Goal: Information Seeking & Learning: Compare options

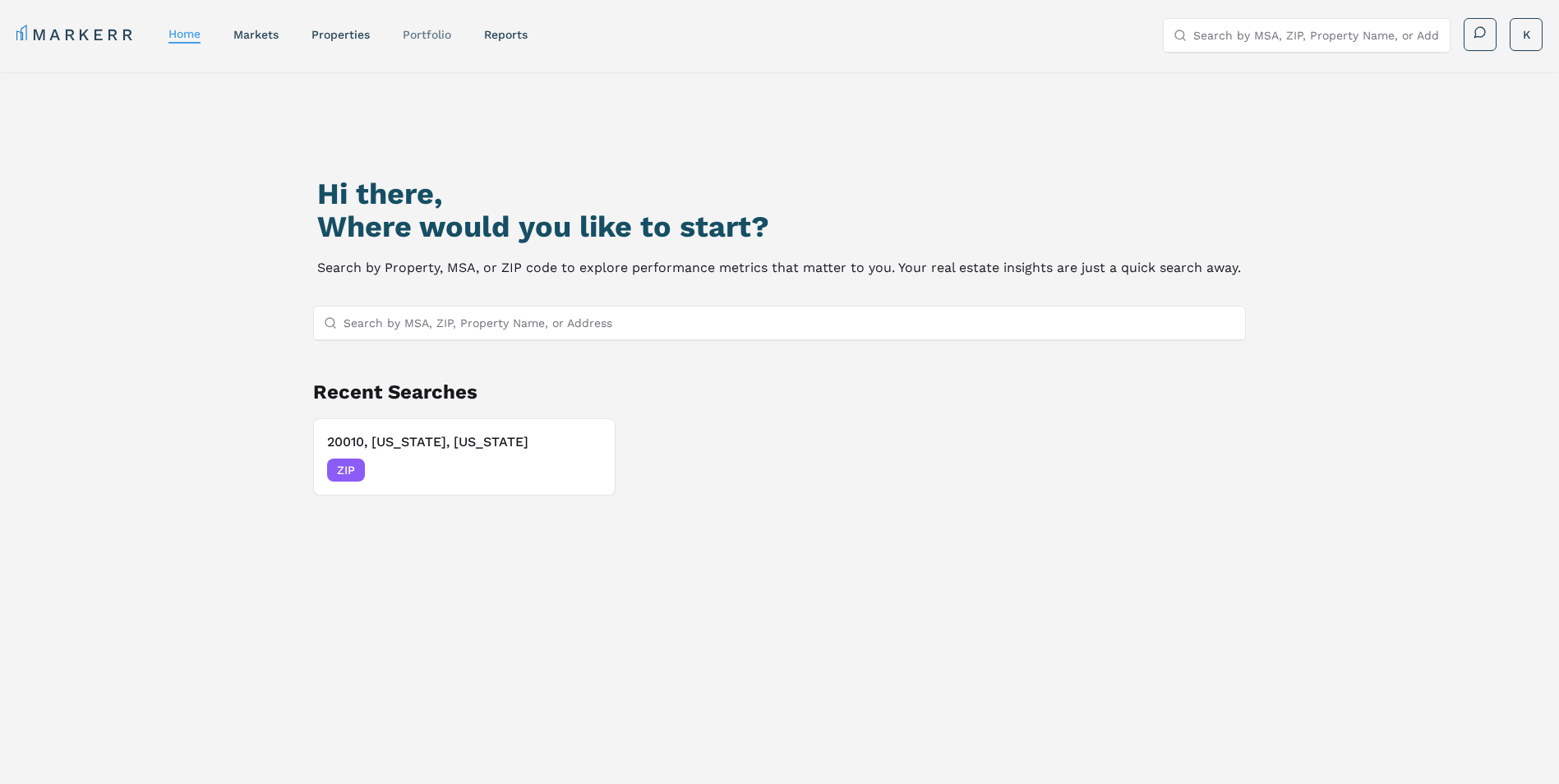
click at [417, 35] on link "Portfolio" at bounding box center [426, 35] width 49 height 13
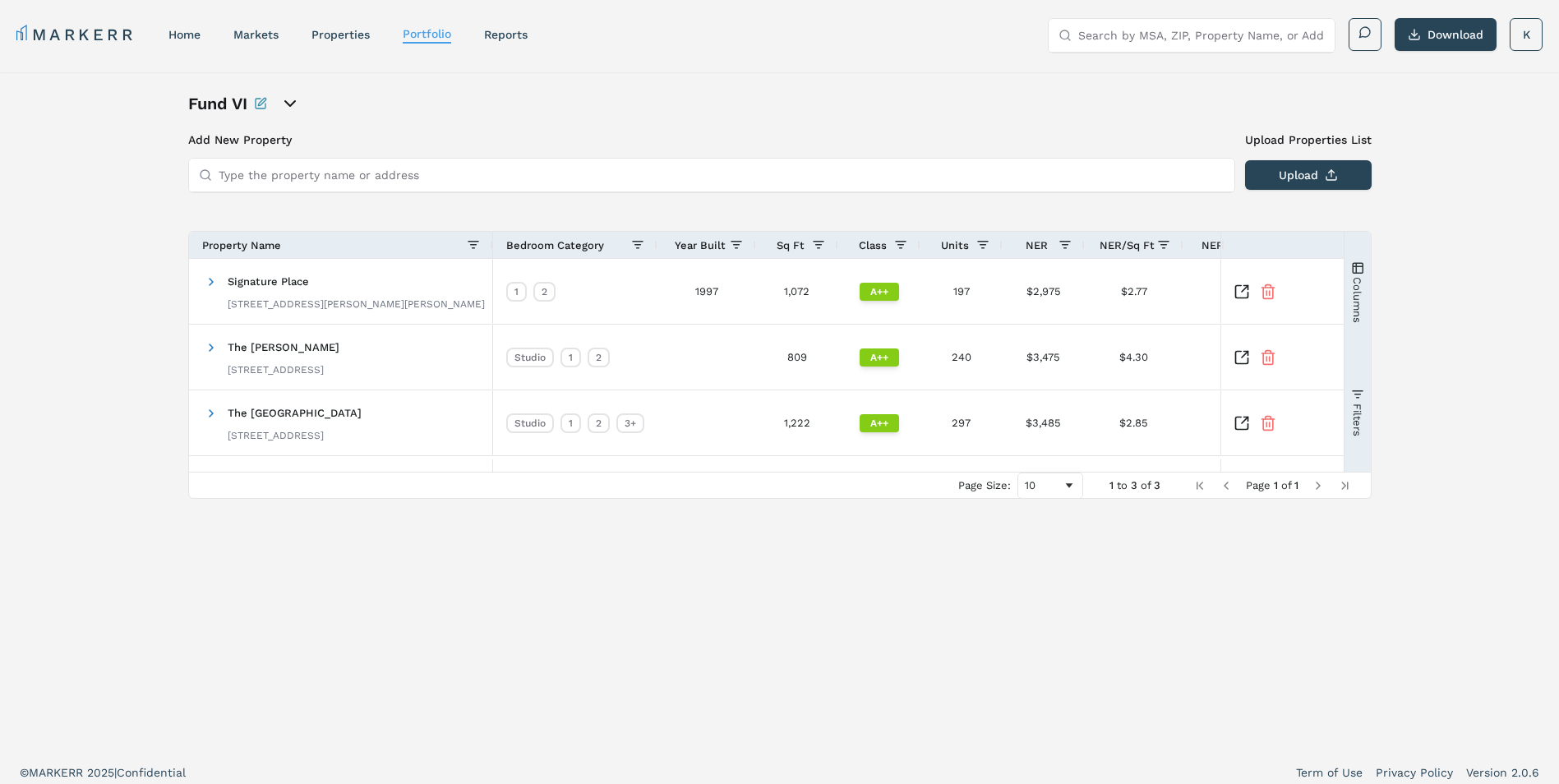
click at [290, 103] on icon "open portfolio options" at bounding box center [290, 104] width 20 height 20
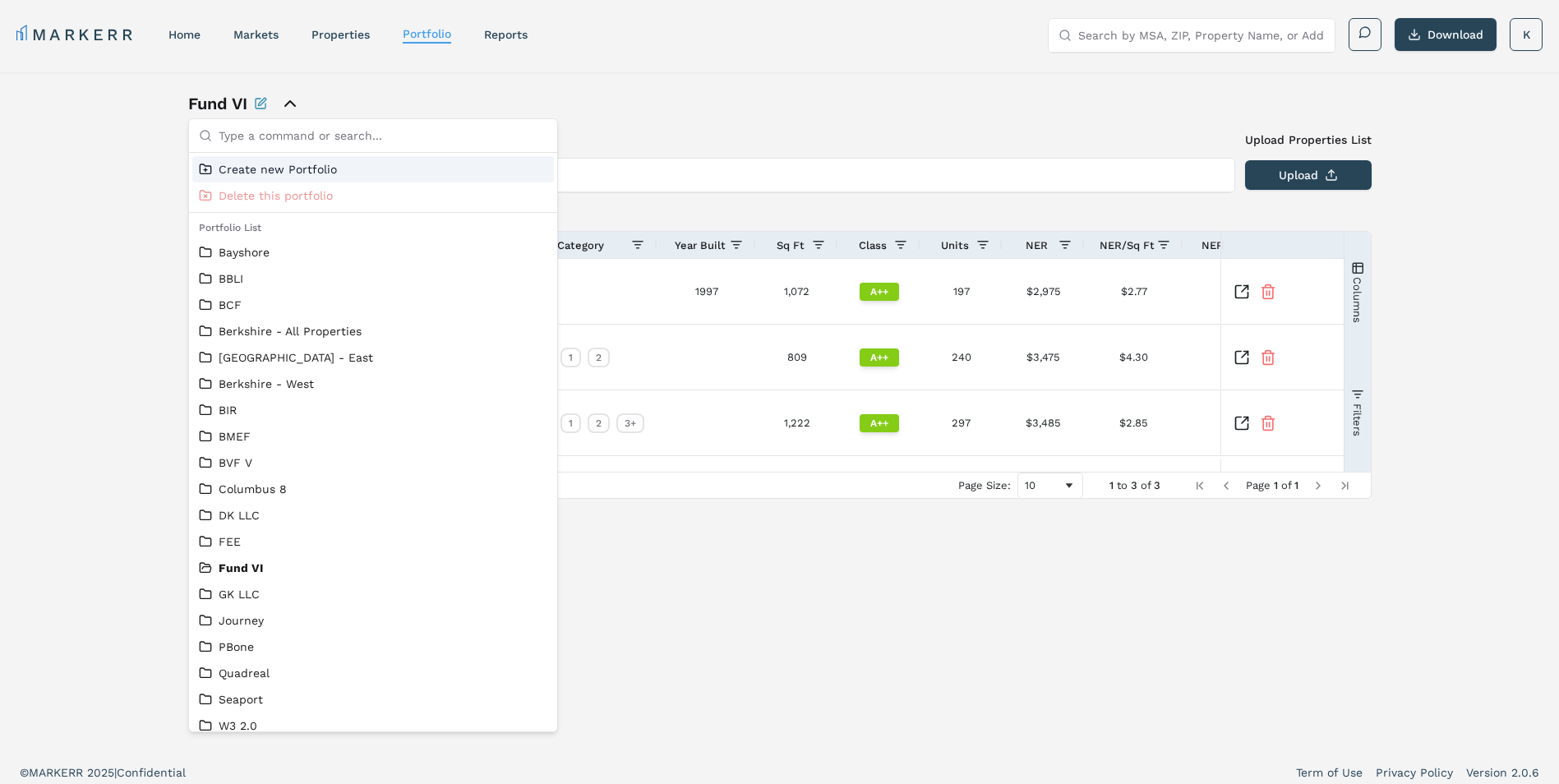
click at [255, 137] on input "text" at bounding box center [383, 135] width 329 height 33
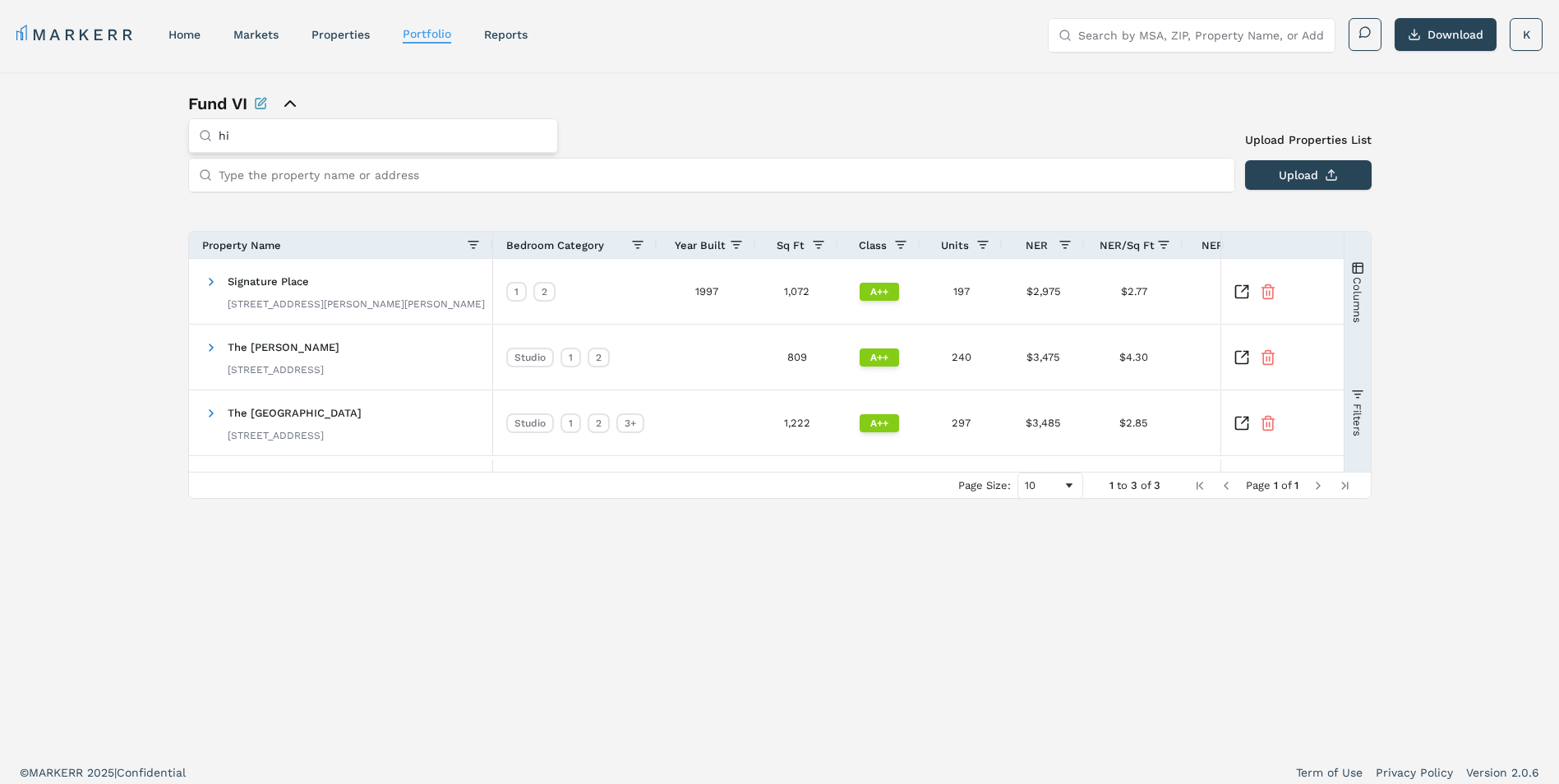
type input "h"
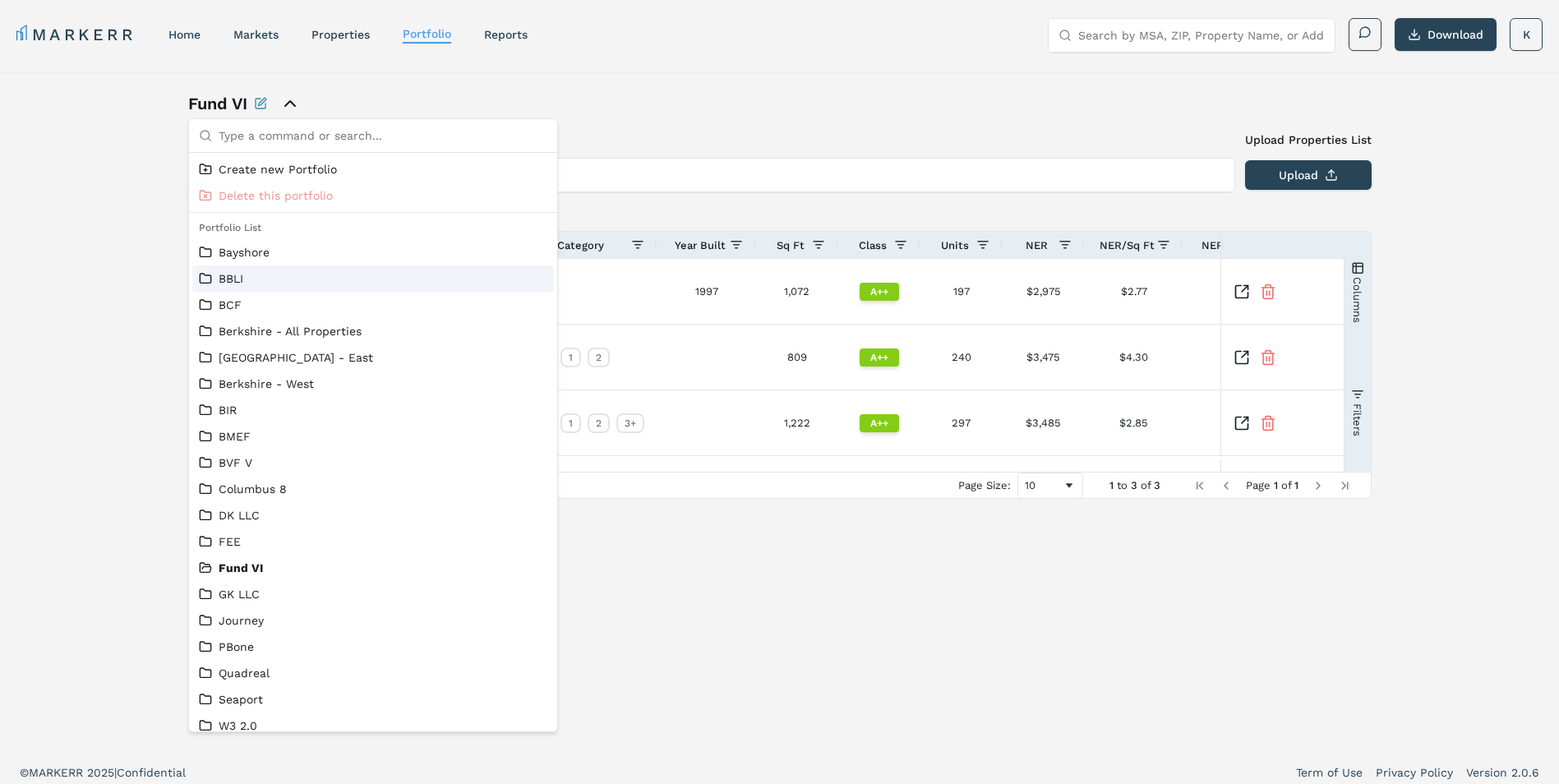
click at [256, 278] on link "BBLI" at bounding box center [373, 279] width 349 height 16
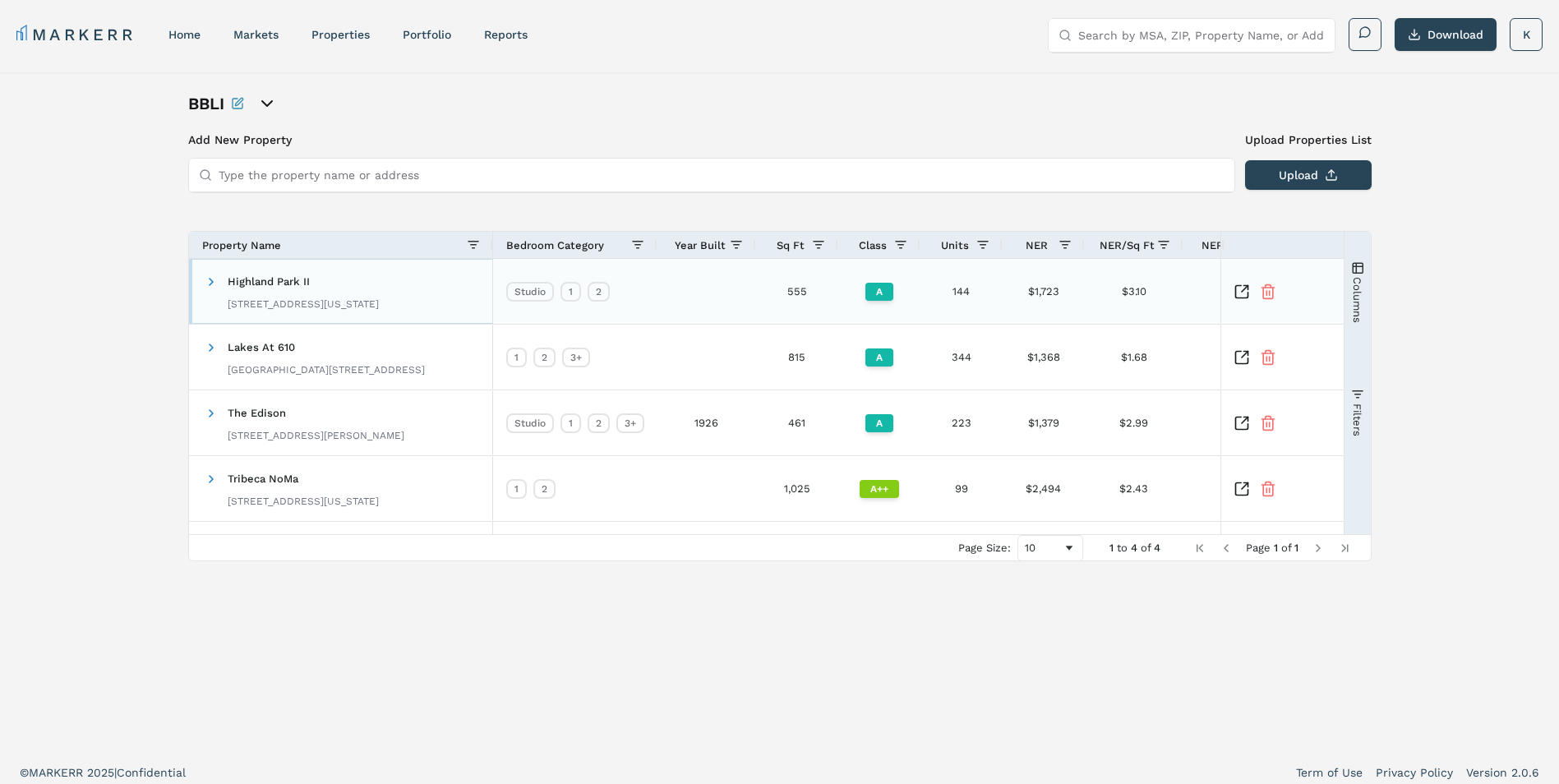
click at [234, 281] on span "Highland Park II" at bounding box center [269, 281] width 82 height 12
click at [210, 279] on span at bounding box center [211, 282] width 13 height 13
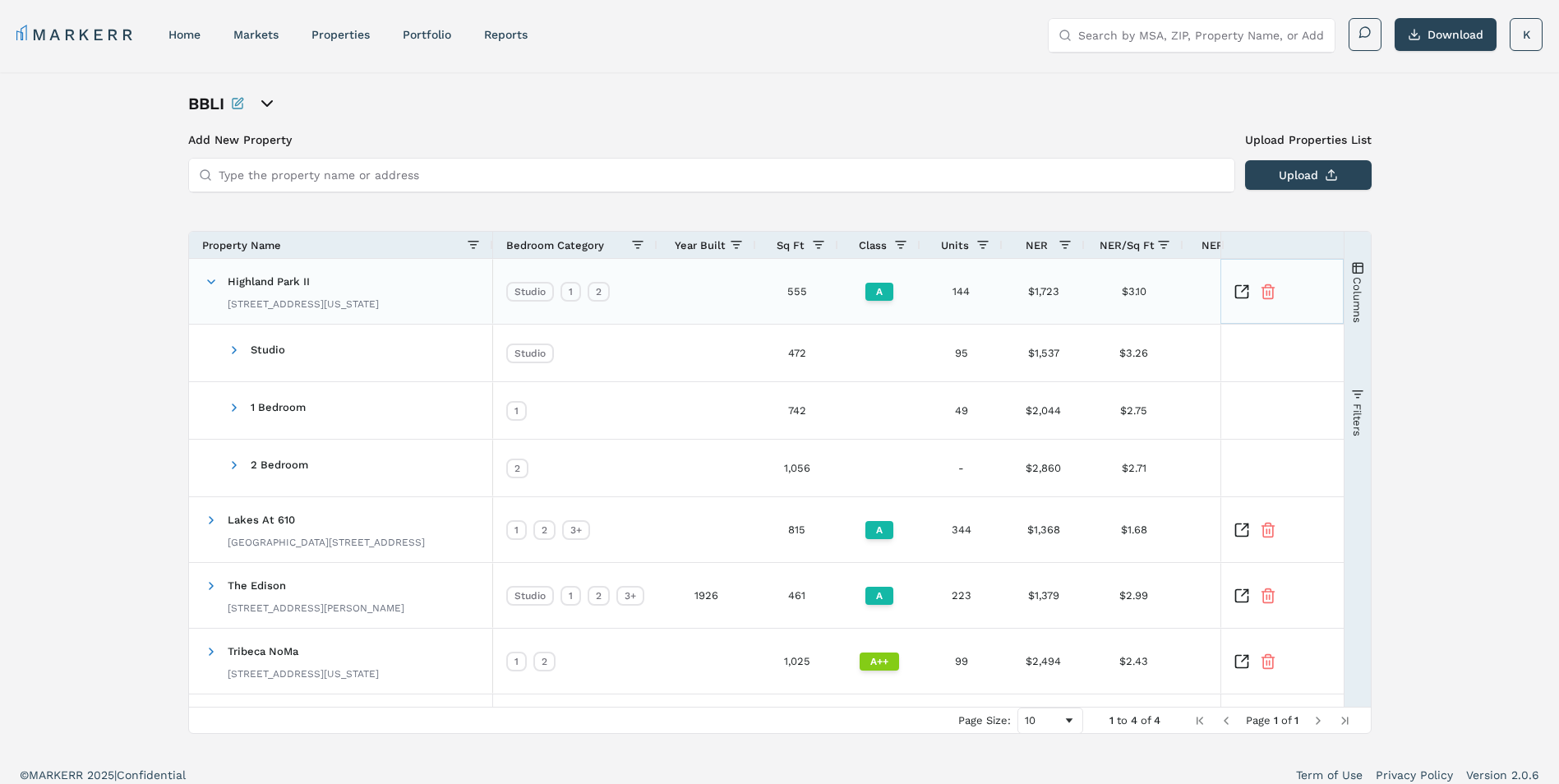
click at [1246, 292] on icon "Inspect Comparable" at bounding box center [1242, 292] width 16 height 16
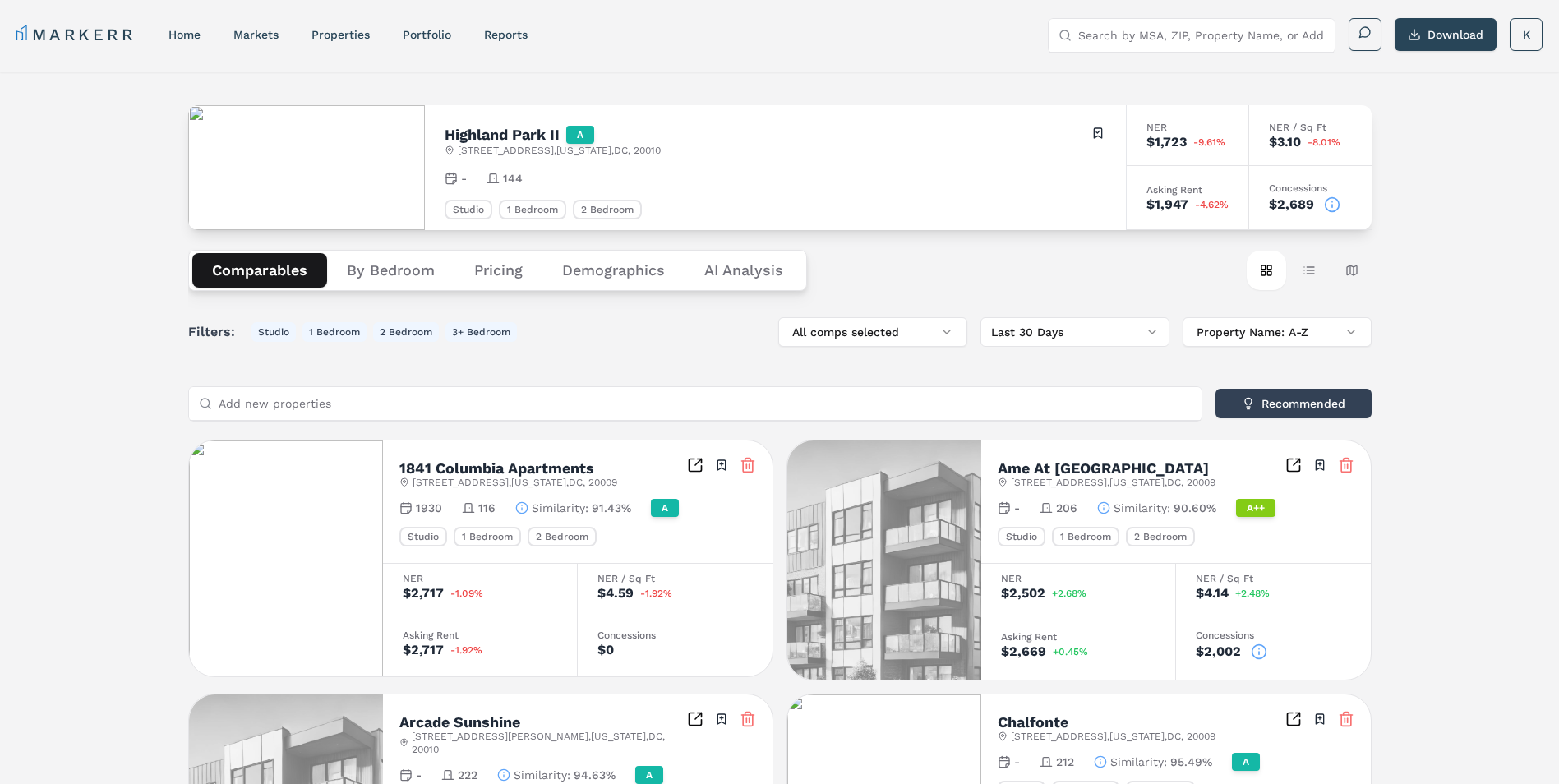
click at [377, 281] on button "By Bedroom" at bounding box center [391, 270] width 127 height 35
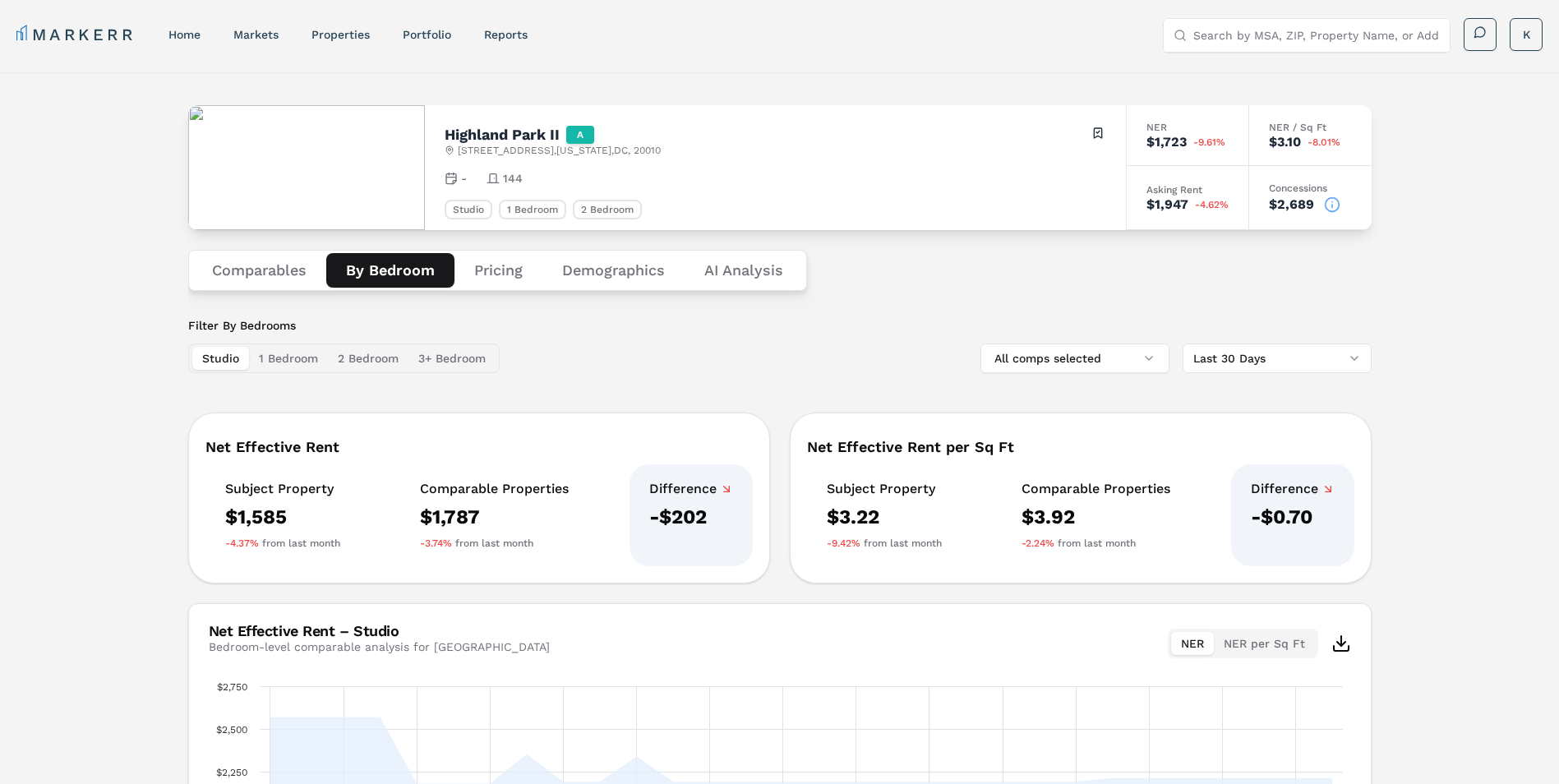
click at [312, 288] on div "Comparables By Bedroom Pricing Demographics AI Analysis" at bounding box center [497, 270] width 619 height 41
click at [294, 279] on button "Comparables" at bounding box center [259, 270] width 134 height 35
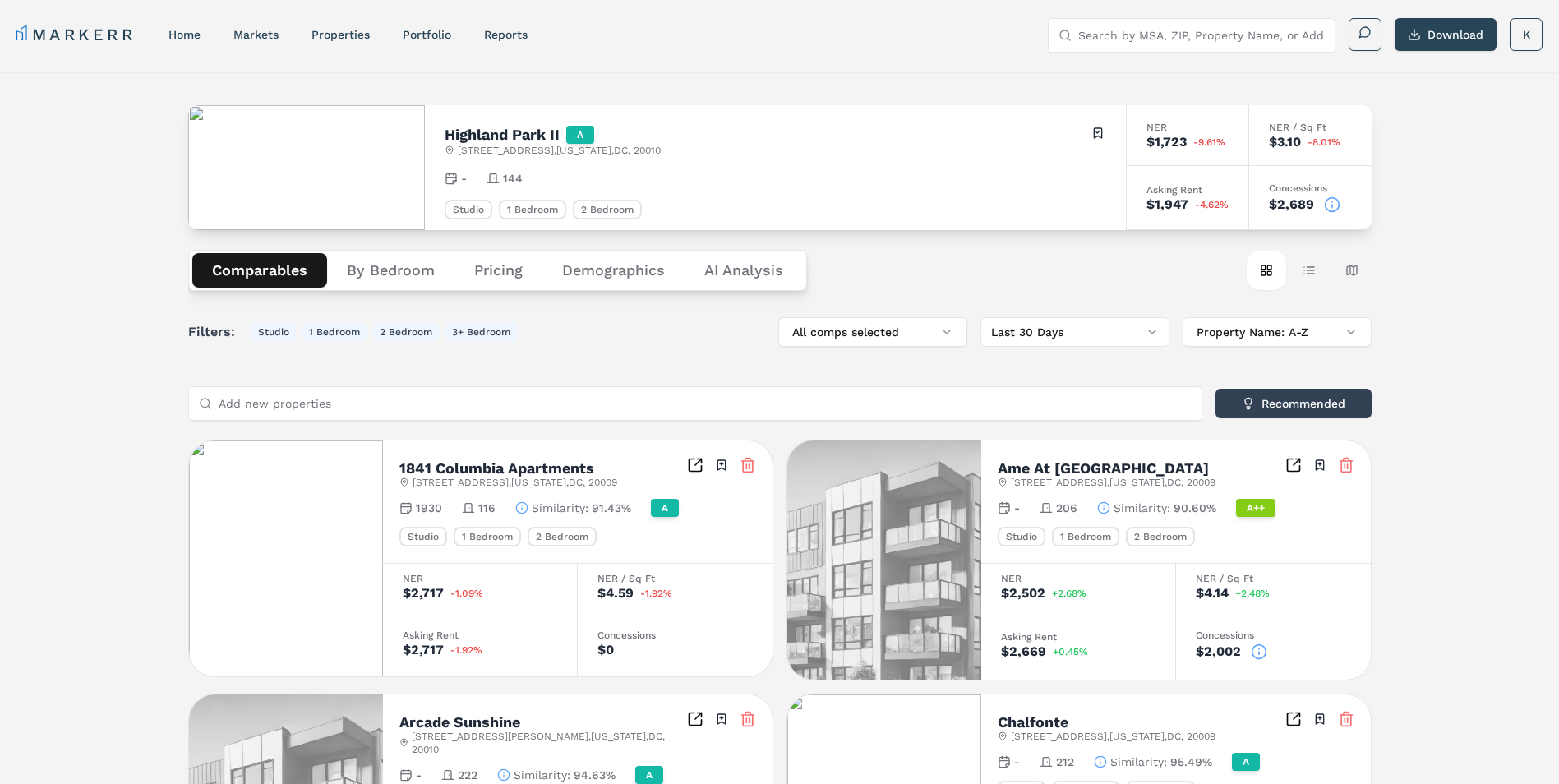
scroll to position [164, 0]
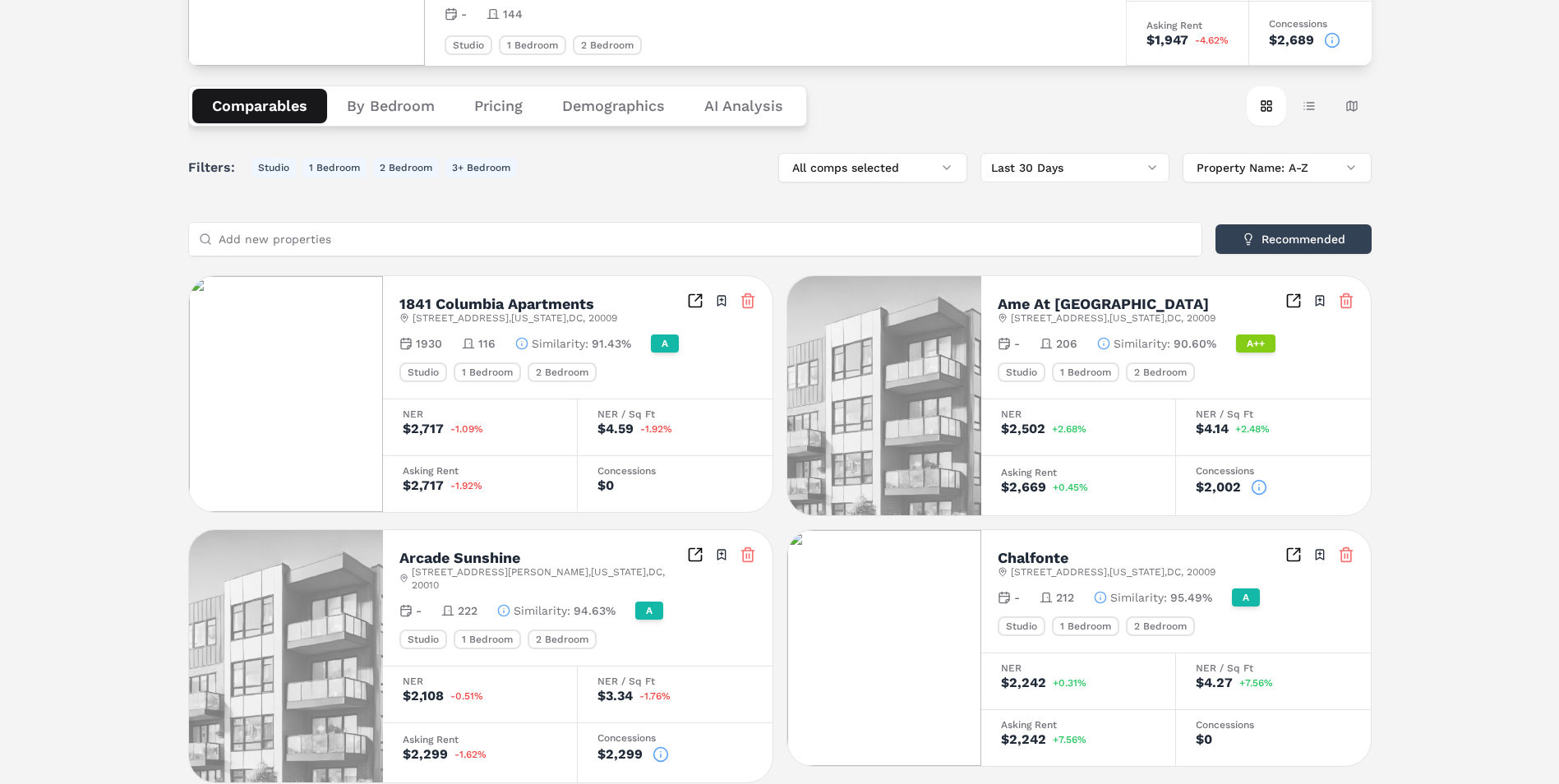
click at [971, 170] on div "All comps selected Last 30 Days Property Name: A-Z" at bounding box center [1075, 167] width 593 height 30
click at [272, 169] on button "Studio" at bounding box center [274, 167] width 45 height 20
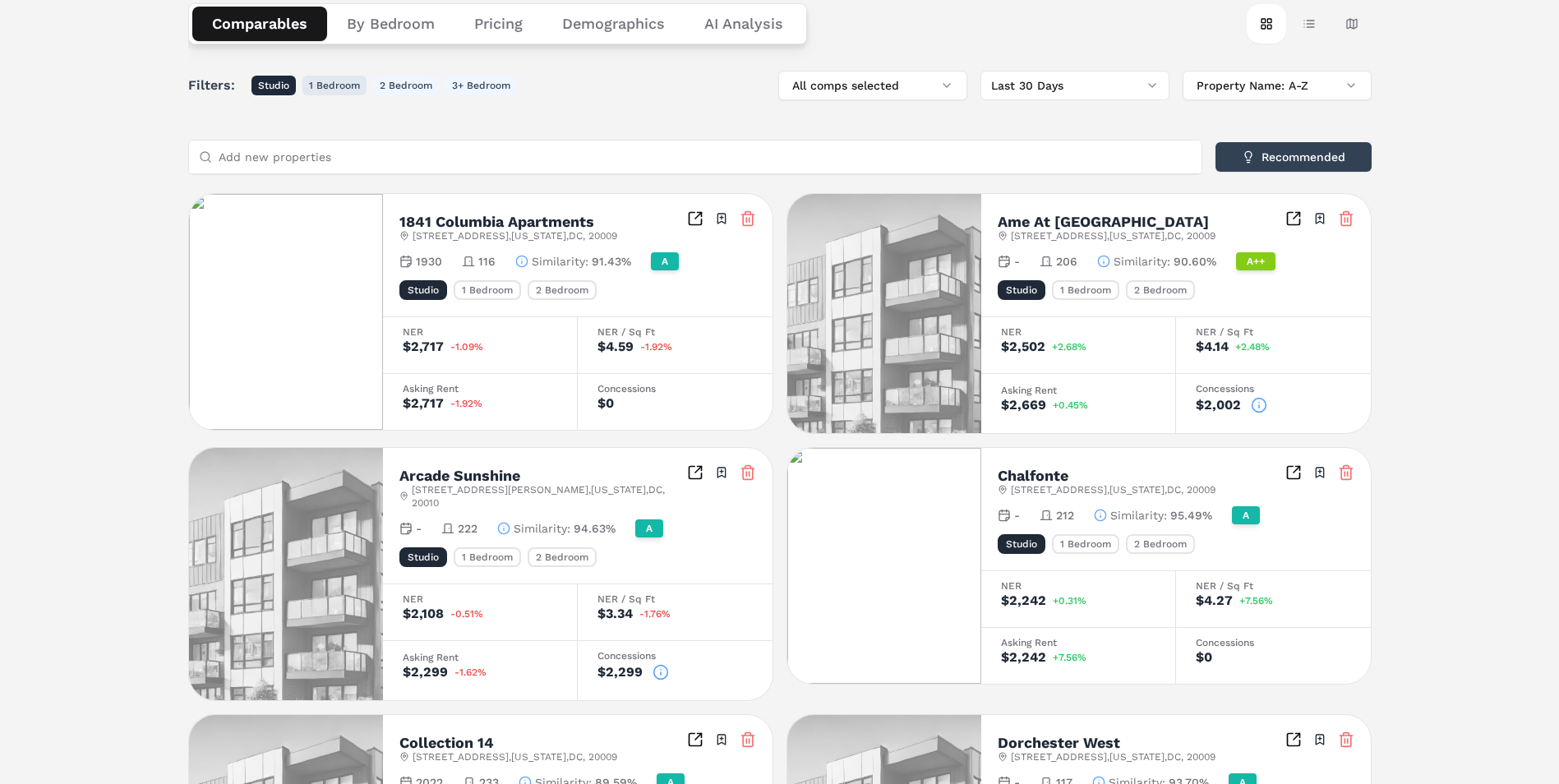
click at [323, 90] on button "1 Bedroom" at bounding box center [335, 86] width 64 height 20
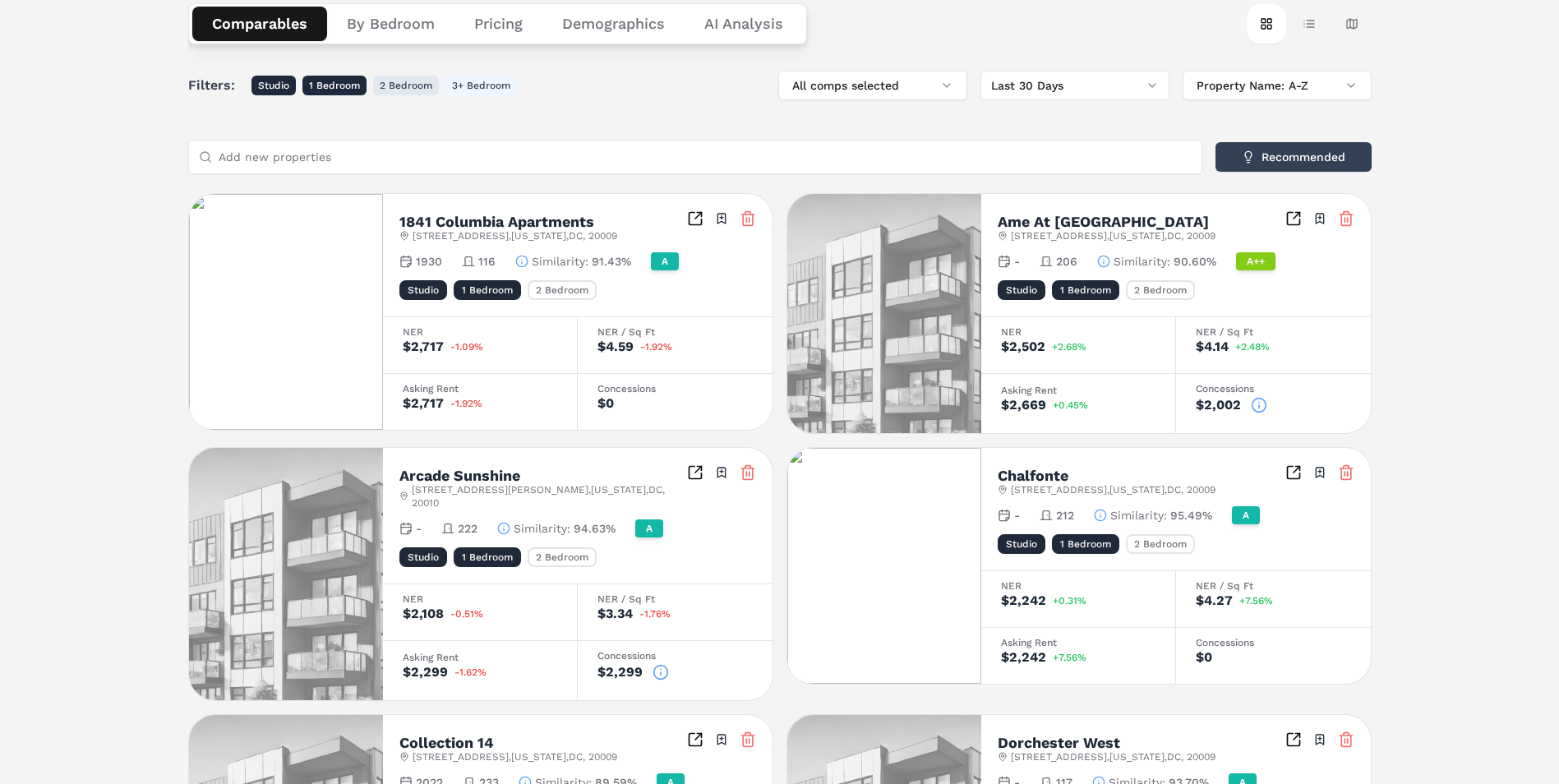
click at [395, 87] on button "2 Bedroom" at bounding box center [406, 86] width 66 height 20
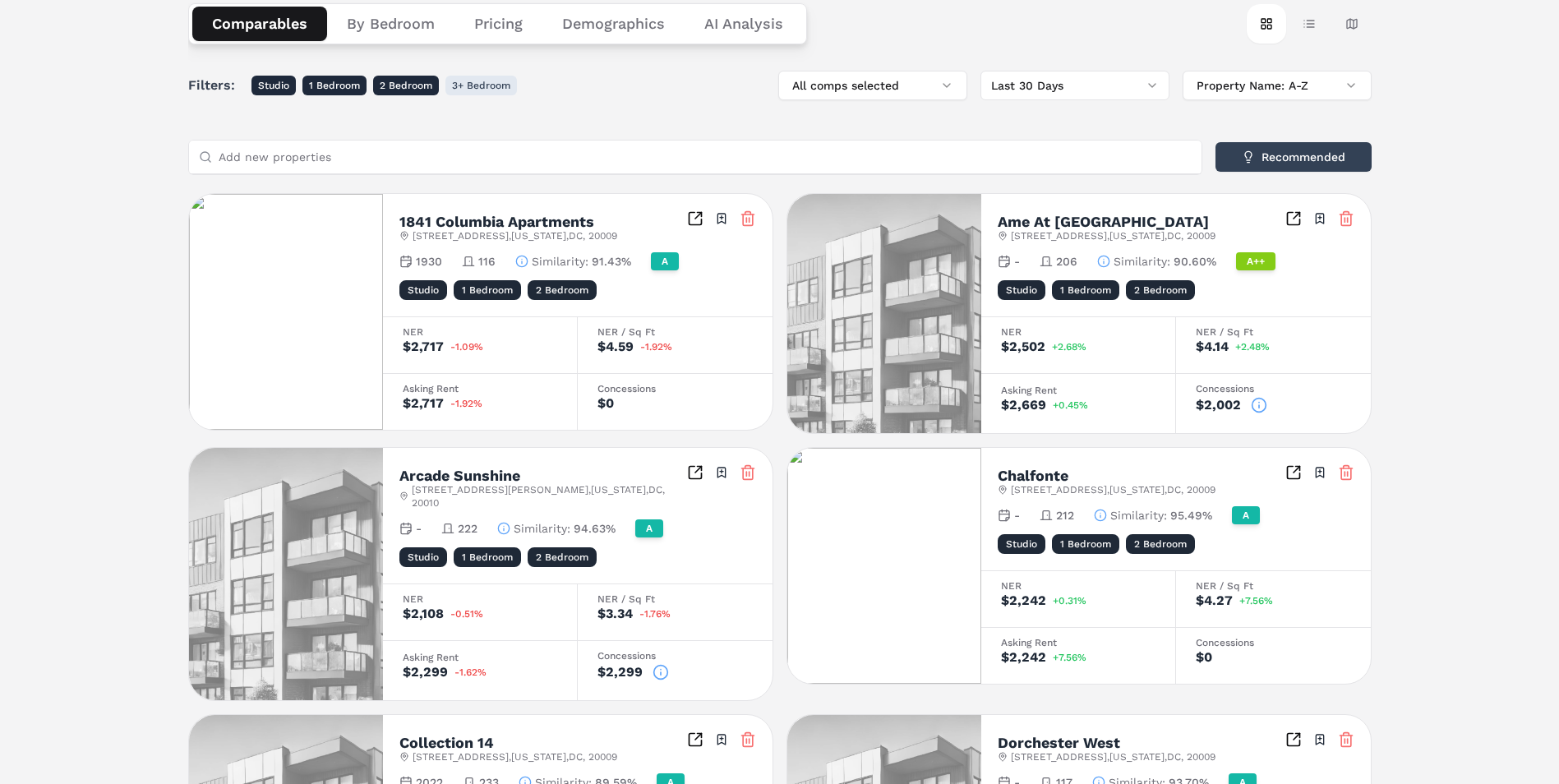
click at [494, 85] on button "3+ Bedroom" at bounding box center [481, 86] width 72 height 20
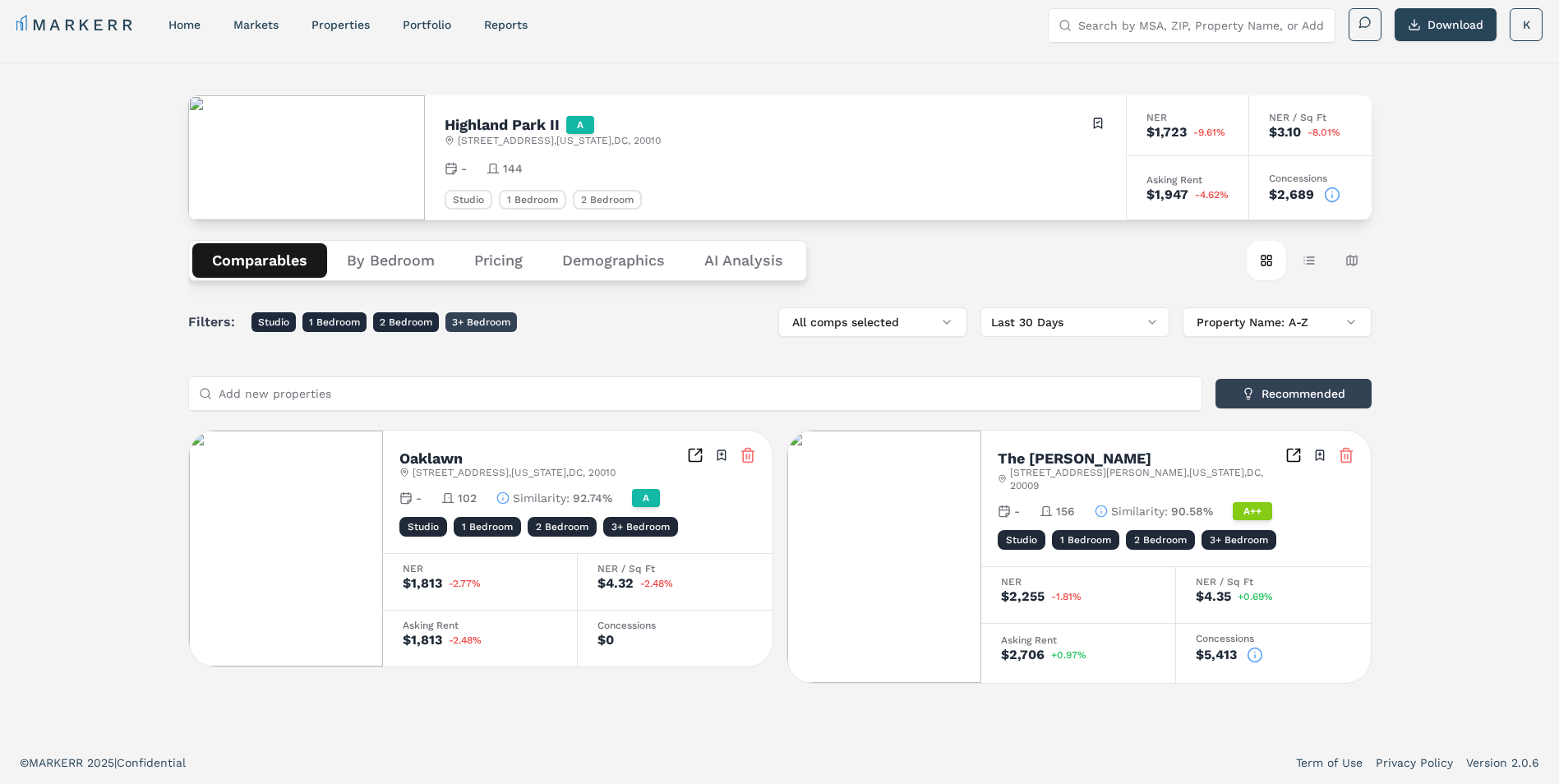
click at [499, 319] on button "3+ Bedroom" at bounding box center [481, 322] width 72 height 20
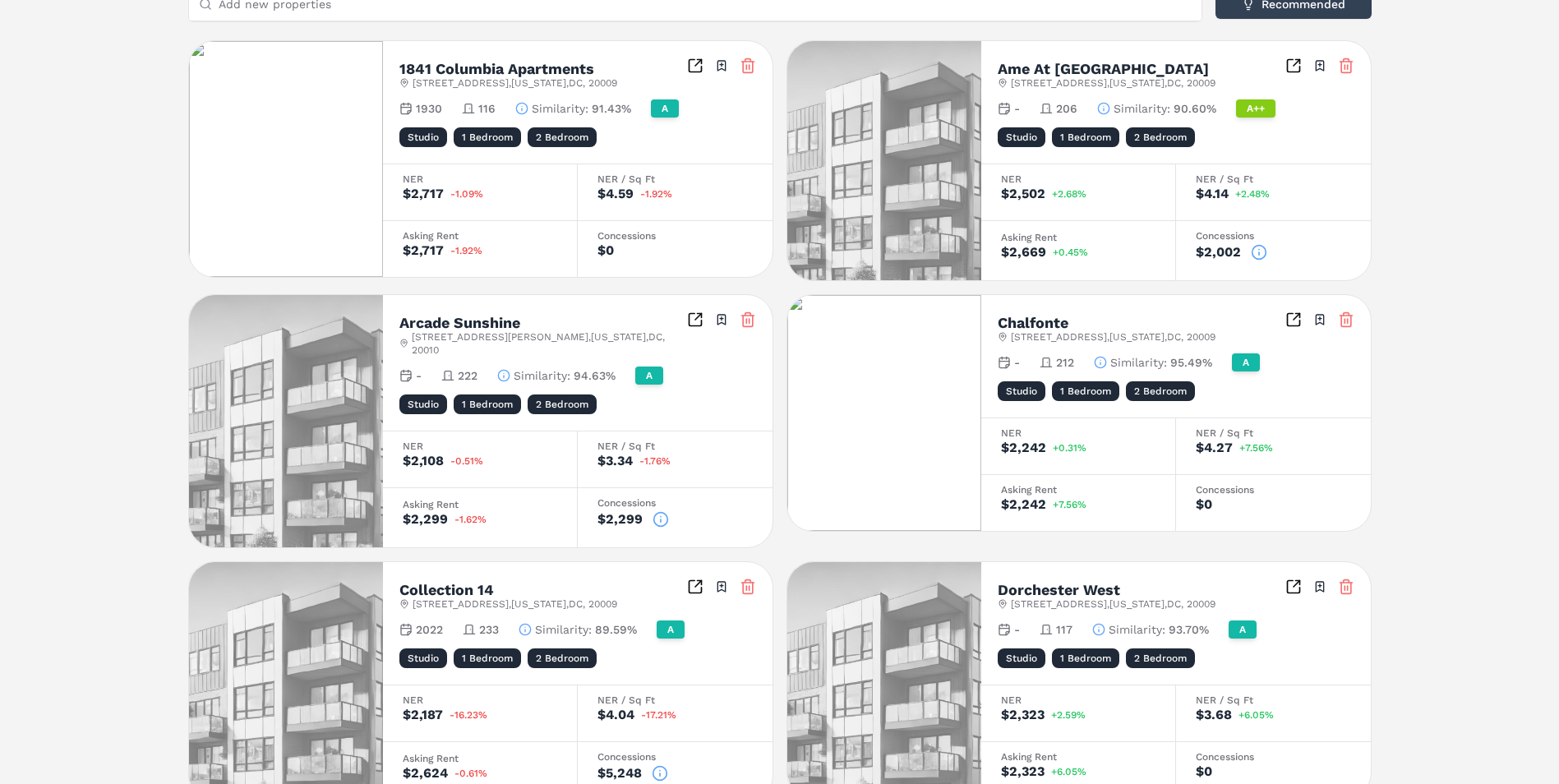
scroll to position [0, 0]
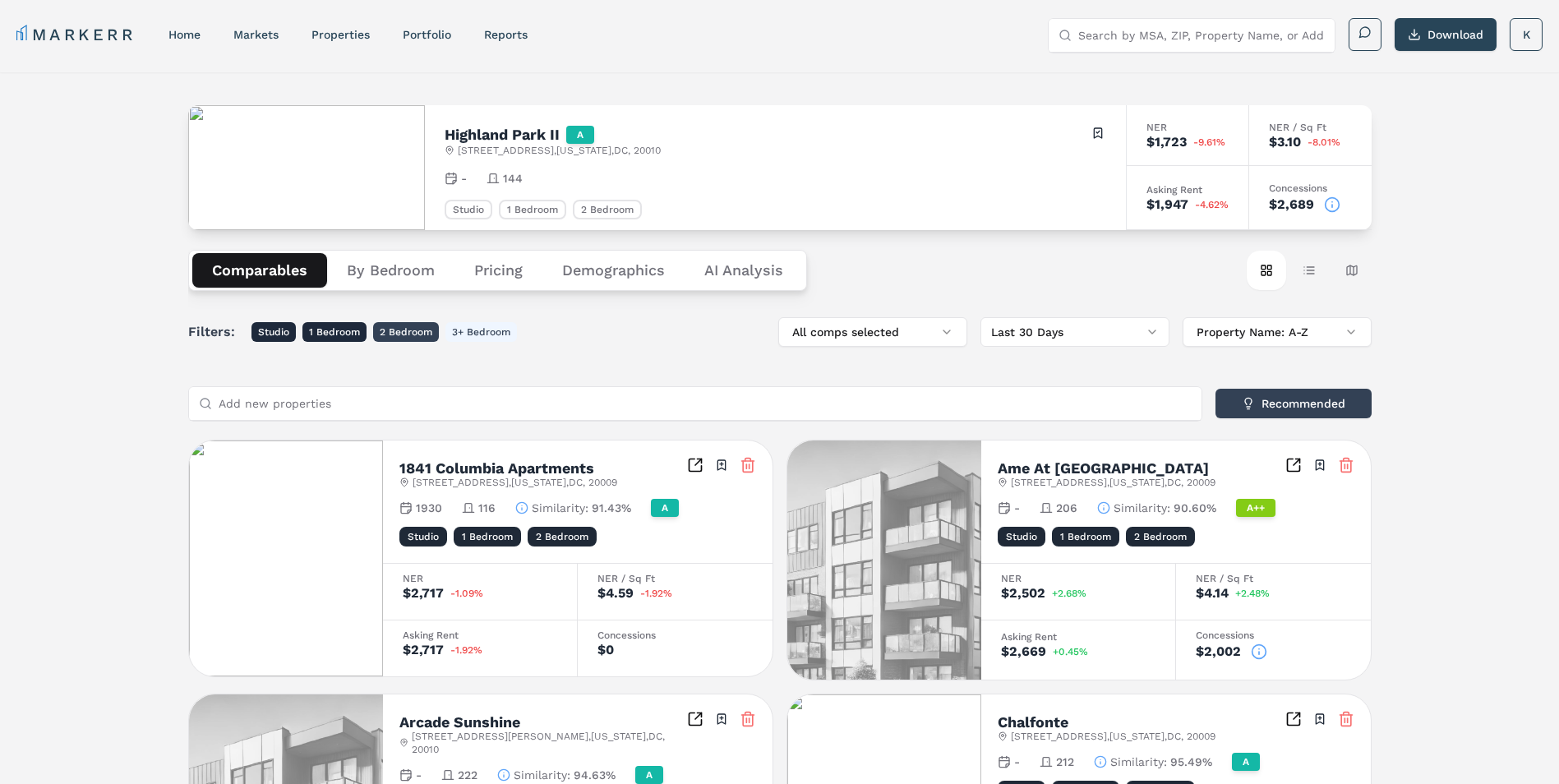
click at [418, 327] on button "2 Bedroom" at bounding box center [406, 332] width 66 height 20
click at [358, 331] on button "1 Bedroom" at bounding box center [335, 332] width 64 height 20
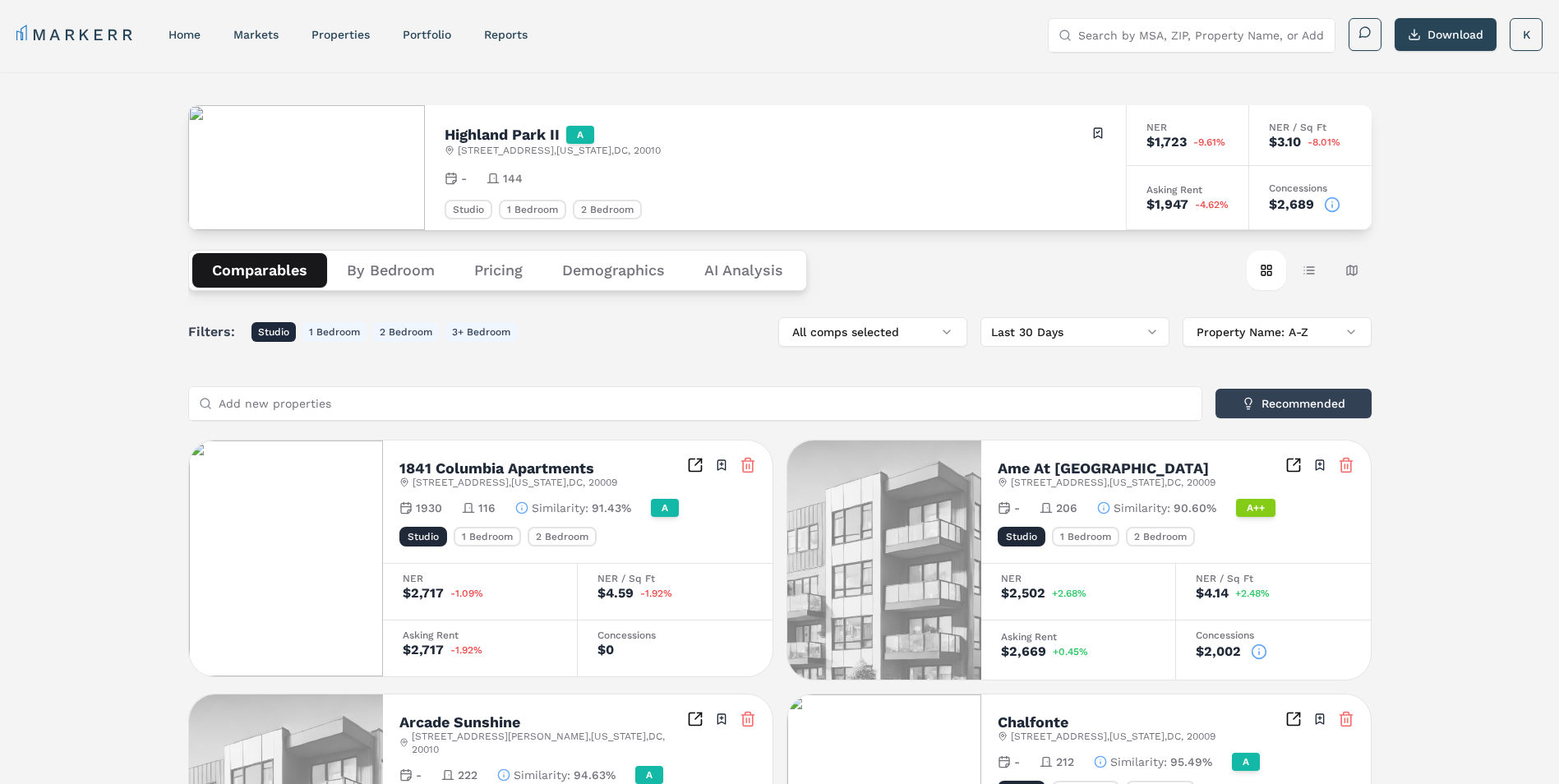
scroll to position [246, 0]
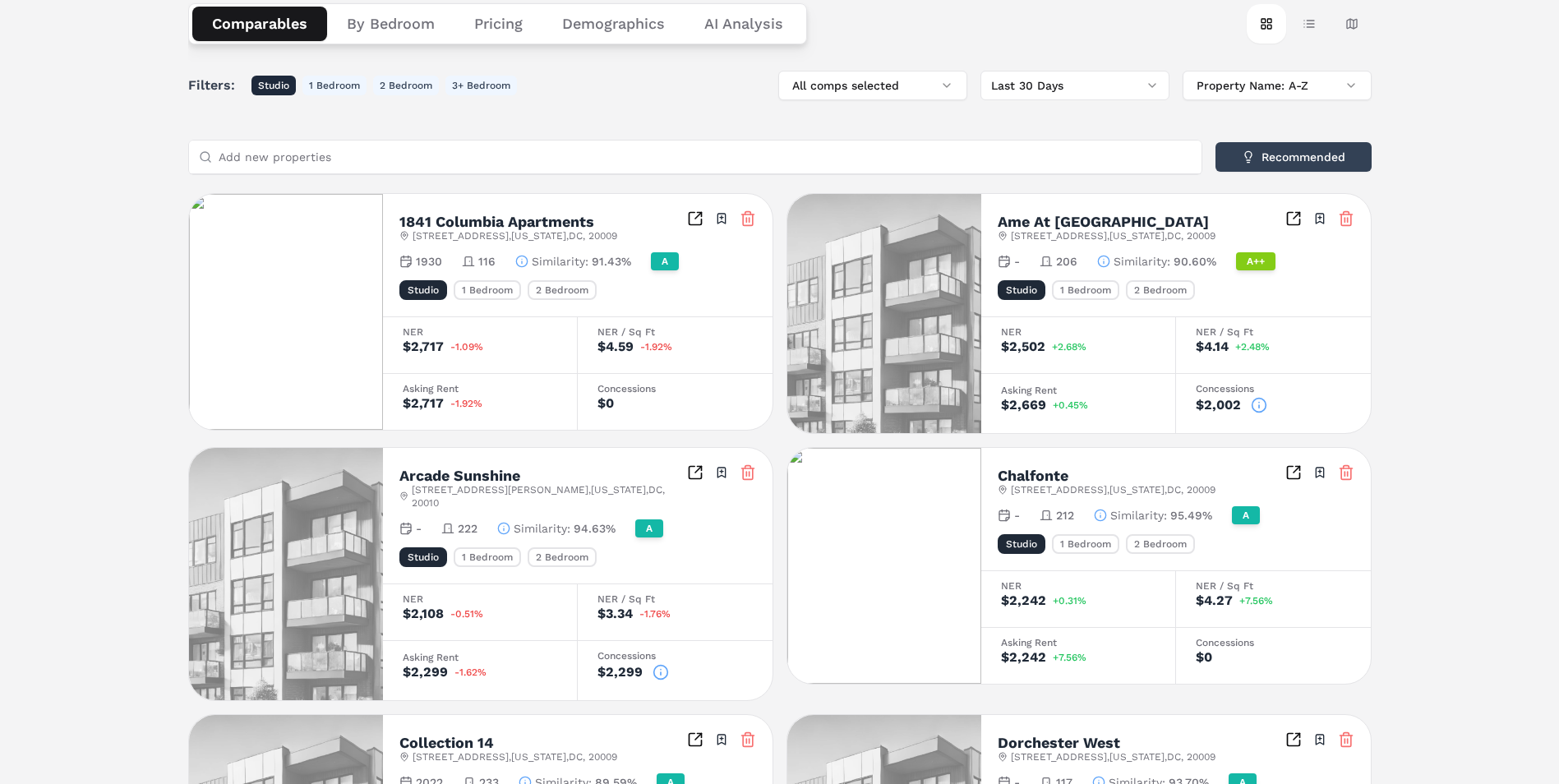
click at [681, 216] on div "1841 Columbia Apartments 1841 Columbia Rd NW , Washington , DC , 20009 Toggle p…" at bounding box center [577, 226] width 356 height 32
click at [690, 216] on icon "Inspect Comparables" at bounding box center [695, 218] width 16 height 16
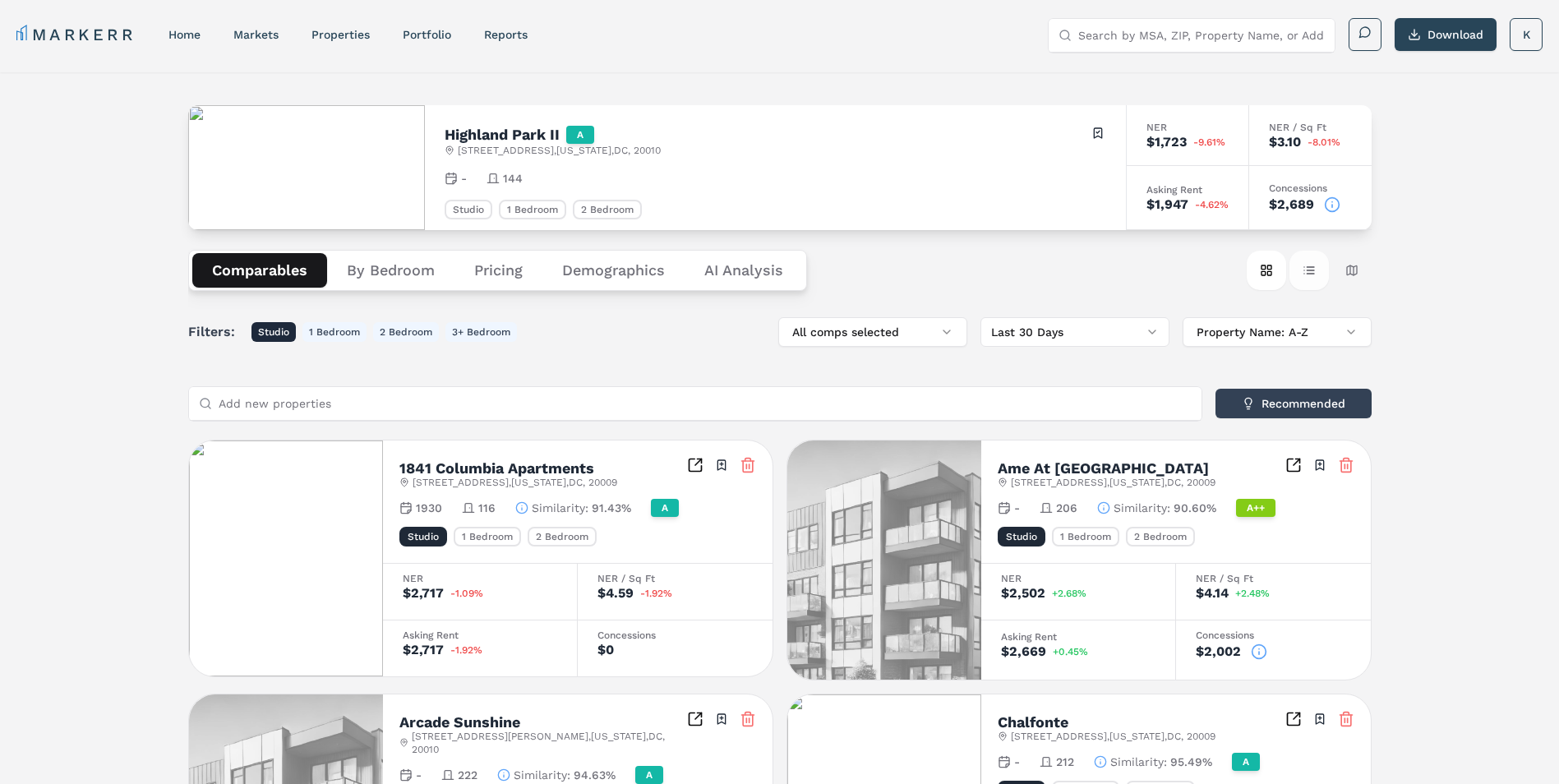
click at [1316, 270] on button "Table view" at bounding box center [1310, 270] width 40 height 40
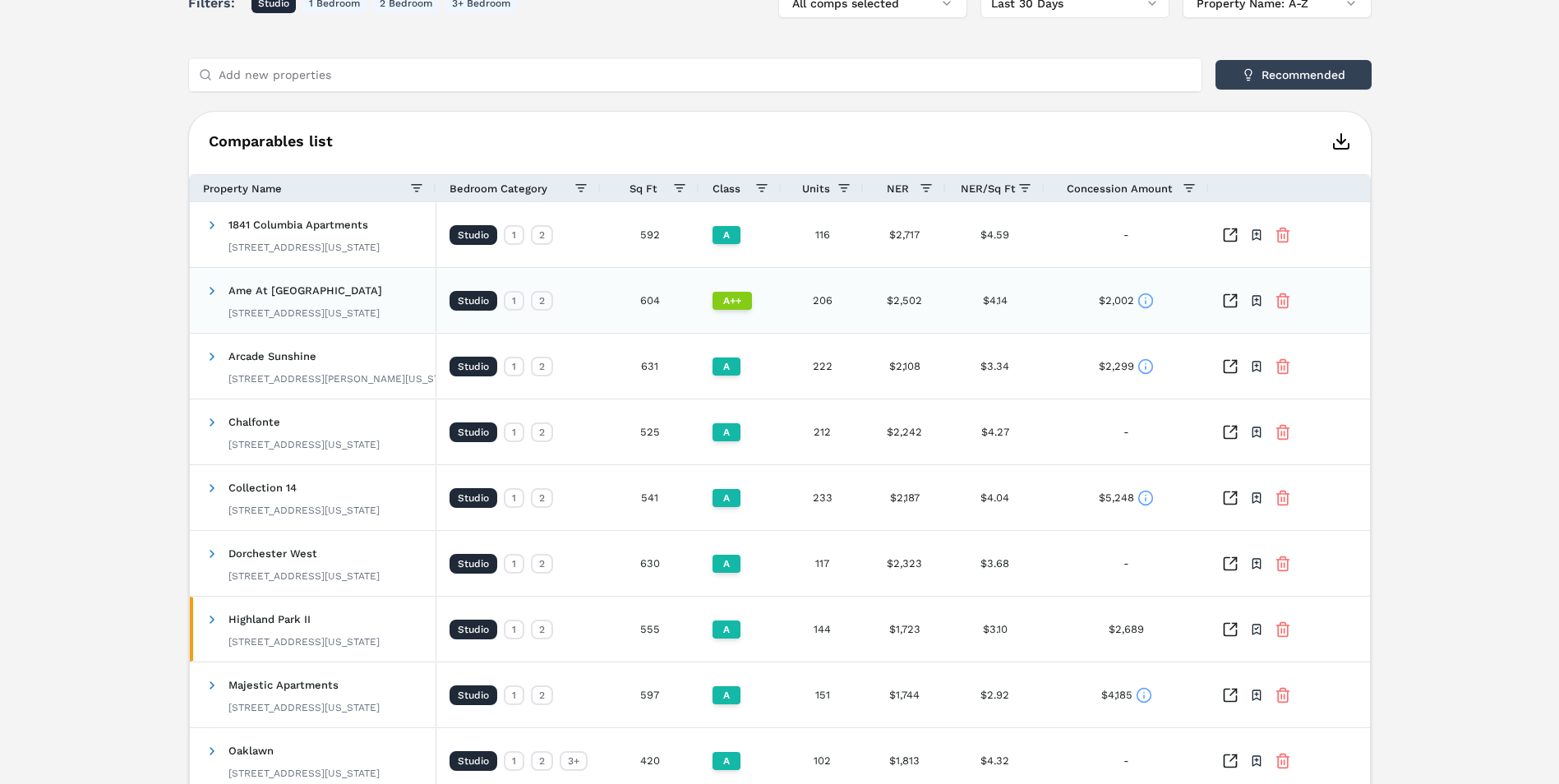
scroll to position [411, 0]
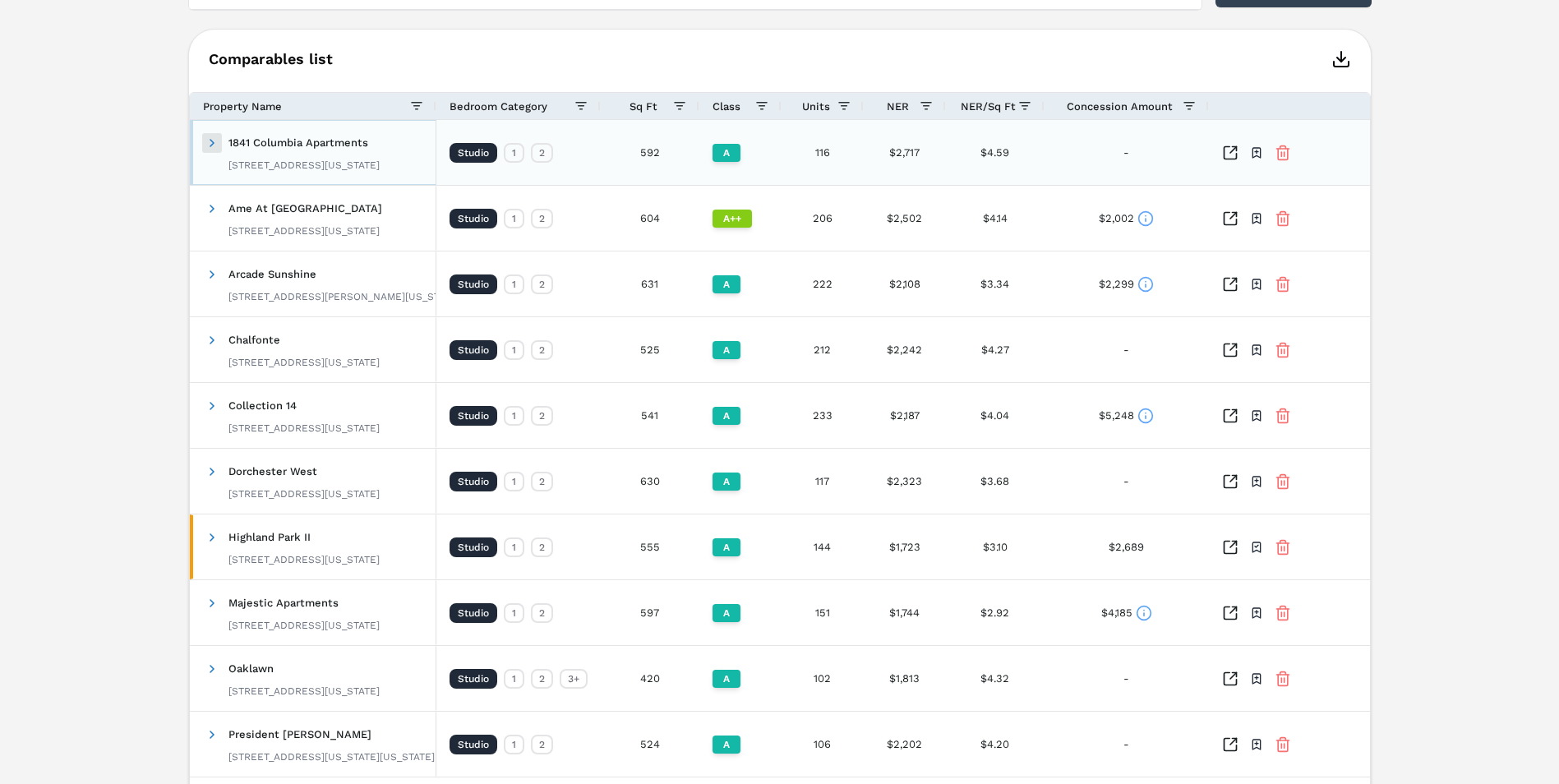
click at [210, 143] on span at bounding box center [212, 143] width 13 height 13
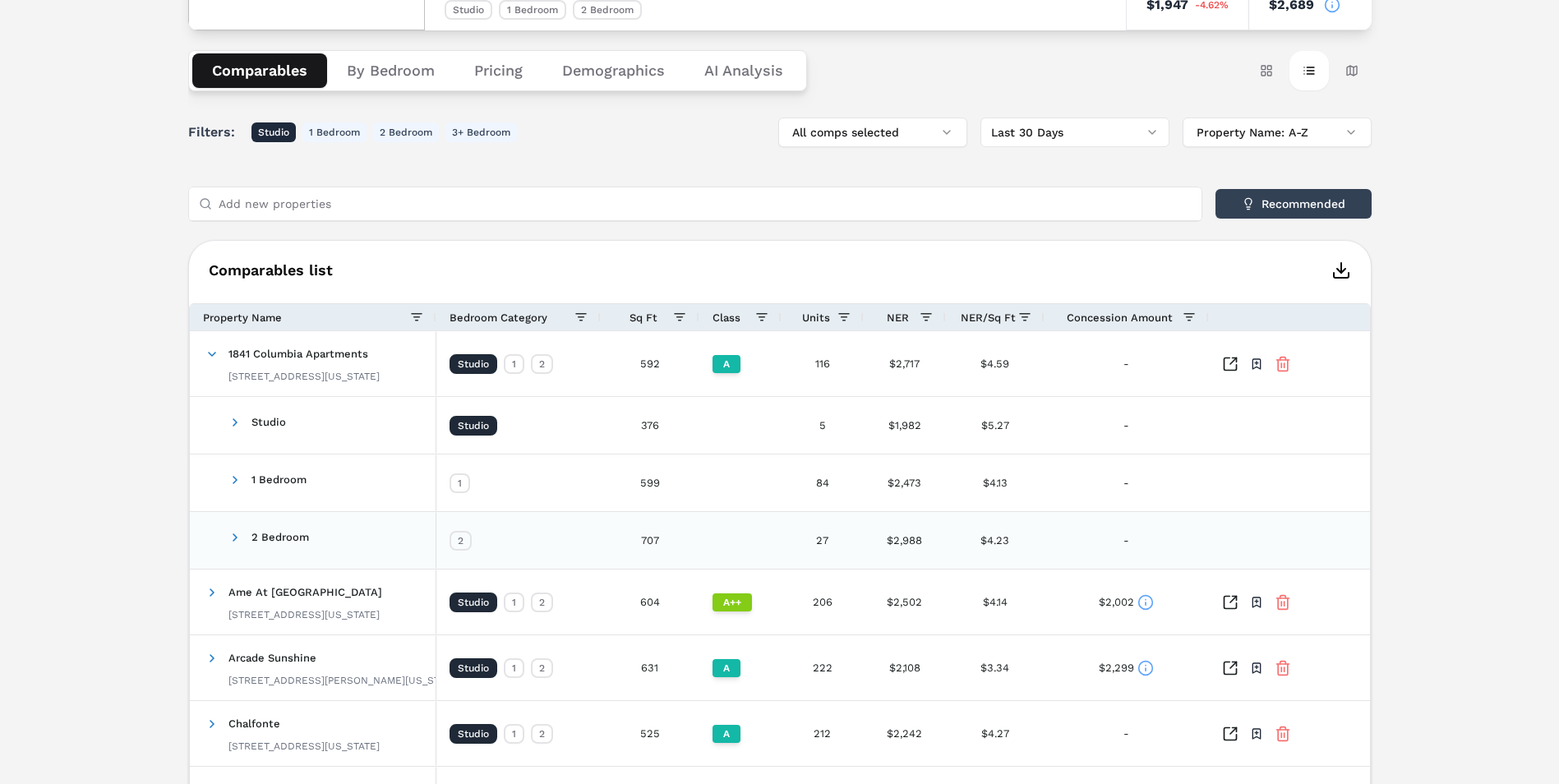
scroll to position [446, 0]
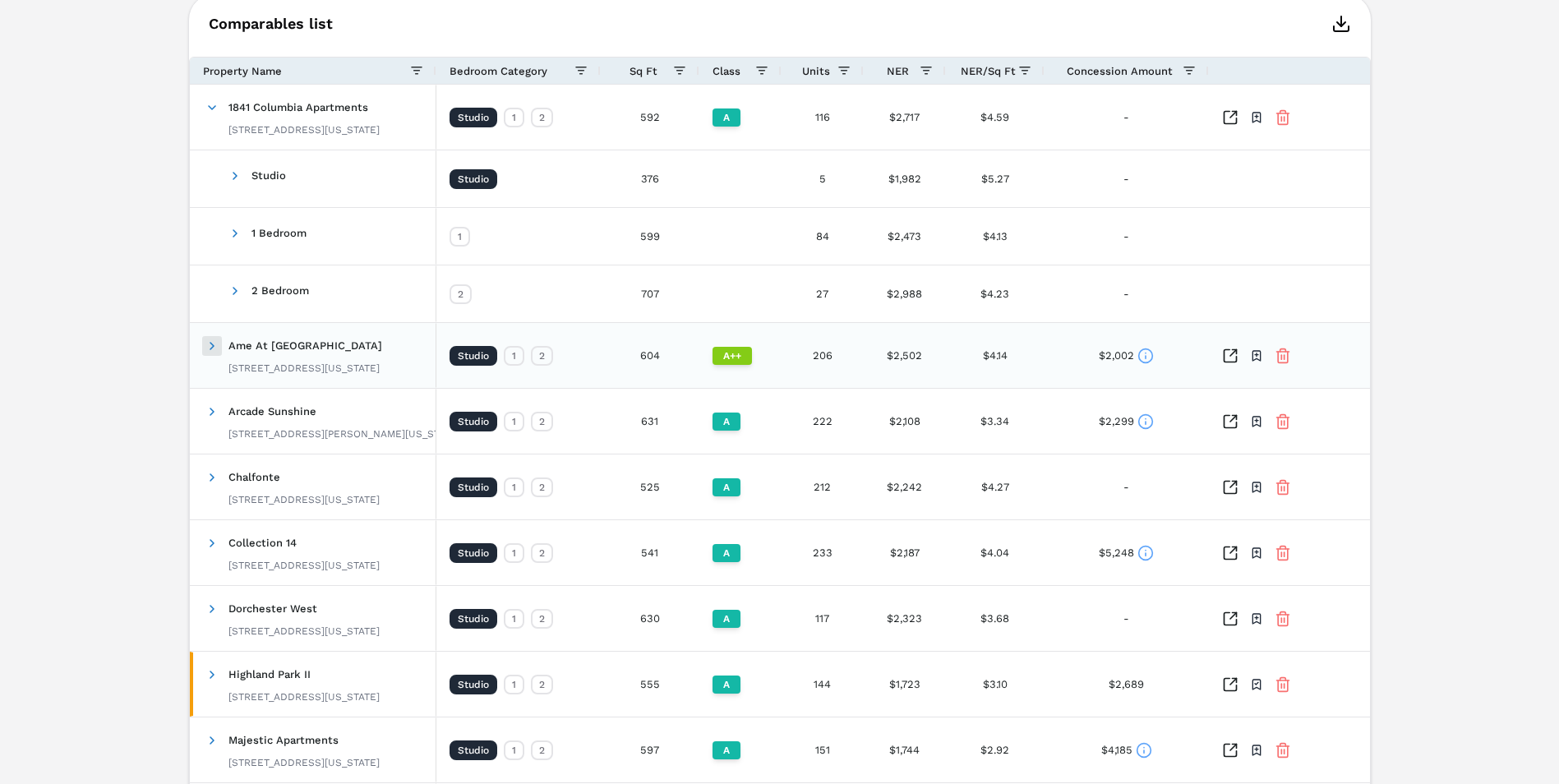
click at [215, 344] on span at bounding box center [212, 346] width 13 height 13
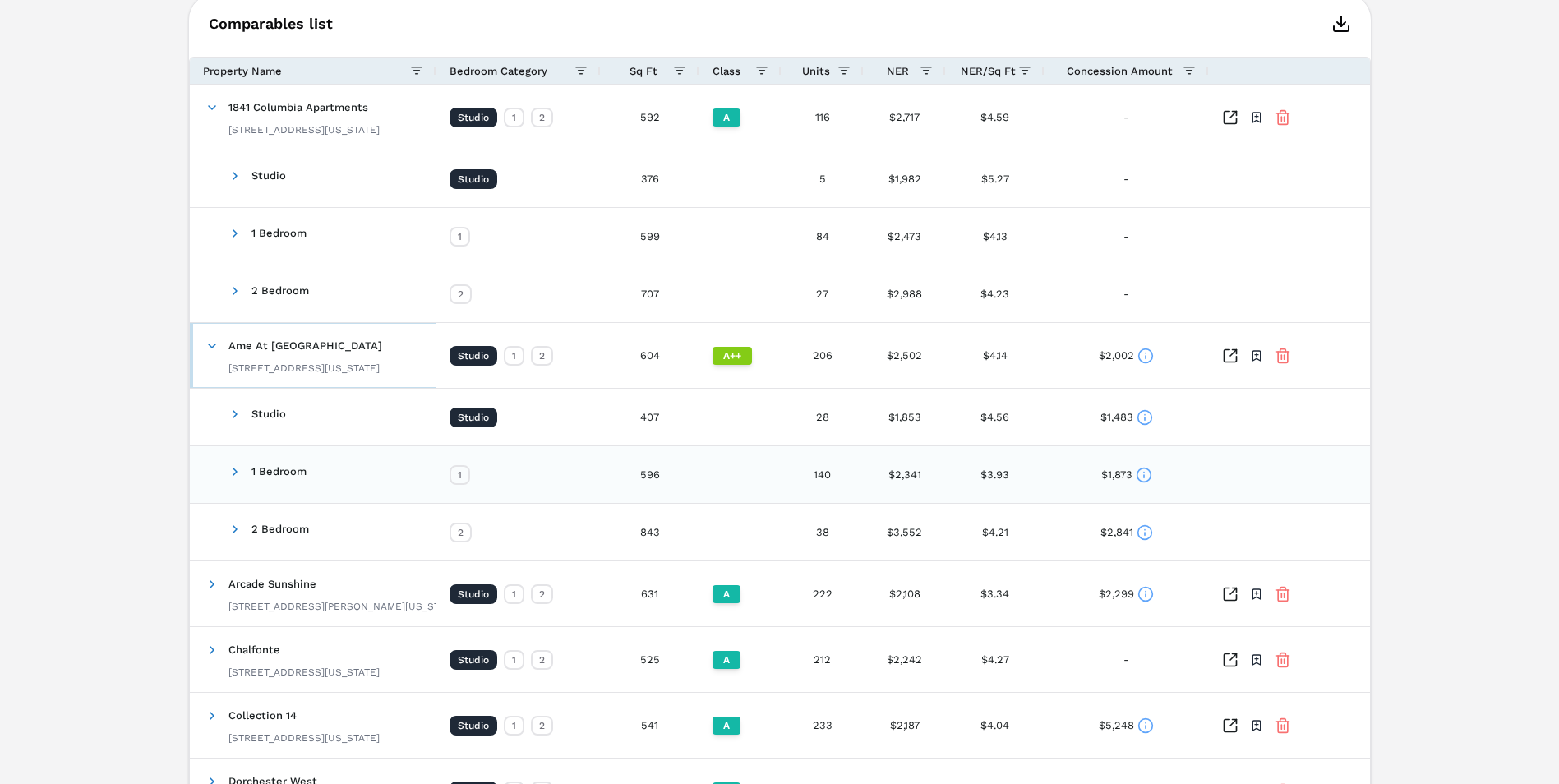
scroll to position [775, 0]
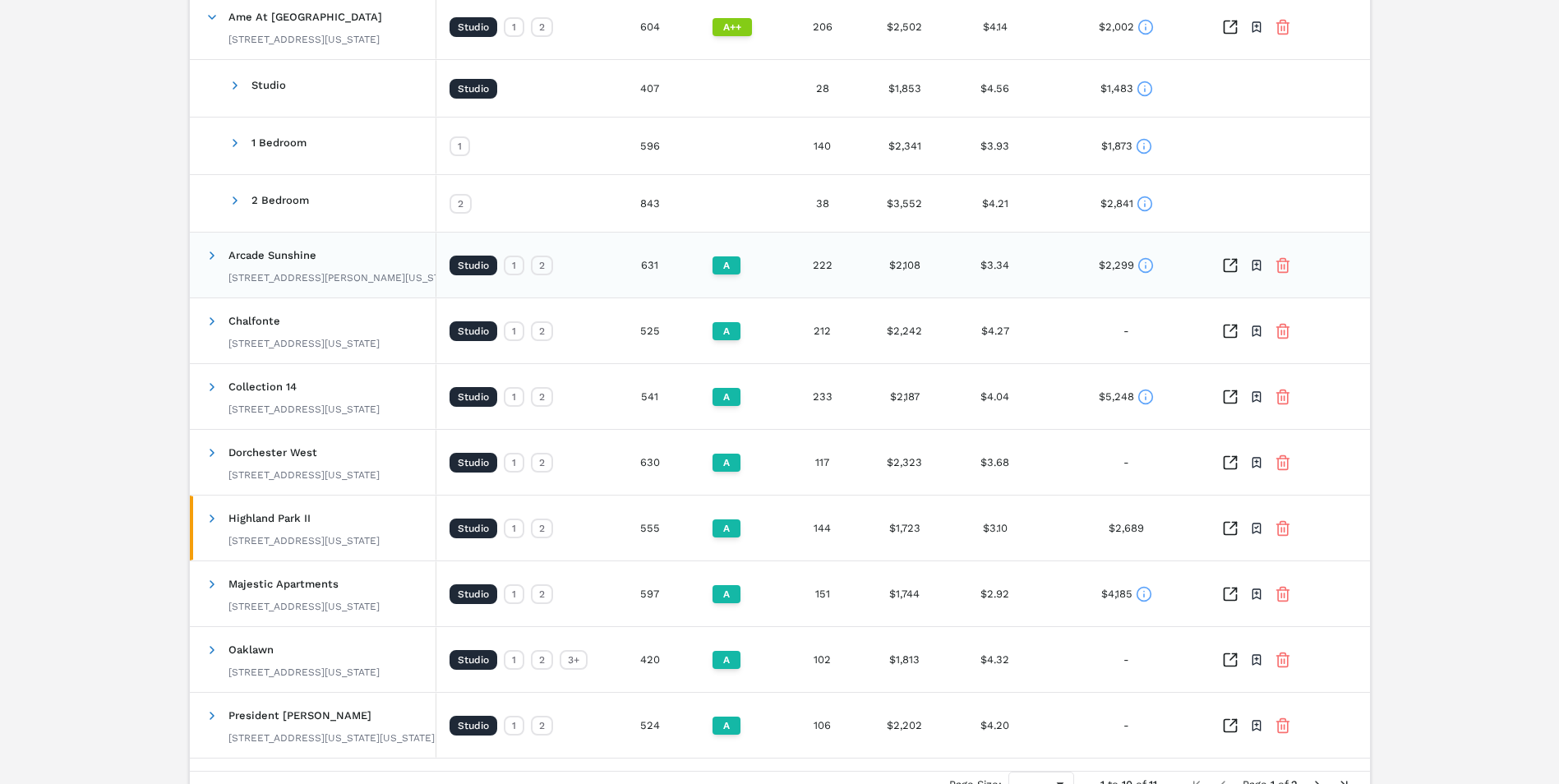
click at [208, 264] on span at bounding box center [212, 255] width 13 height 32
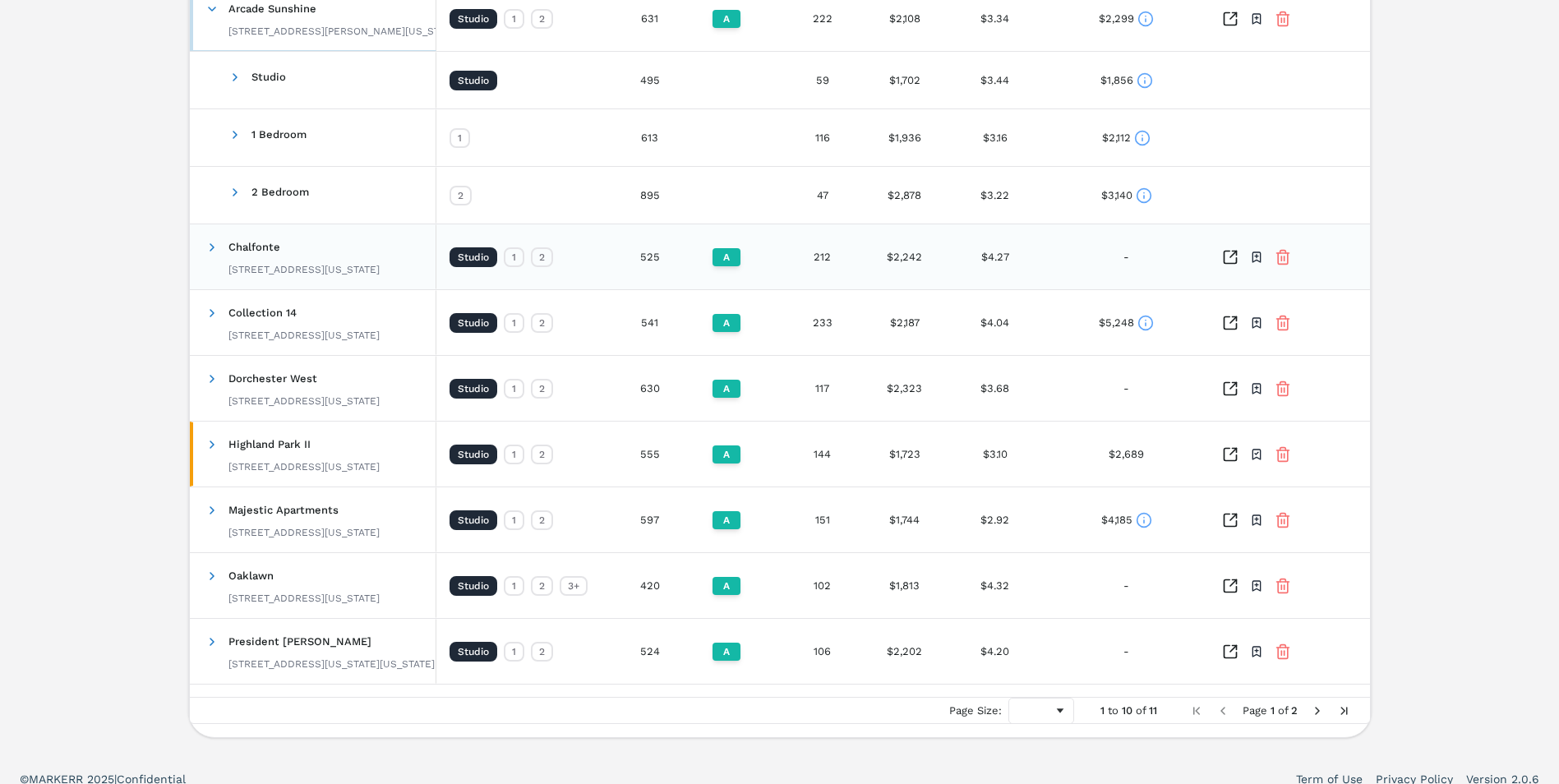
scroll to position [1038, 0]
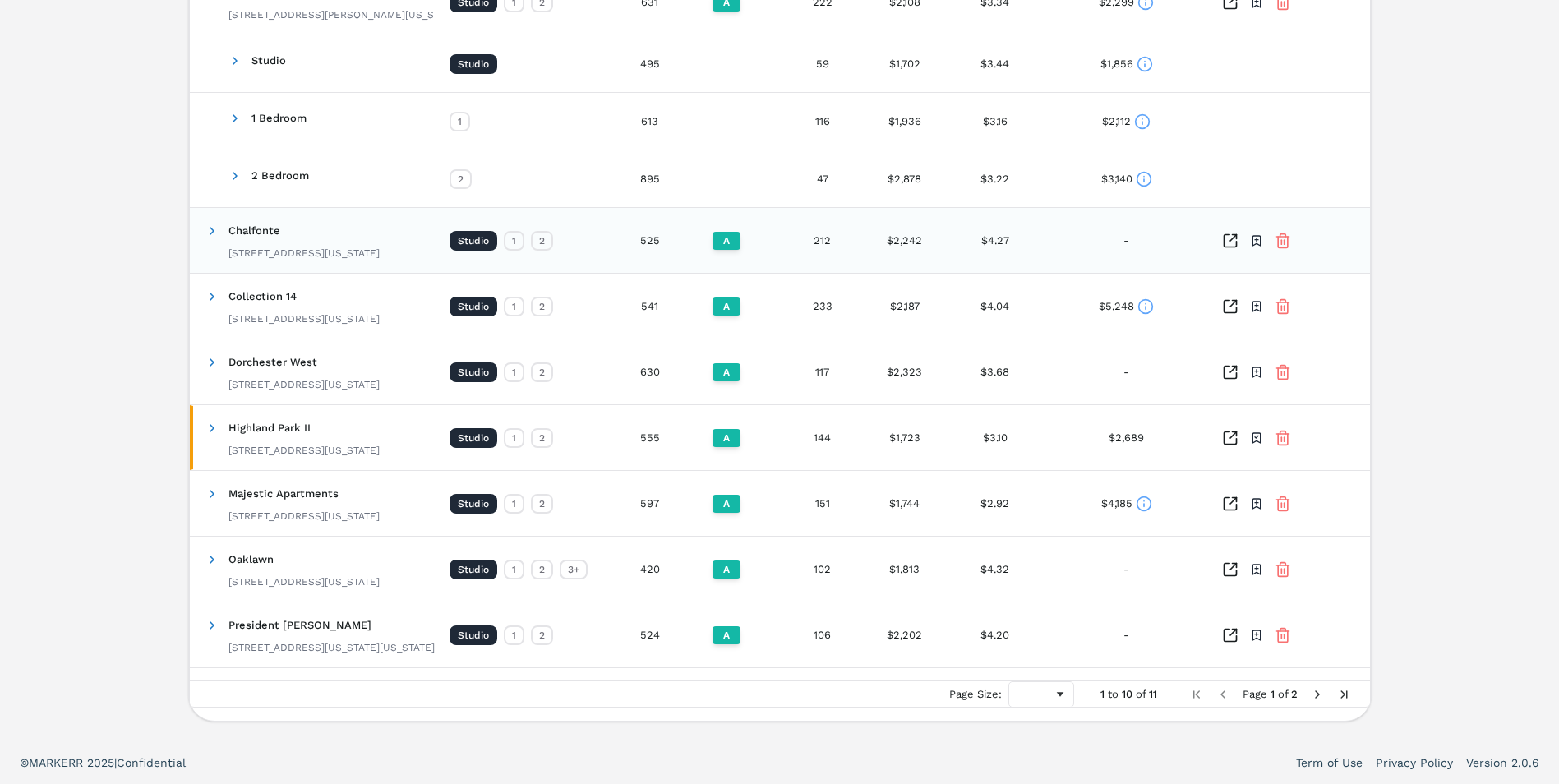
click at [211, 244] on span at bounding box center [212, 230] width 13 height 32
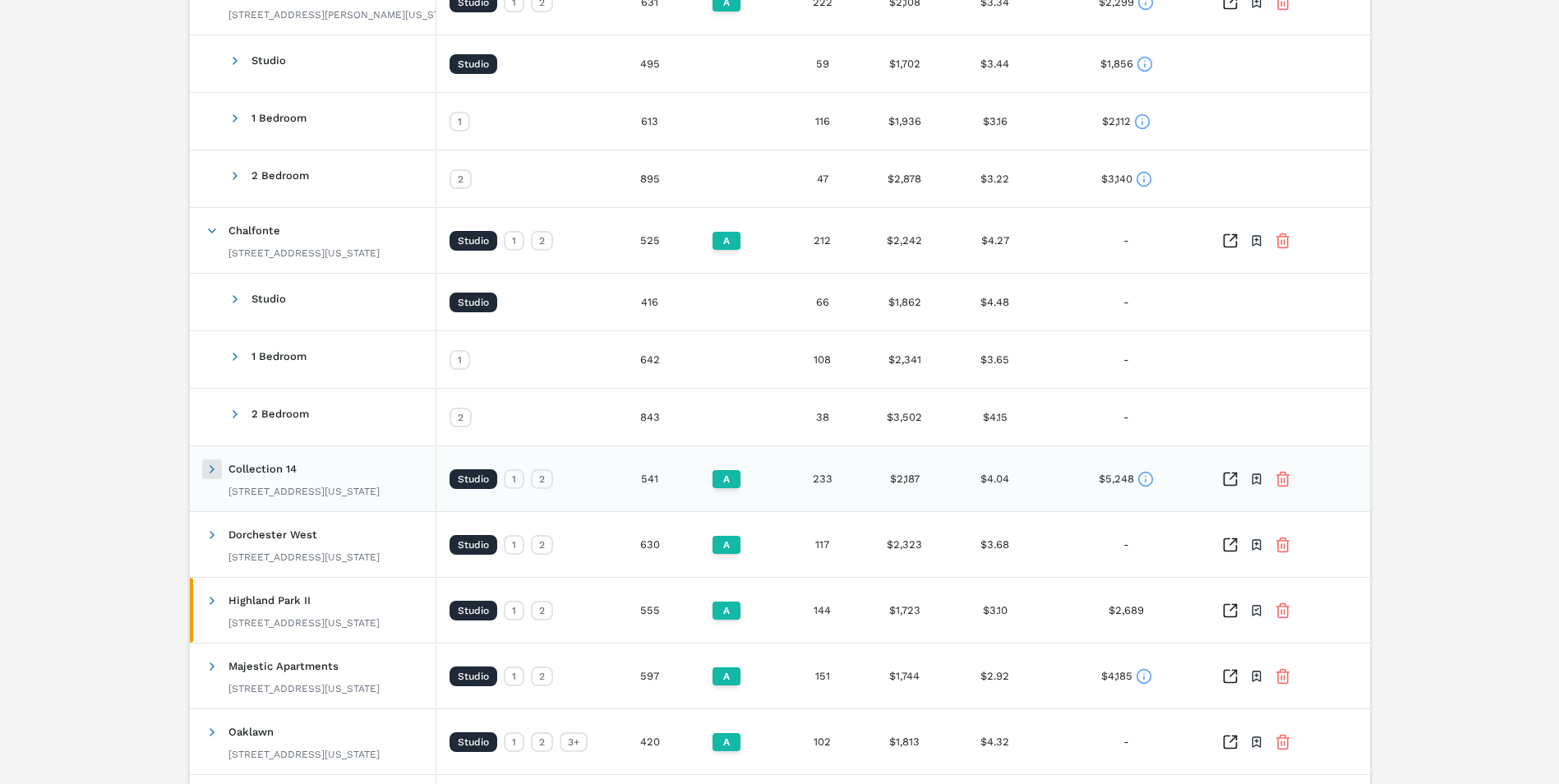
click at [211, 464] on span at bounding box center [212, 469] width 13 height 13
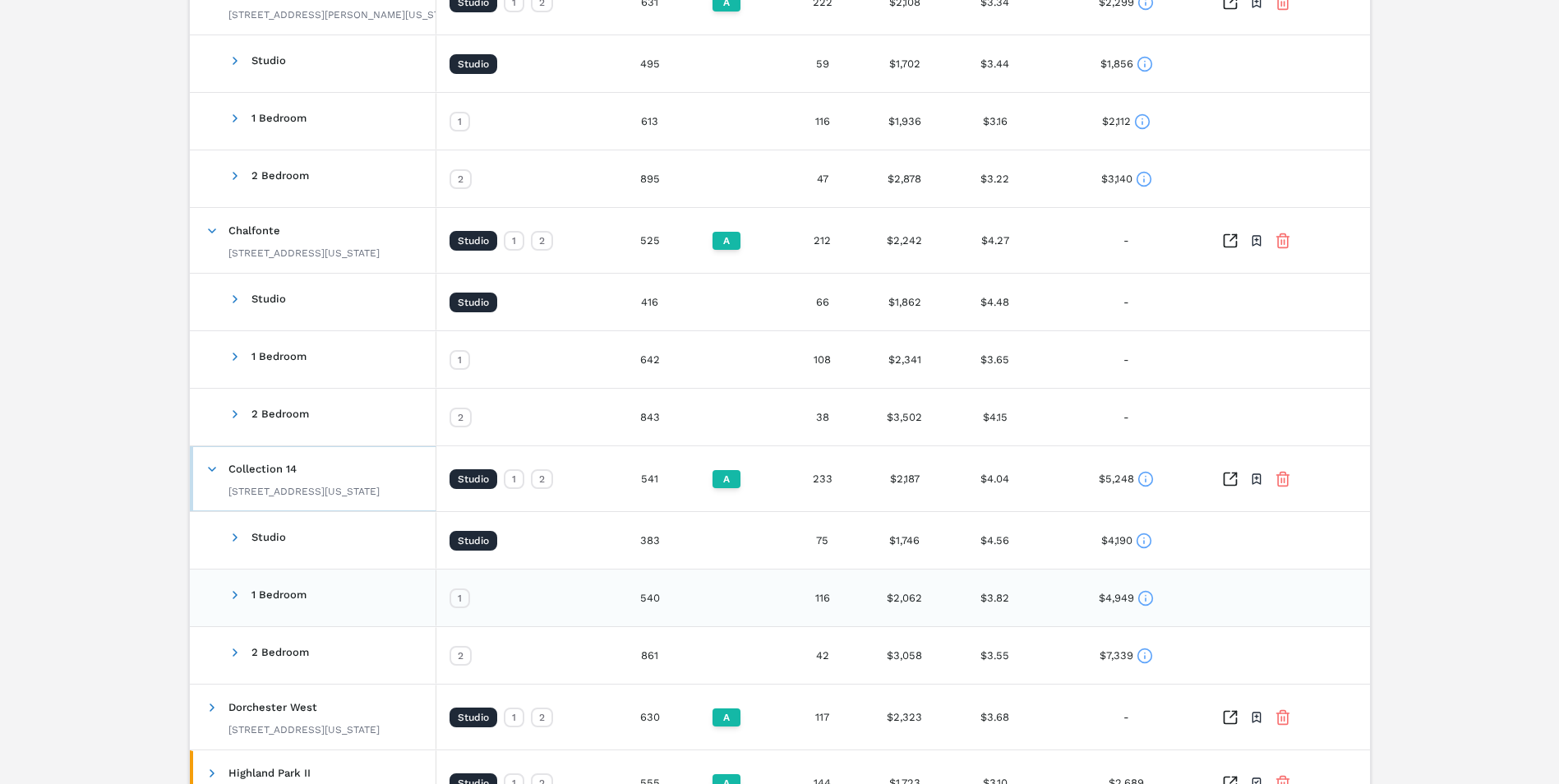
scroll to position [1383, 0]
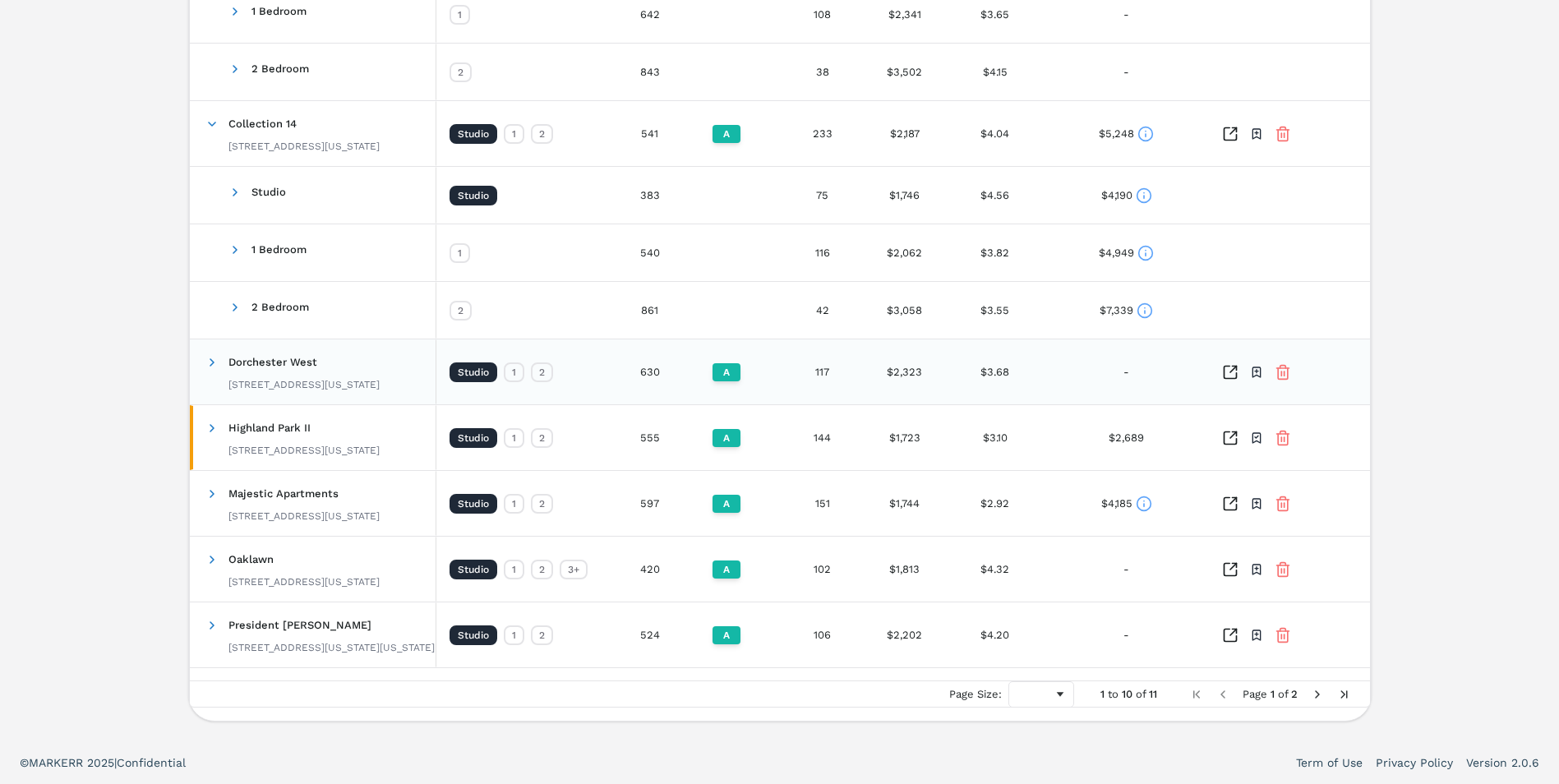
click at [209, 369] on span at bounding box center [212, 362] width 13 height 32
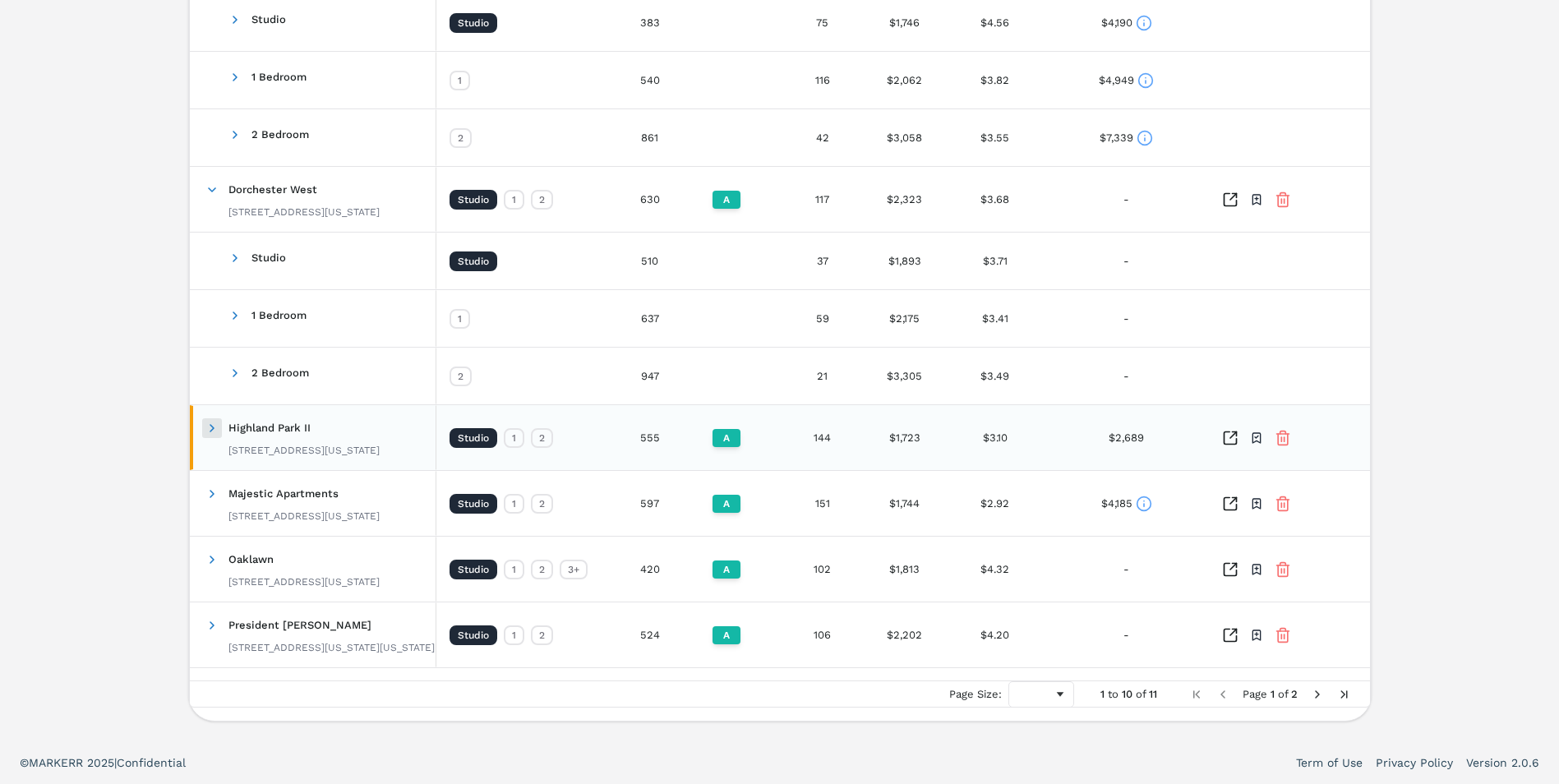
click at [212, 425] on span at bounding box center [212, 428] width 13 height 13
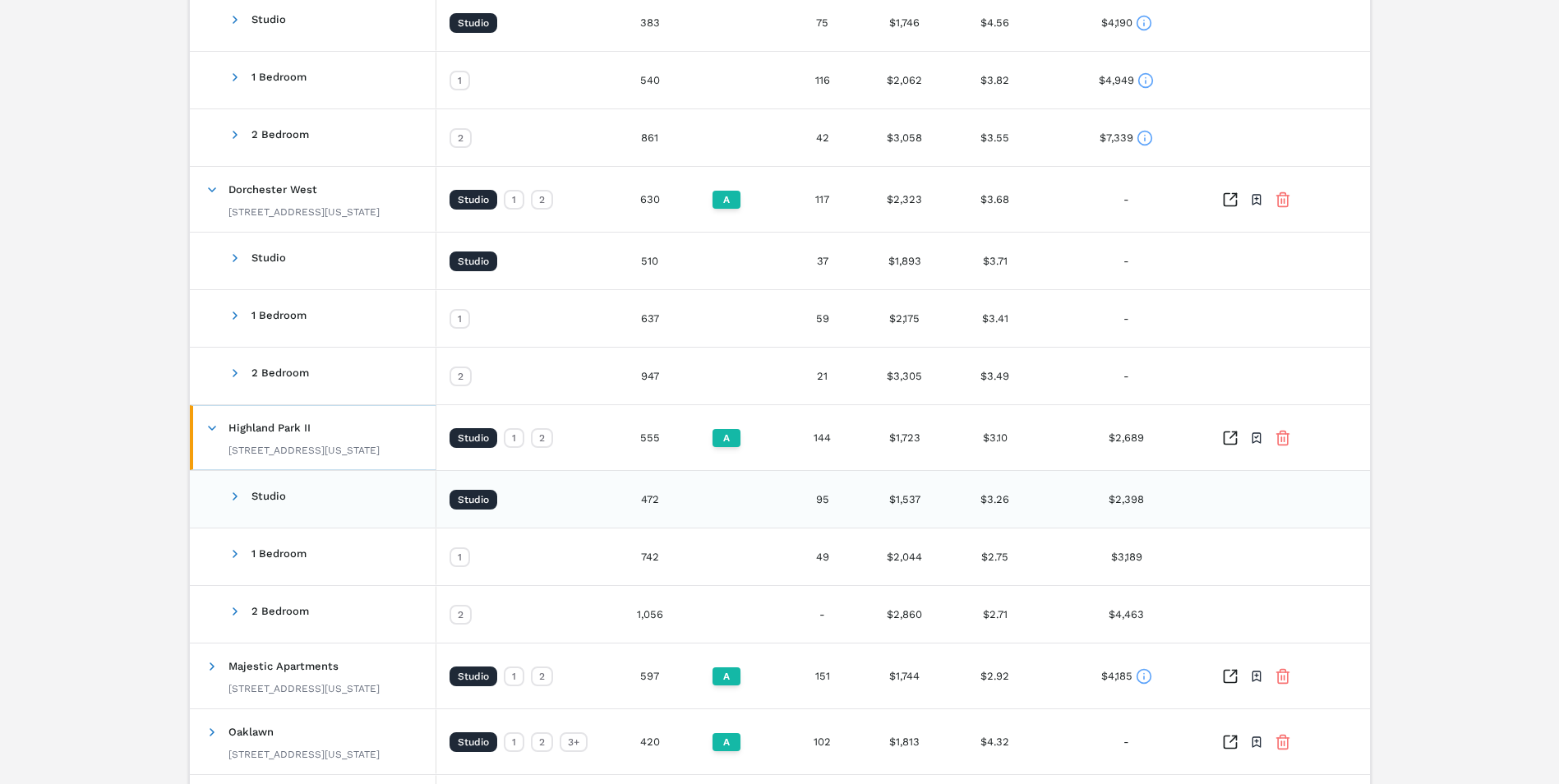
scroll to position [1728, 0]
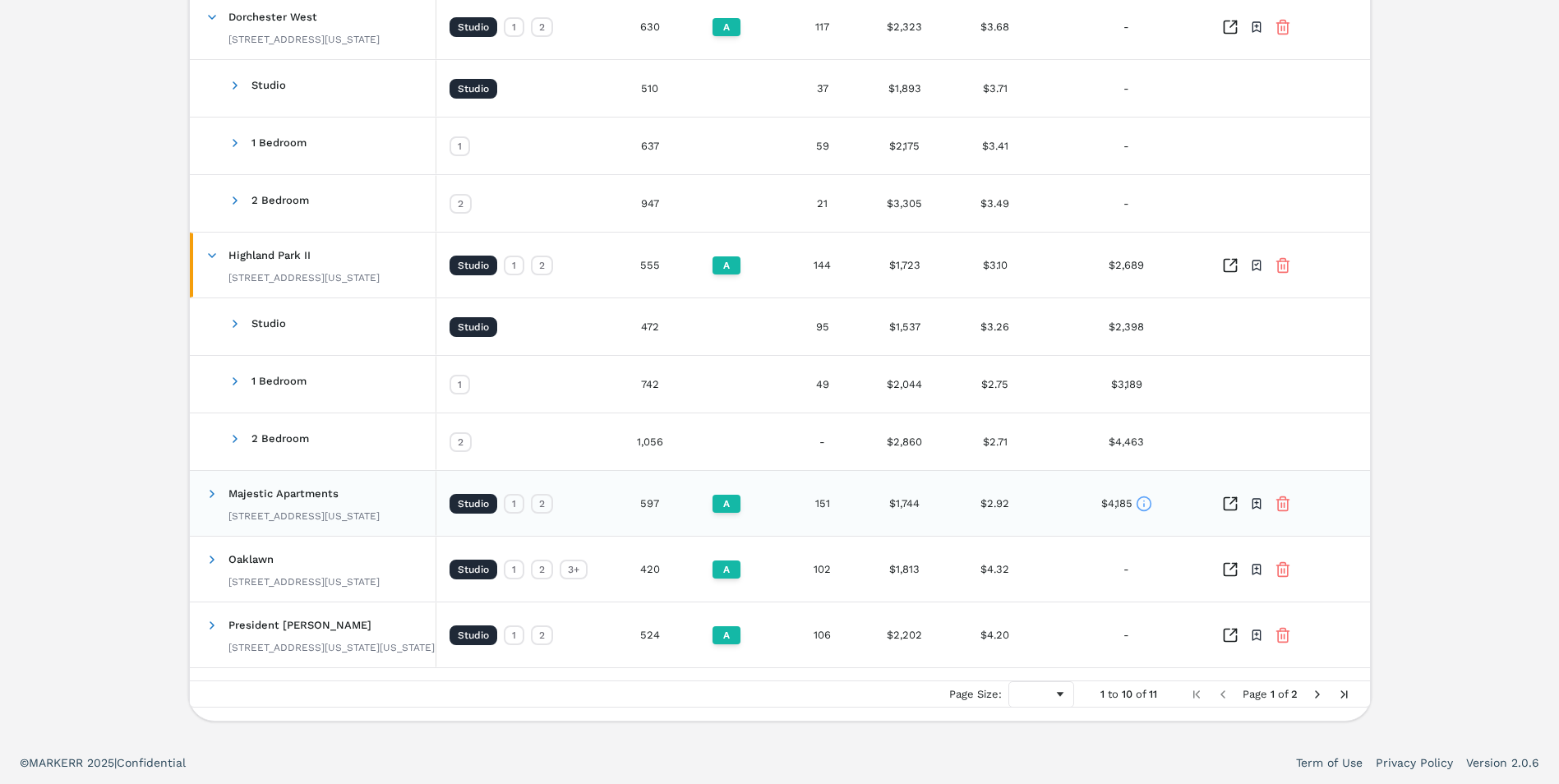
click at [209, 482] on span at bounding box center [212, 493] width 13 height 32
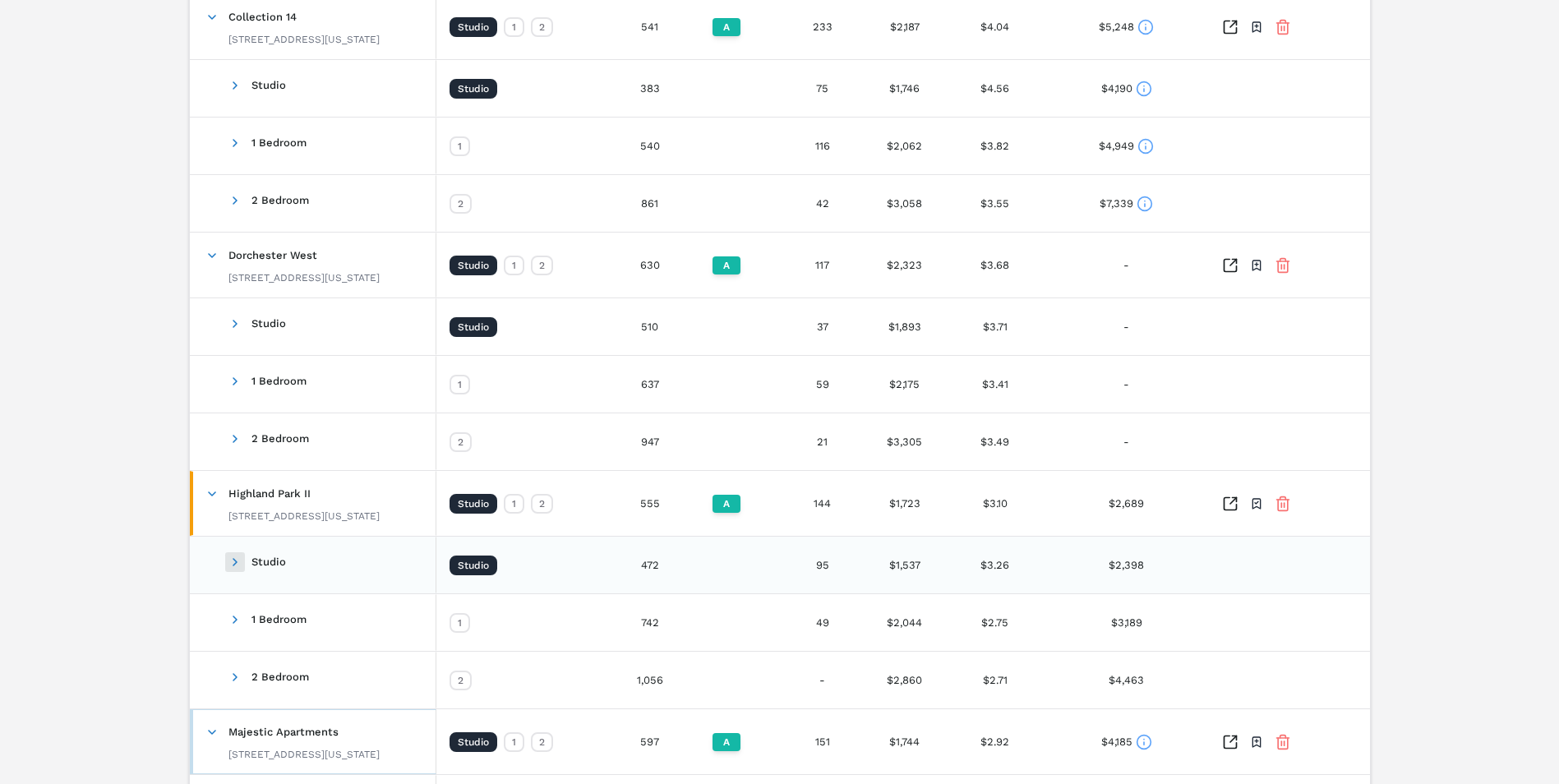
scroll to position [1900, 0]
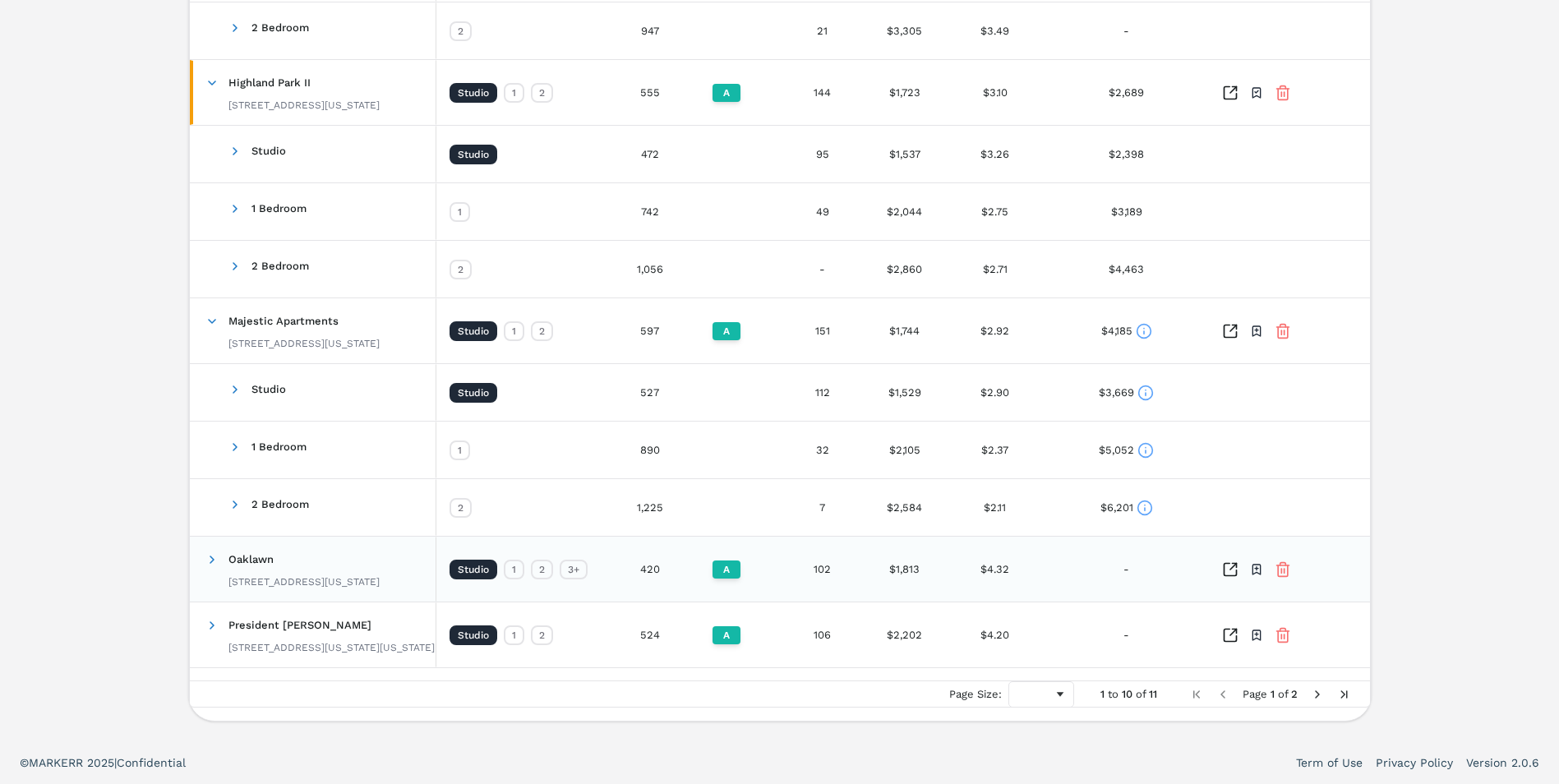
click at [210, 575] on span at bounding box center [212, 559] width 13 height 32
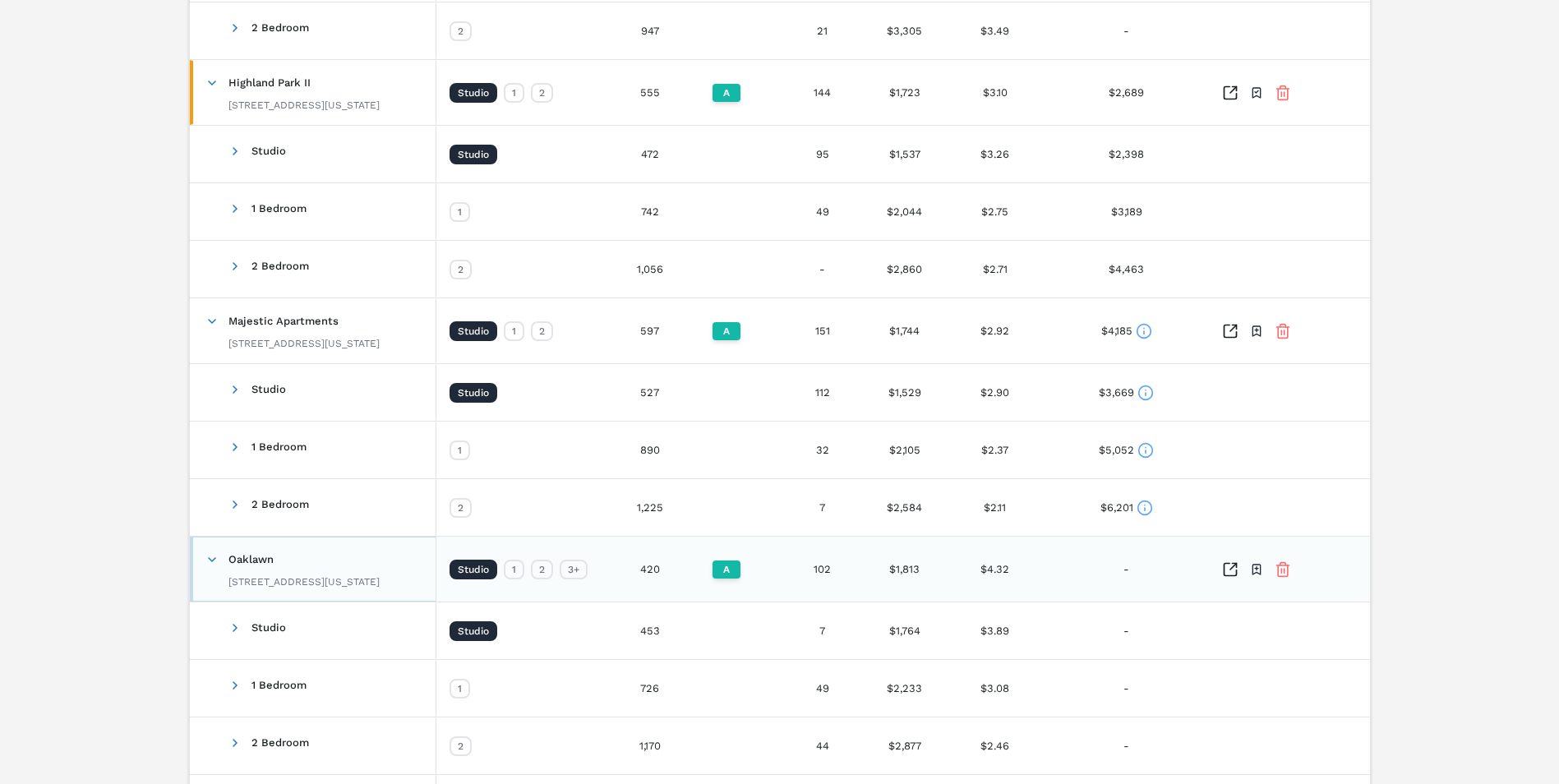
scroll to position [2130, 0]
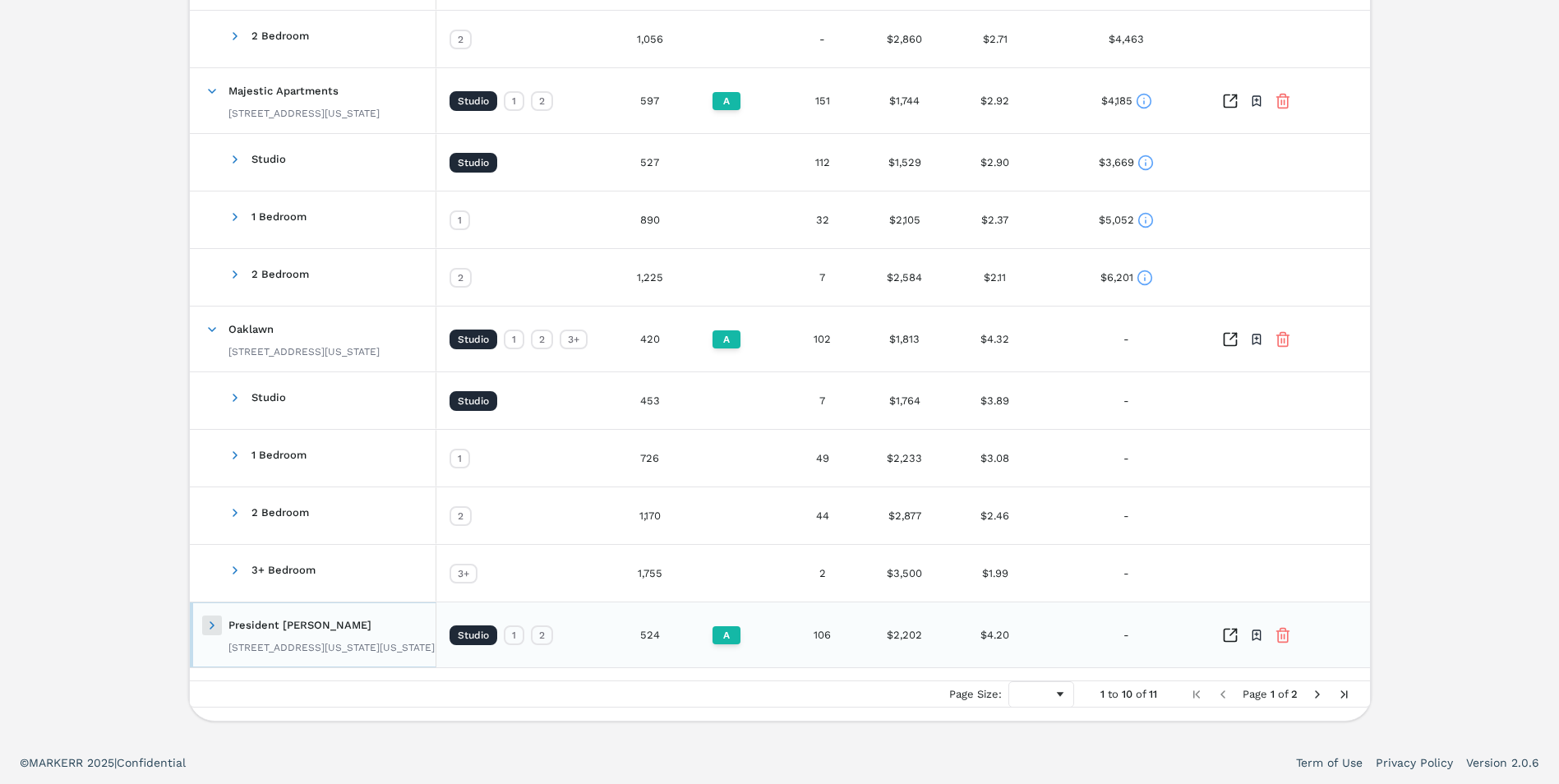
click at [214, 622] on span at bounding box center [212, 625] width 13 height 13
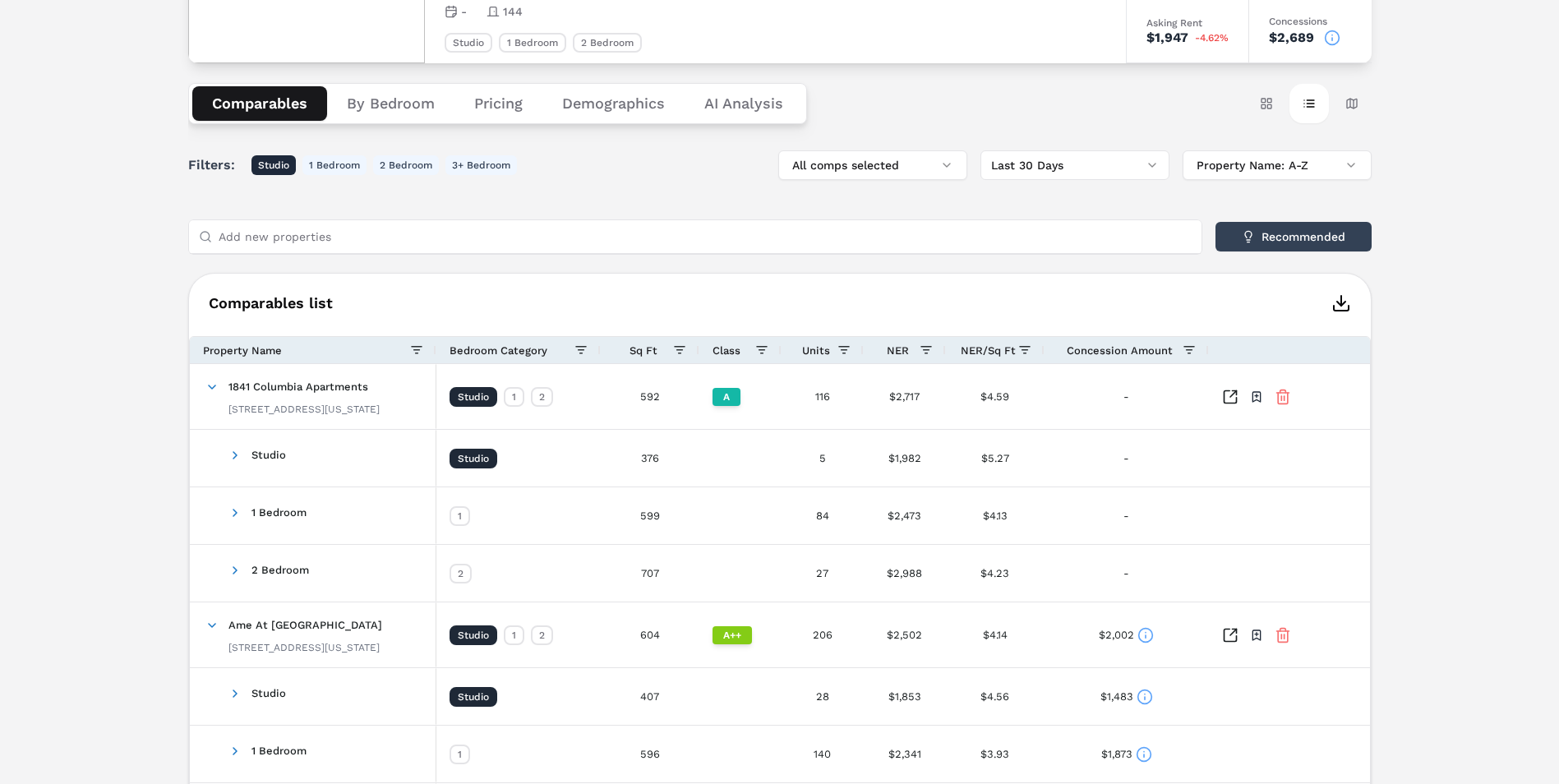
scroll to position [0, 0]
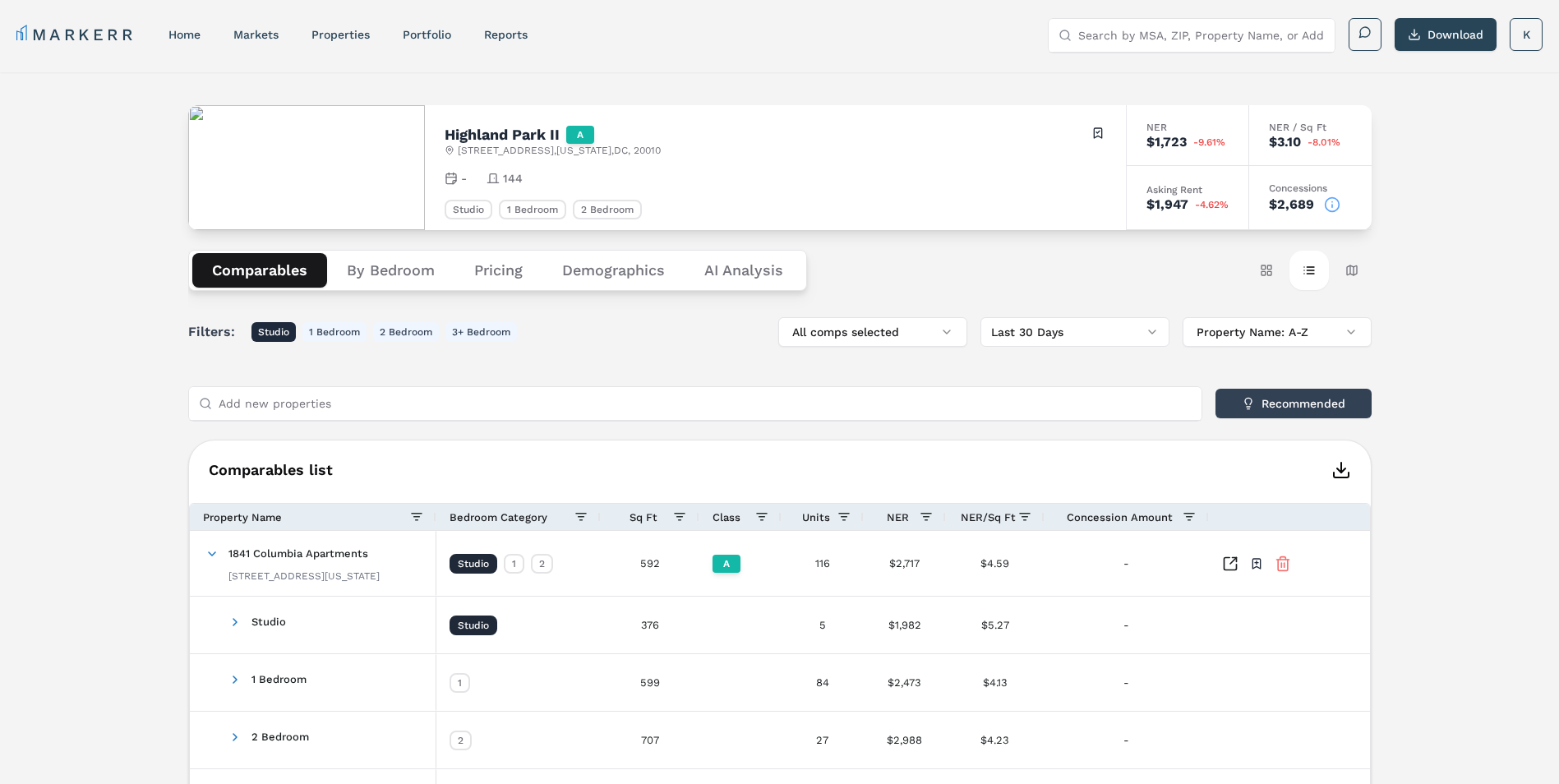
click at [1341, 460] on icon "button" at bounding box center [1341, 470] width 20 height 20
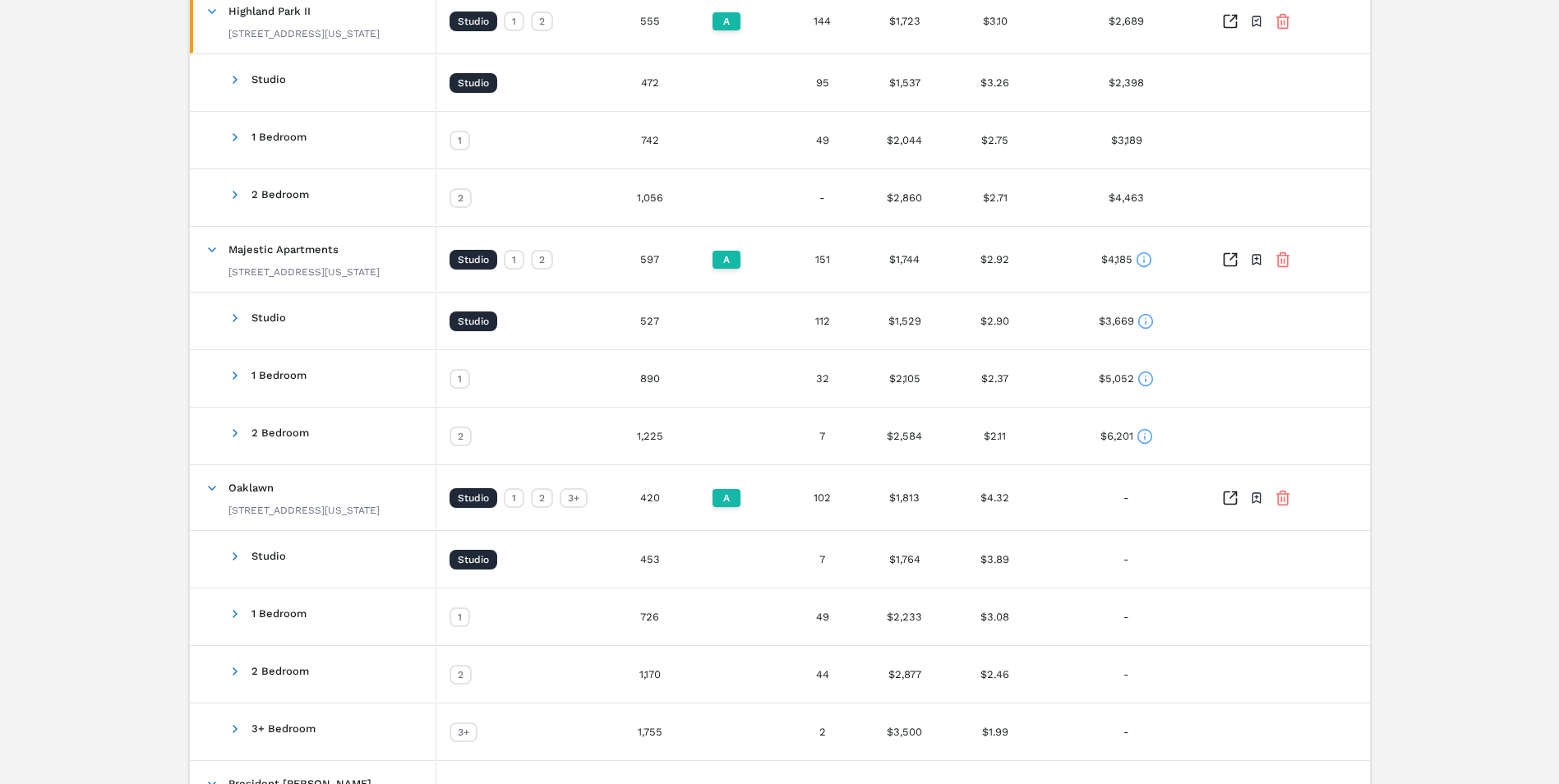
scroll to position [2303, 0]
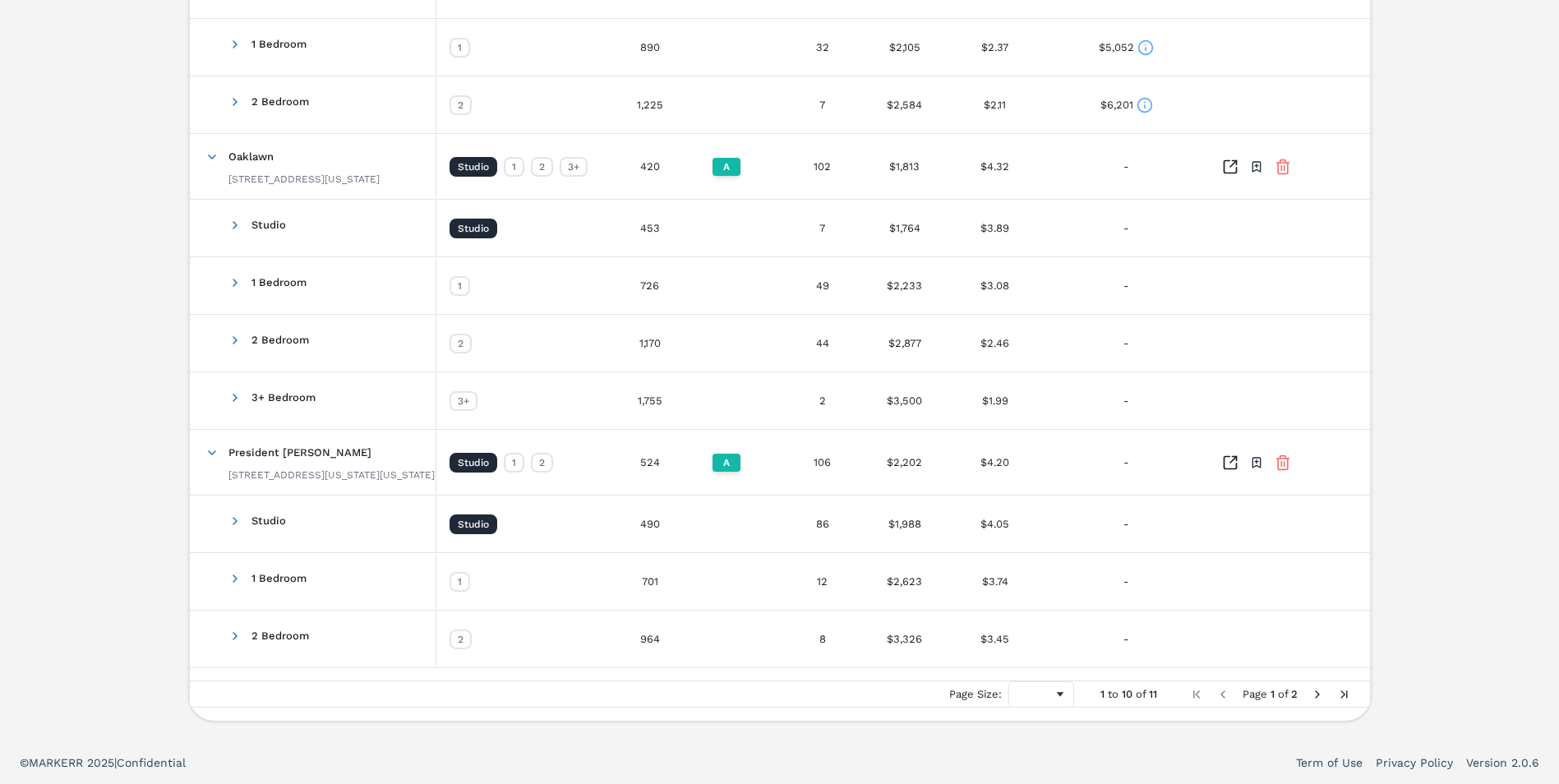
click at [1321, 695] on span "Next Page" at bounding box center [1317, 694] width 13 height 13
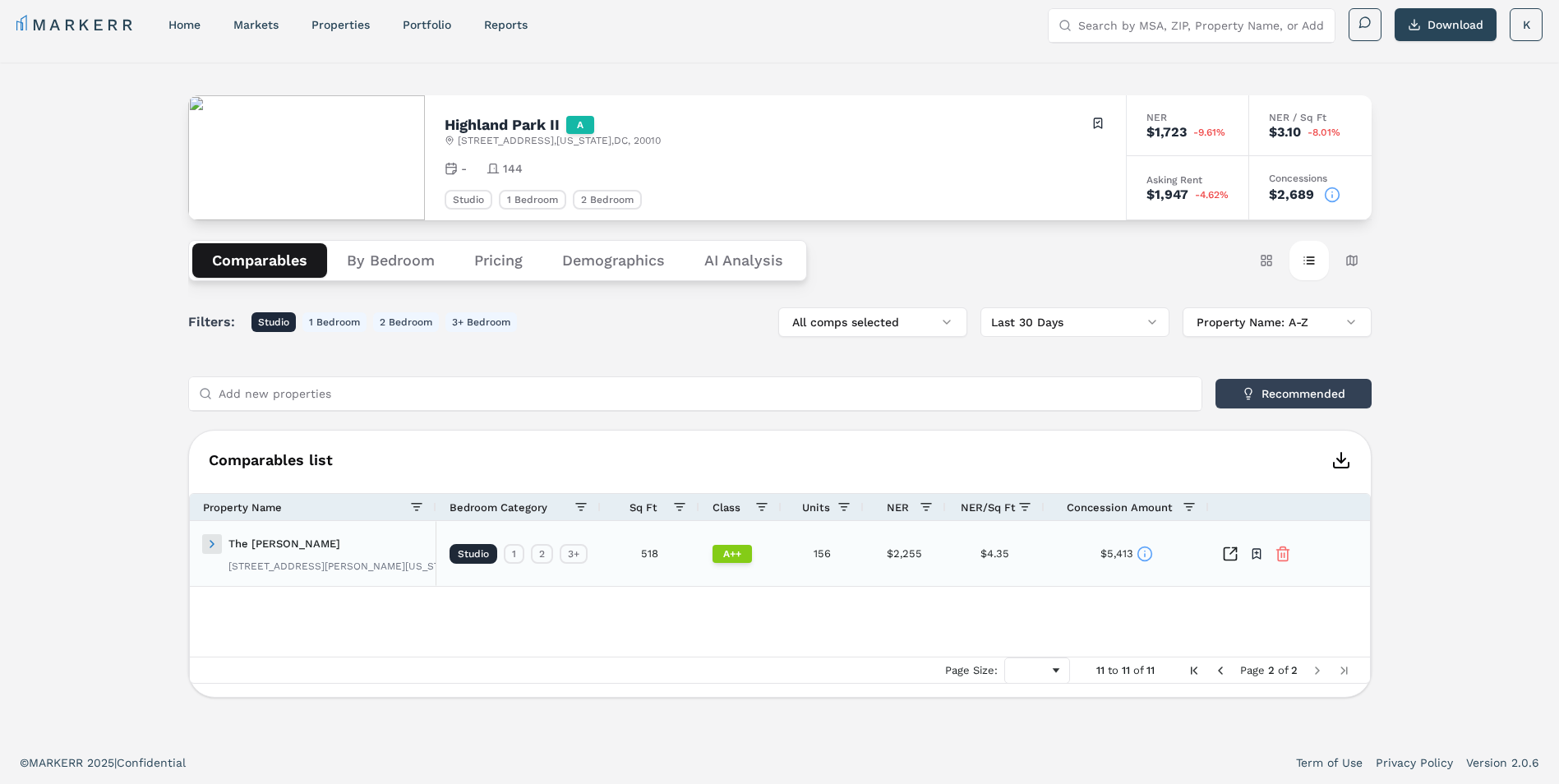
click at [210, 548] on span at bounding box center [212, 544] width 13 height 13
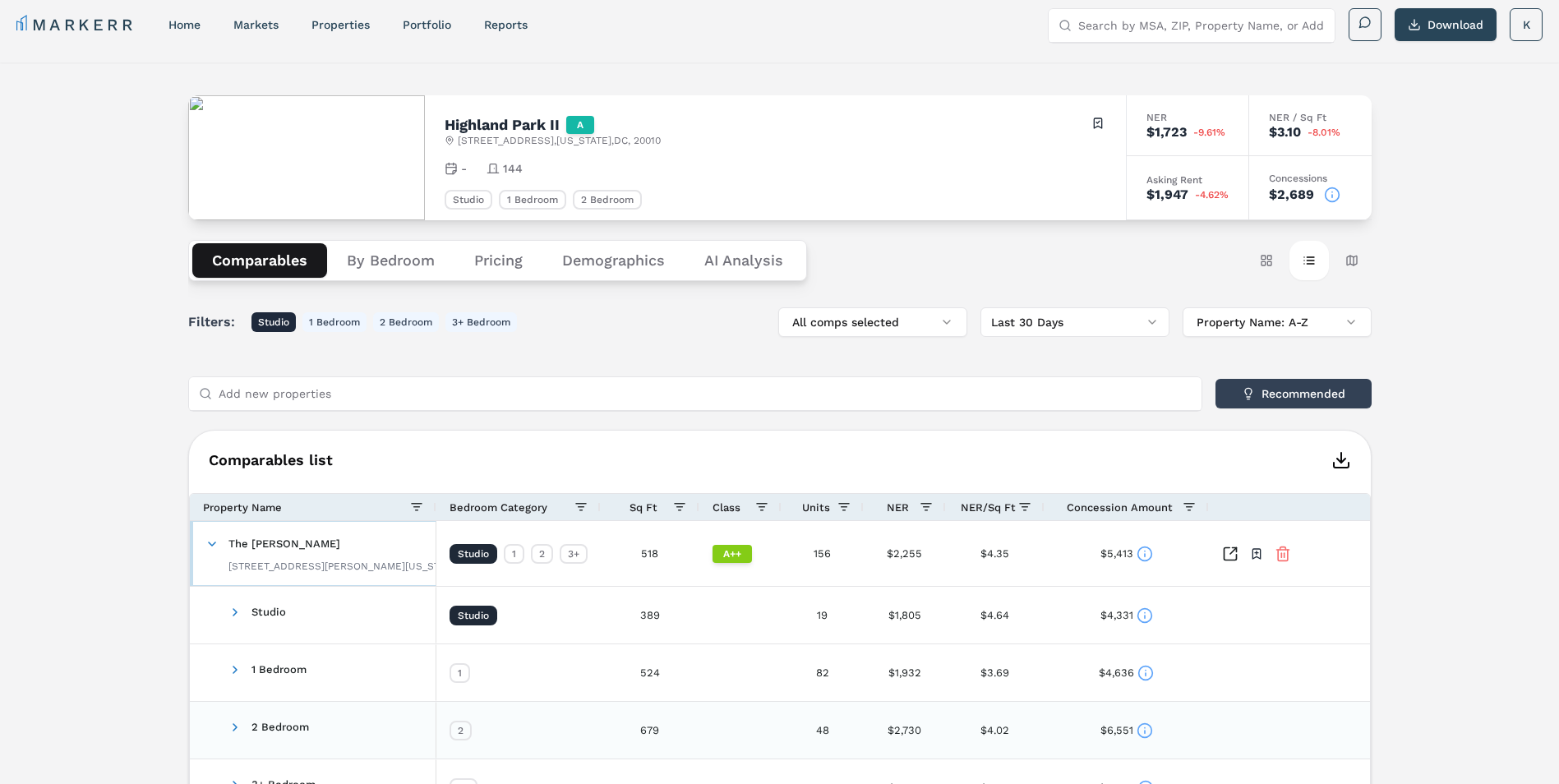
scroll to position [158, 0]
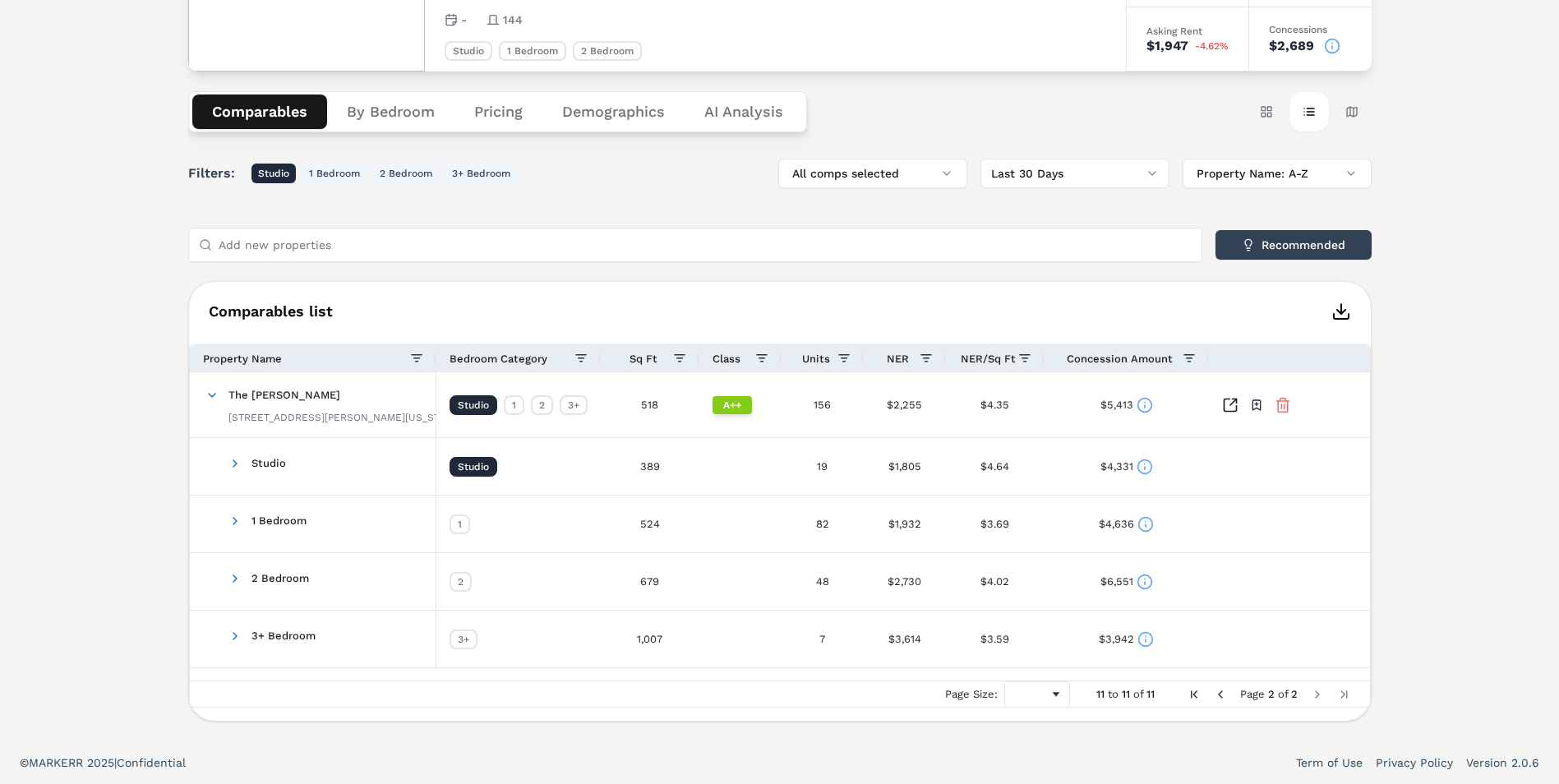
click at [1429, 459] on div "Highland Park II A 1400 Irving St NW , Washington , DC , 20010 Toggle portfolio…" at bounding box center [780, 327] width 1559 height 828
click at [1148, 470] on icon at bounding box center [1145, 467] width 16 height 16
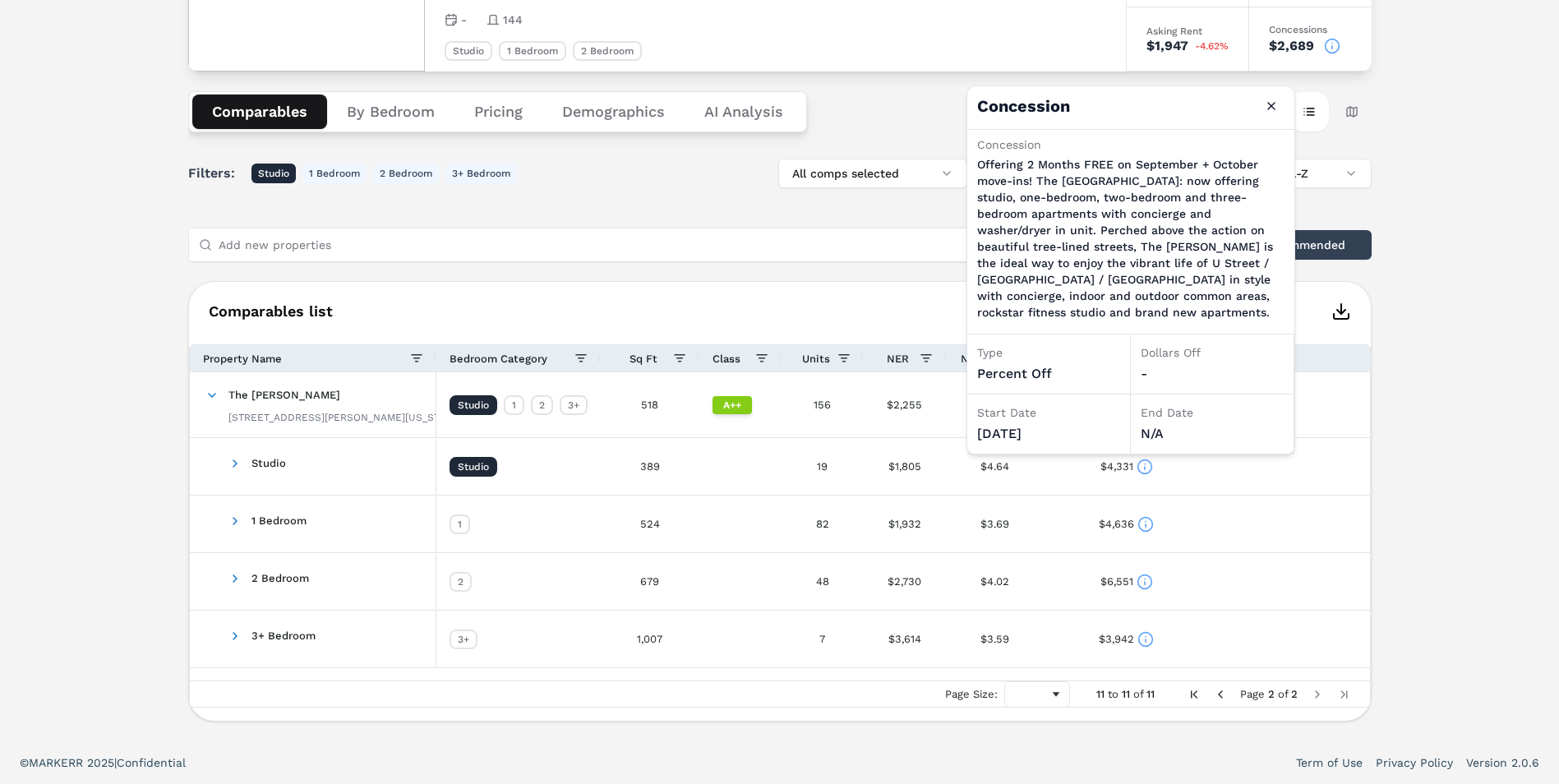
click at [1222, 693] on span "Previous Page" at bounding box center [1221, 694] width 13 height 13
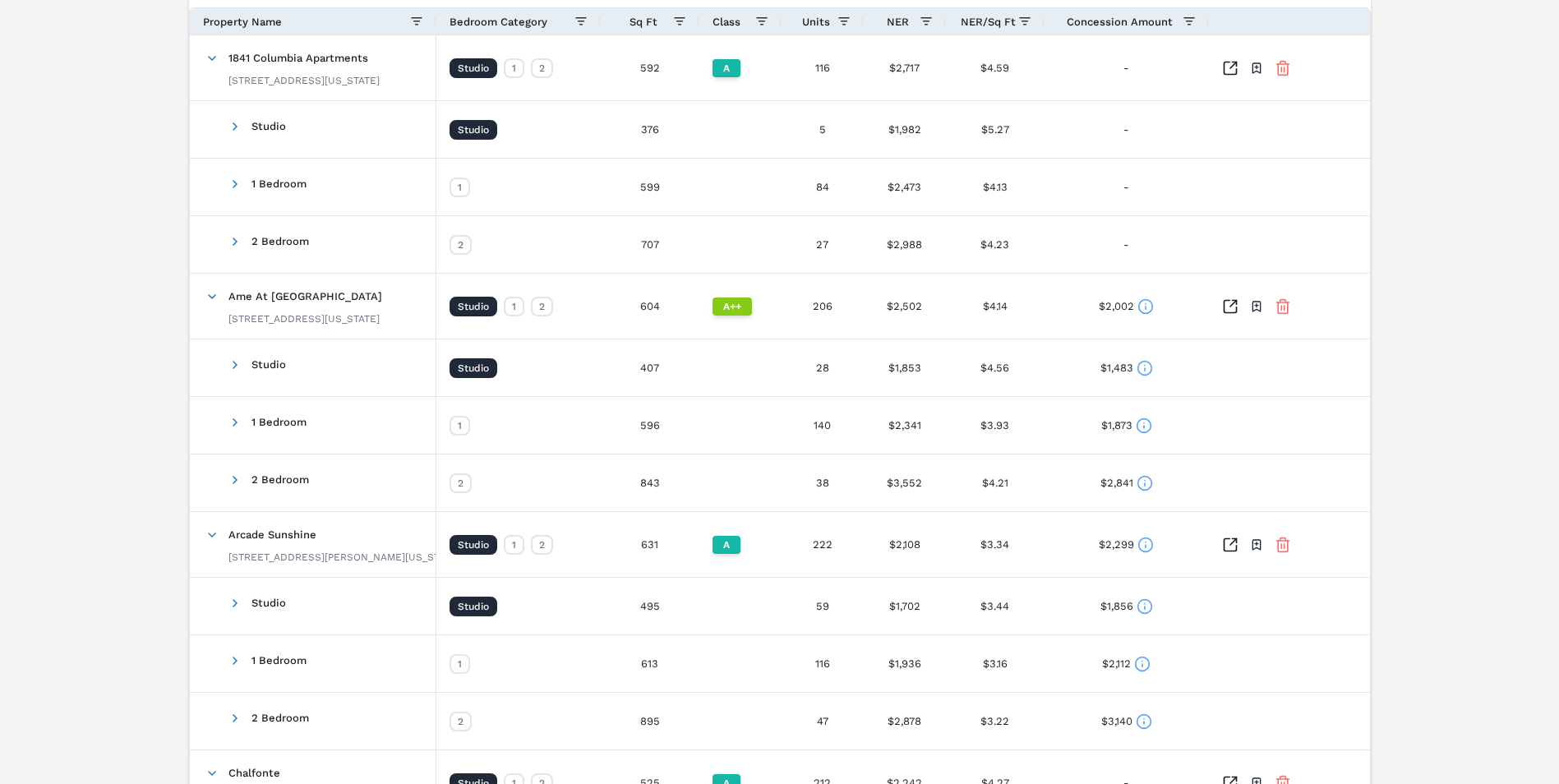
scroll to position [331, 0]
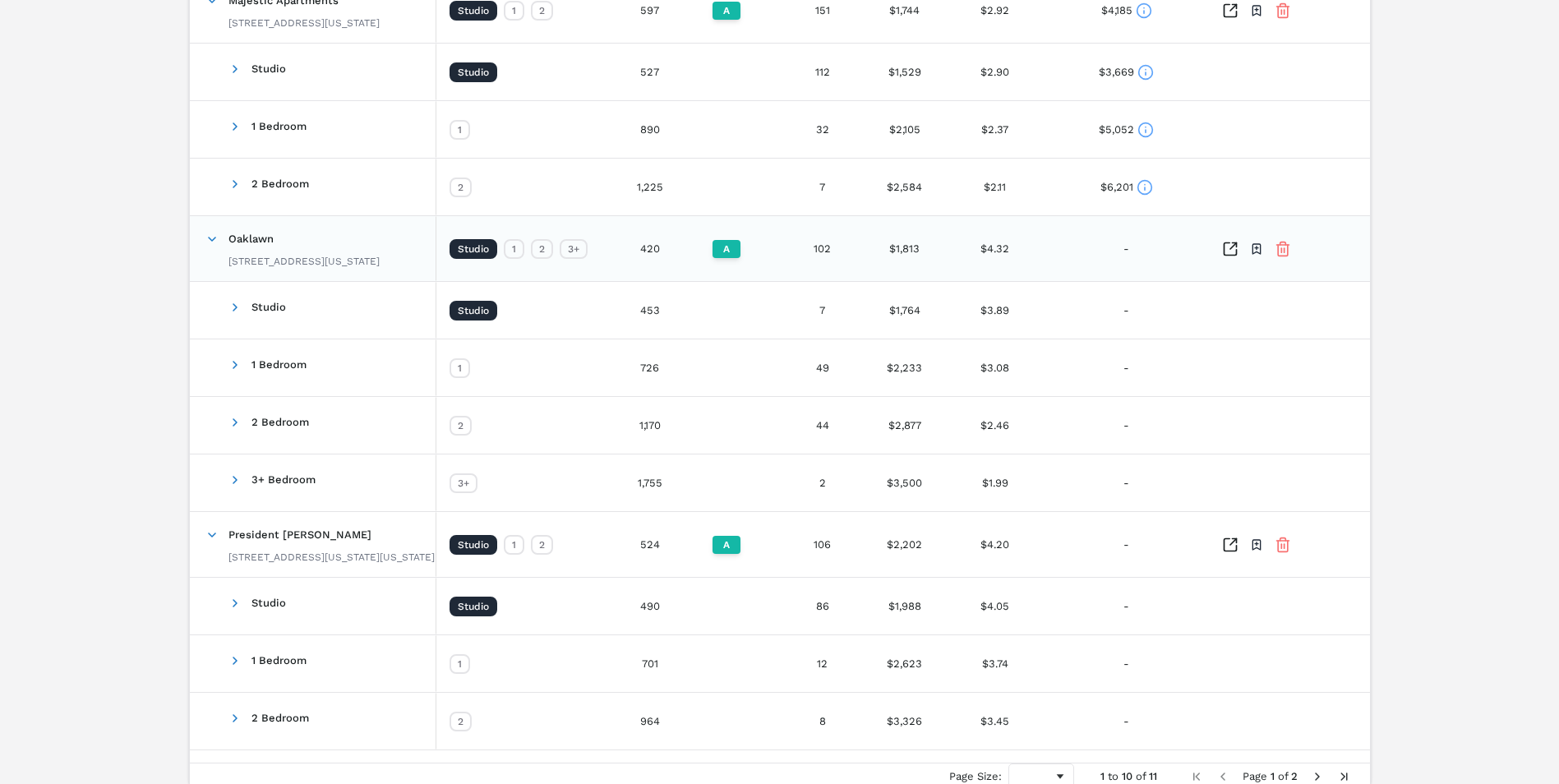
scroll to position [2303, 0]
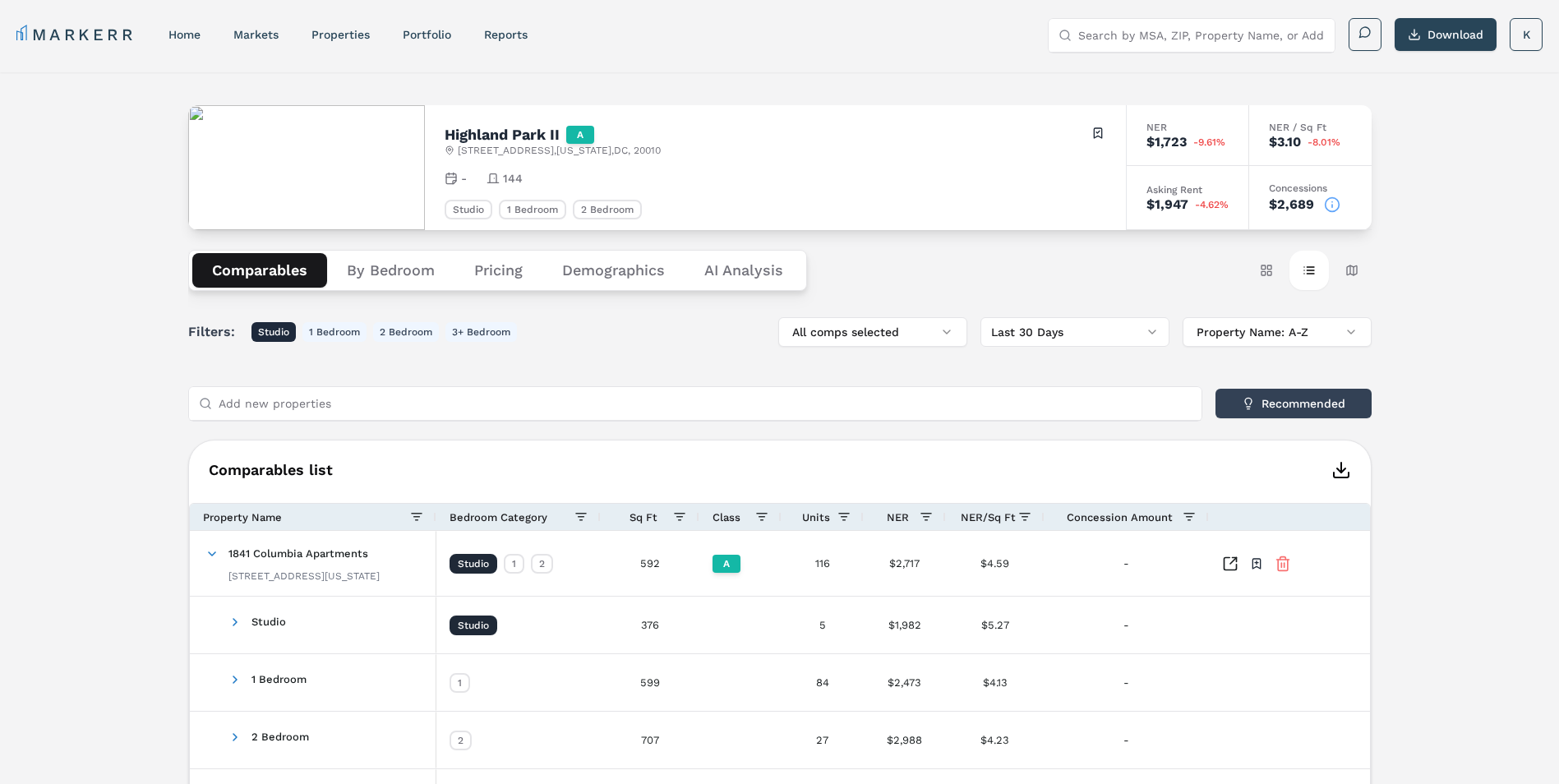
scroll to position [82, 0]
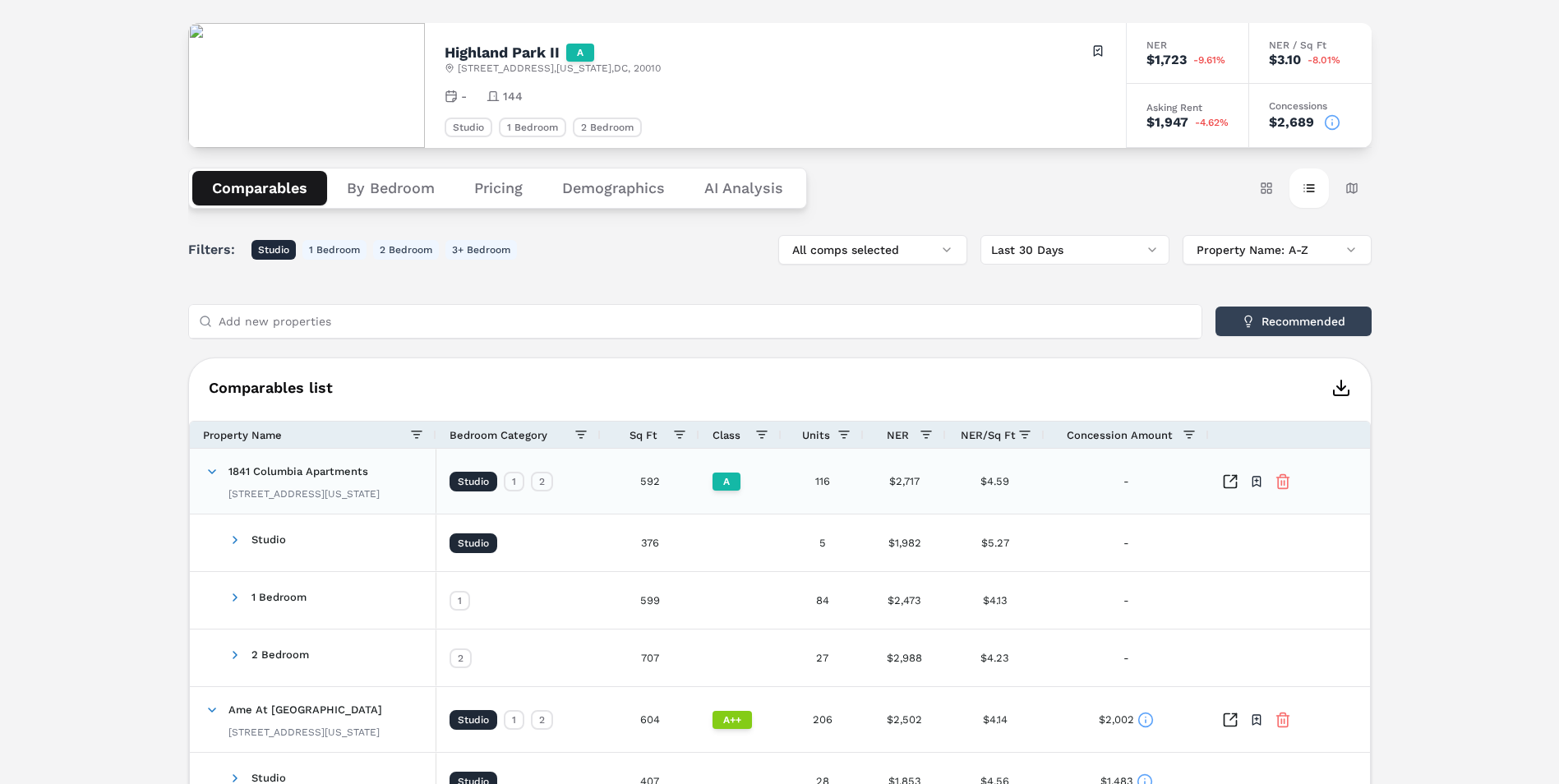
click at [305, 476] on span "1841 Columbia Apartments" at bounding box center [298, 471] width 139 height 12
click at [1225, 472] on div "Toggle portfolio menu" at bounding box center [1291, 481] width 164 height 65
click at [1226, 477] on icon "Inspect Comparables" at bounding box center [1231, 481] width 16 height 16
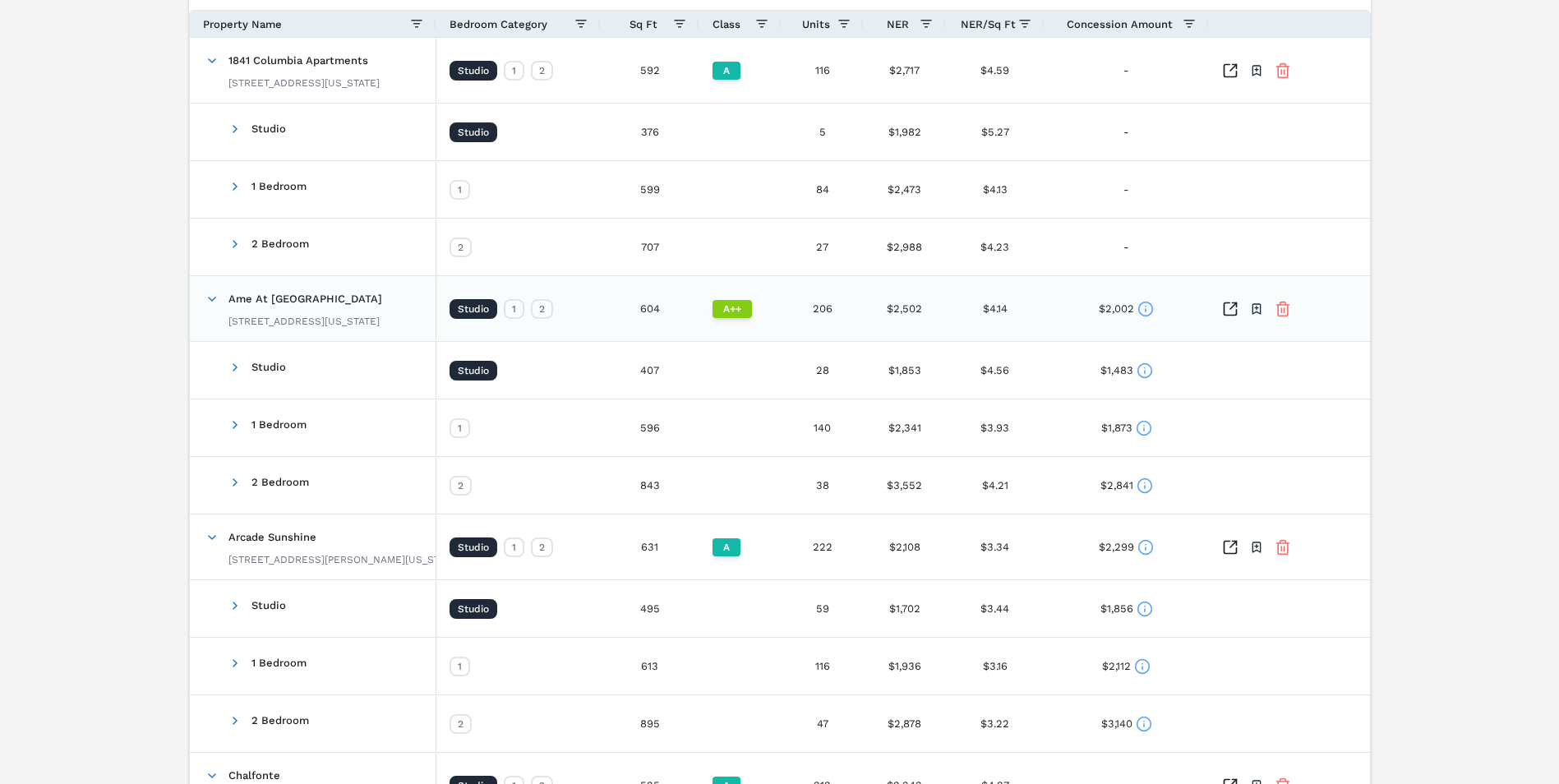
click at [1232, 306] on icon "Inspect Comparables" at bounding box center [1231, 309] width 16 height 16
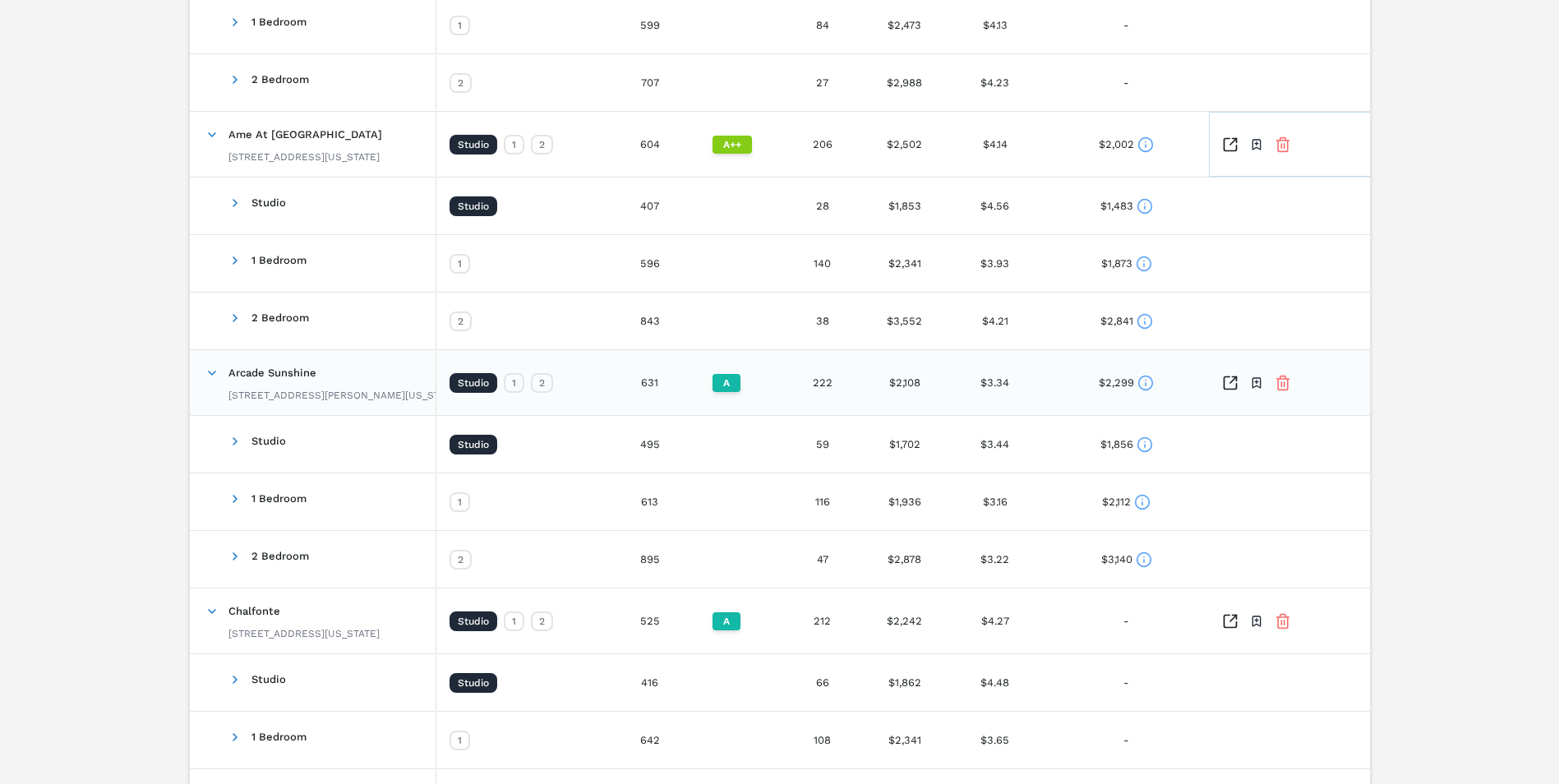
scroll to position [904, 0]
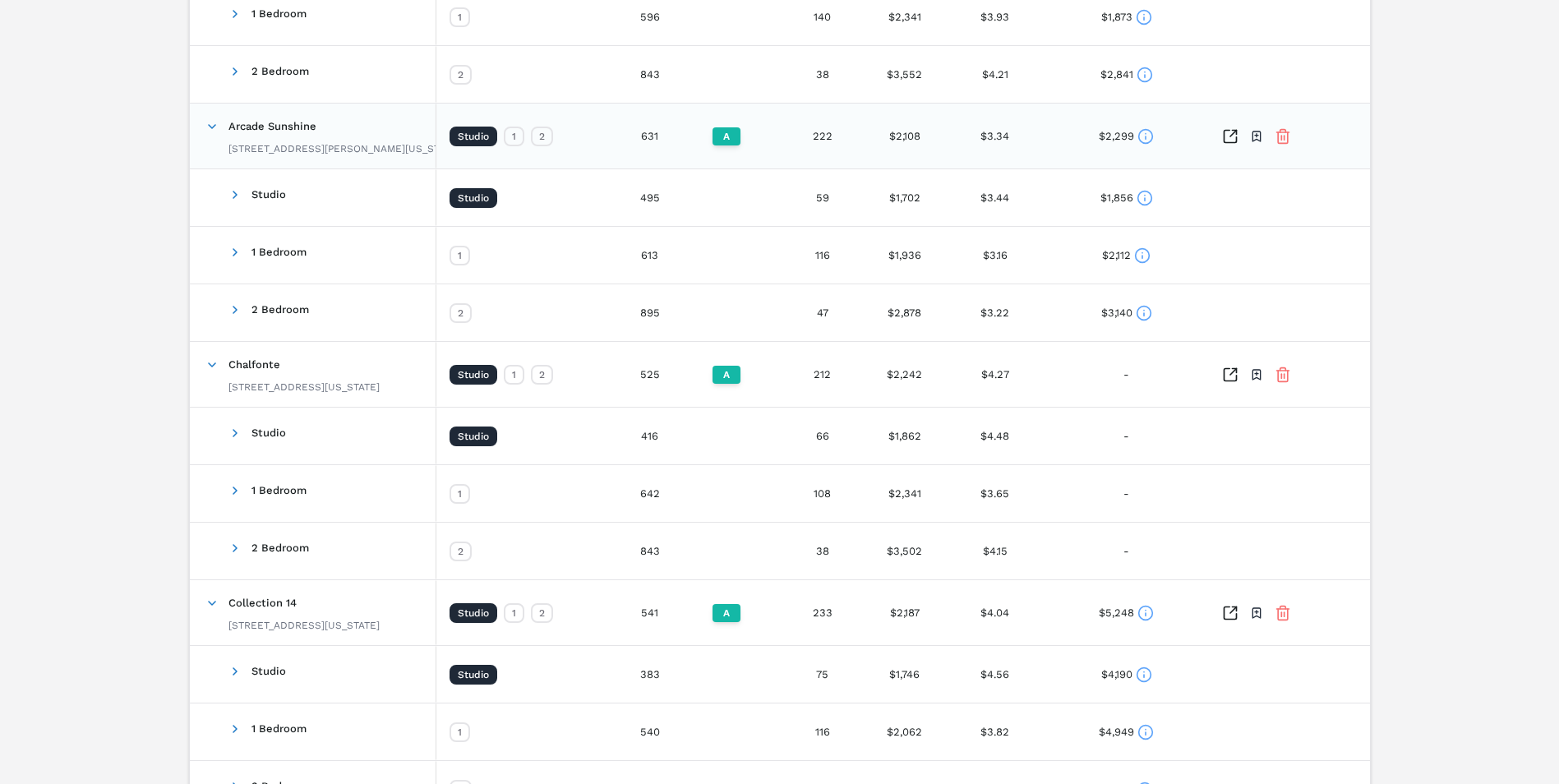
click at [1228, 138] on icon "Inspect Comparables" at bounding box center [1231, 136] width 16 height 16
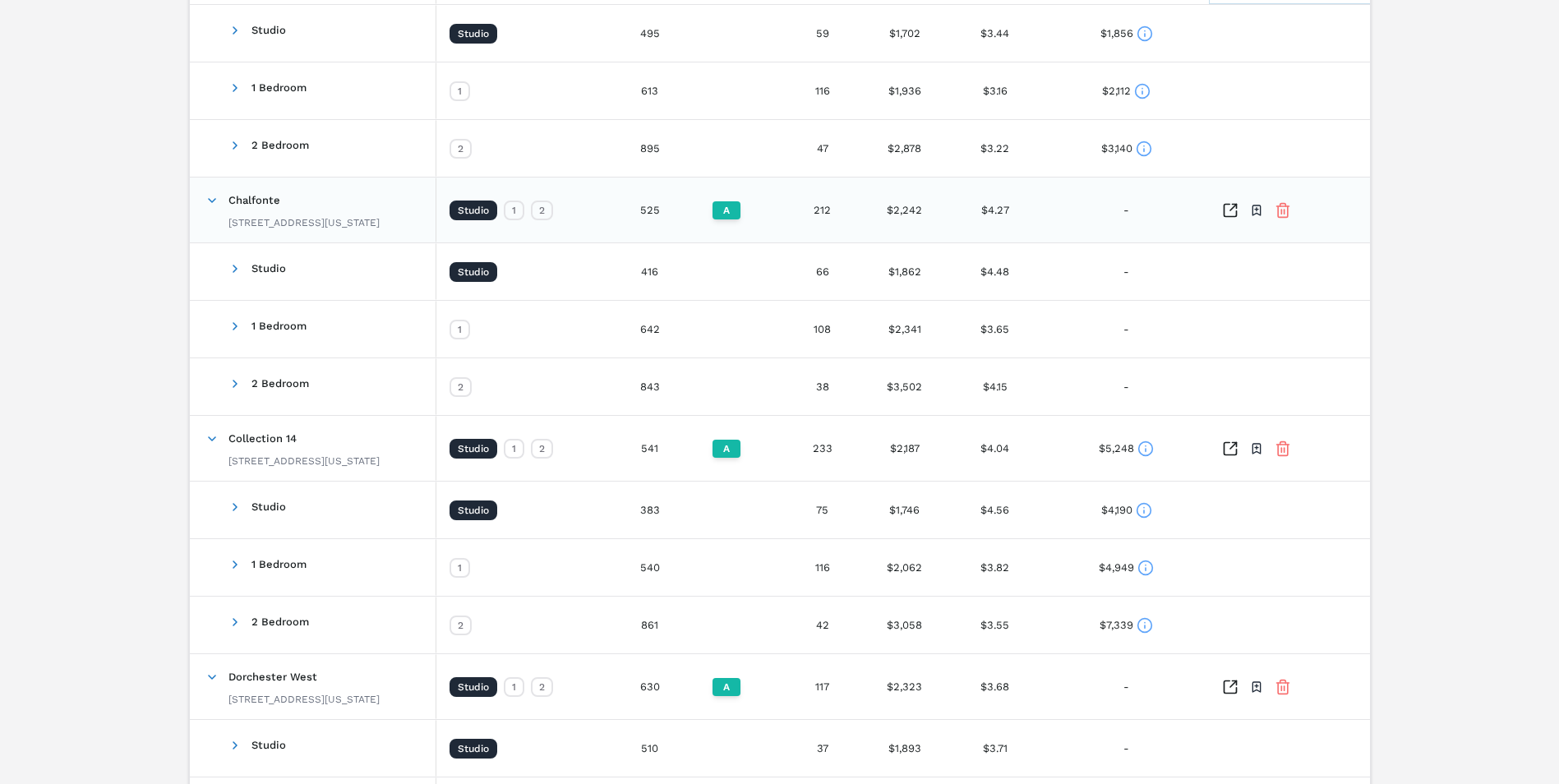
scroll to position [1150, 0]
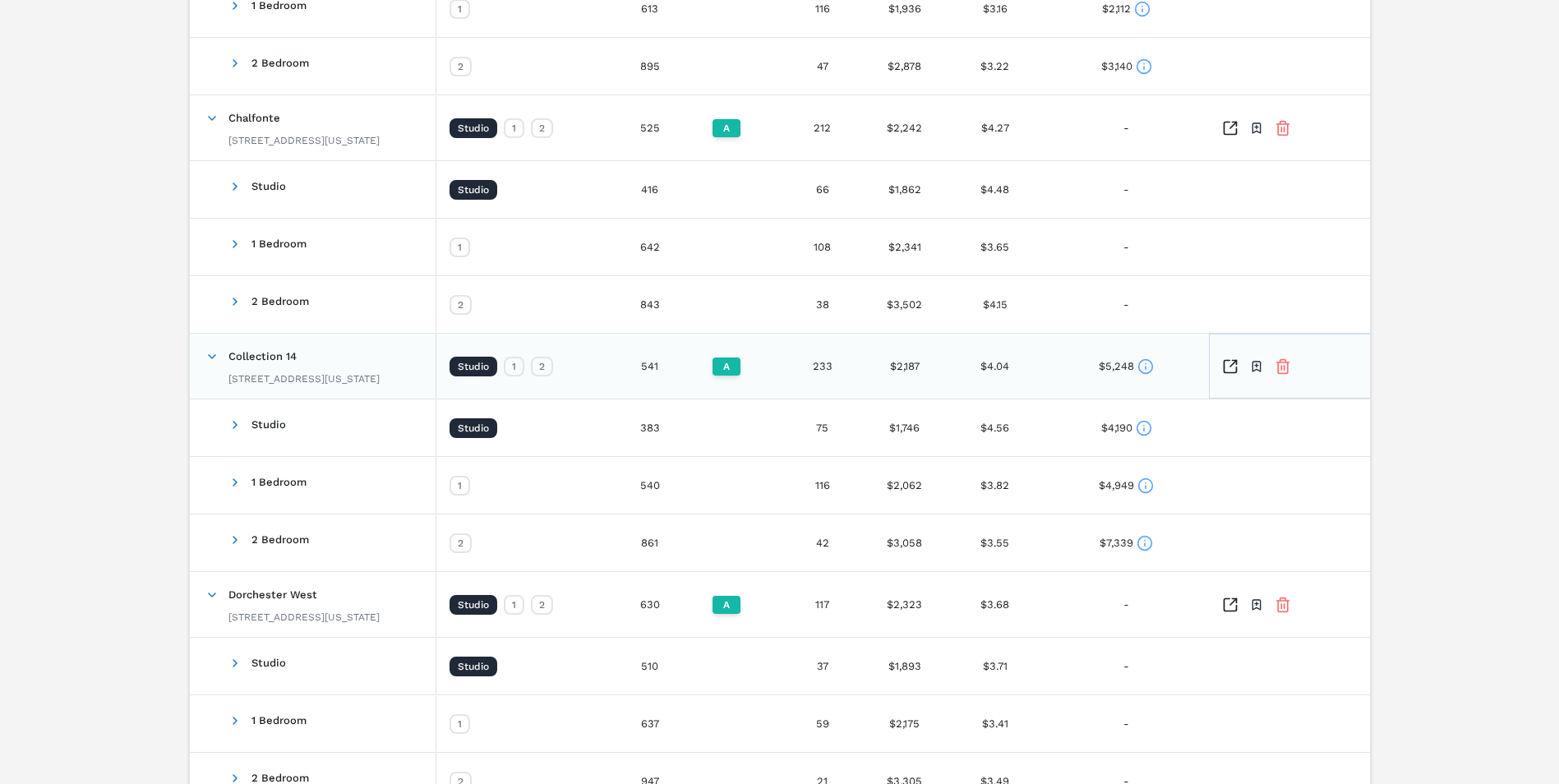
click at [1229, 365] on icon "Inspect Comparables" at bounding box center [1231, 366] width 16 height 16
click at [1223, 127] on icon "Inspect Comparables" at bounding box center [1231, 128] width 16 height 16
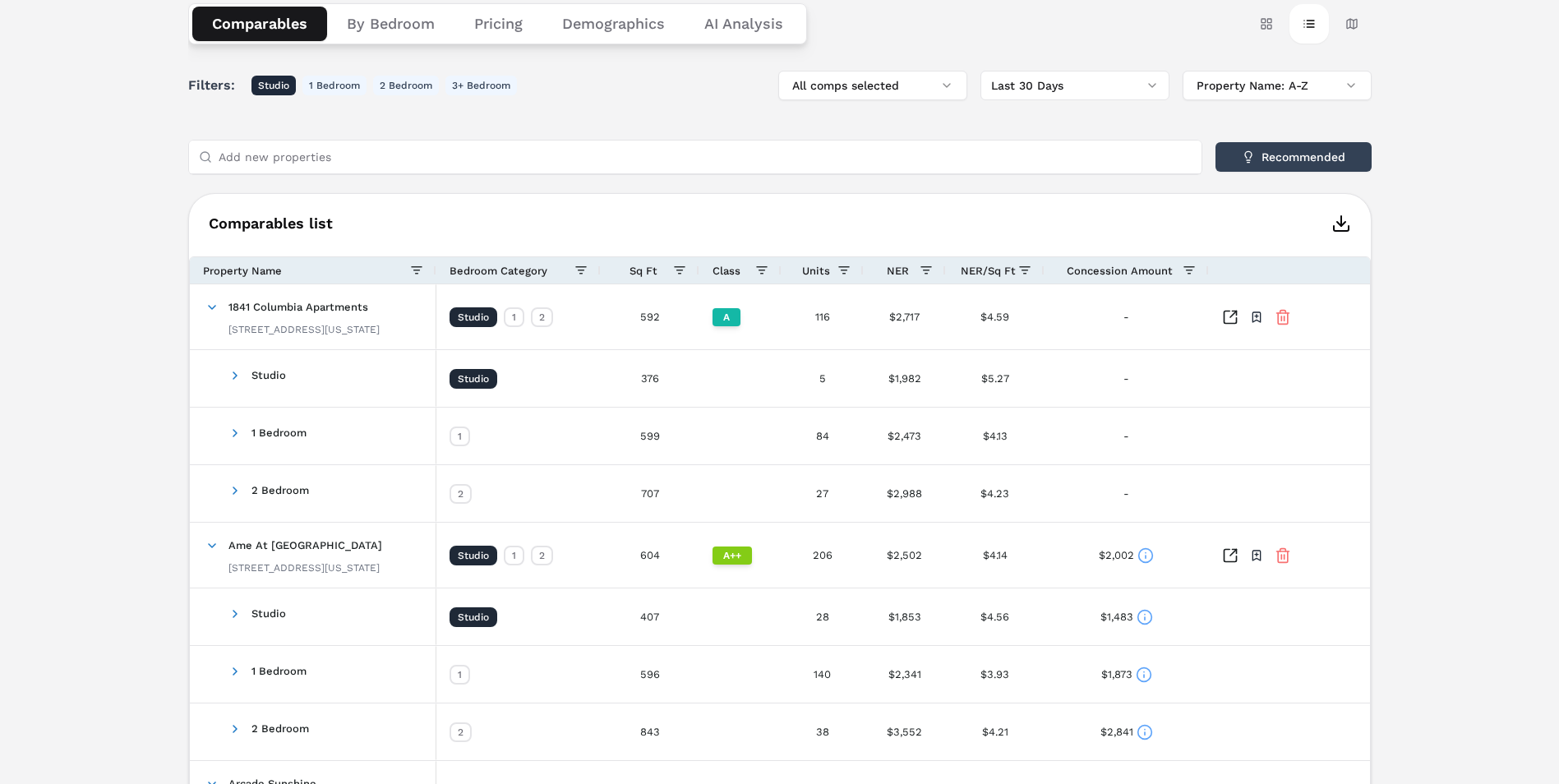
scroll to position [0, 0]
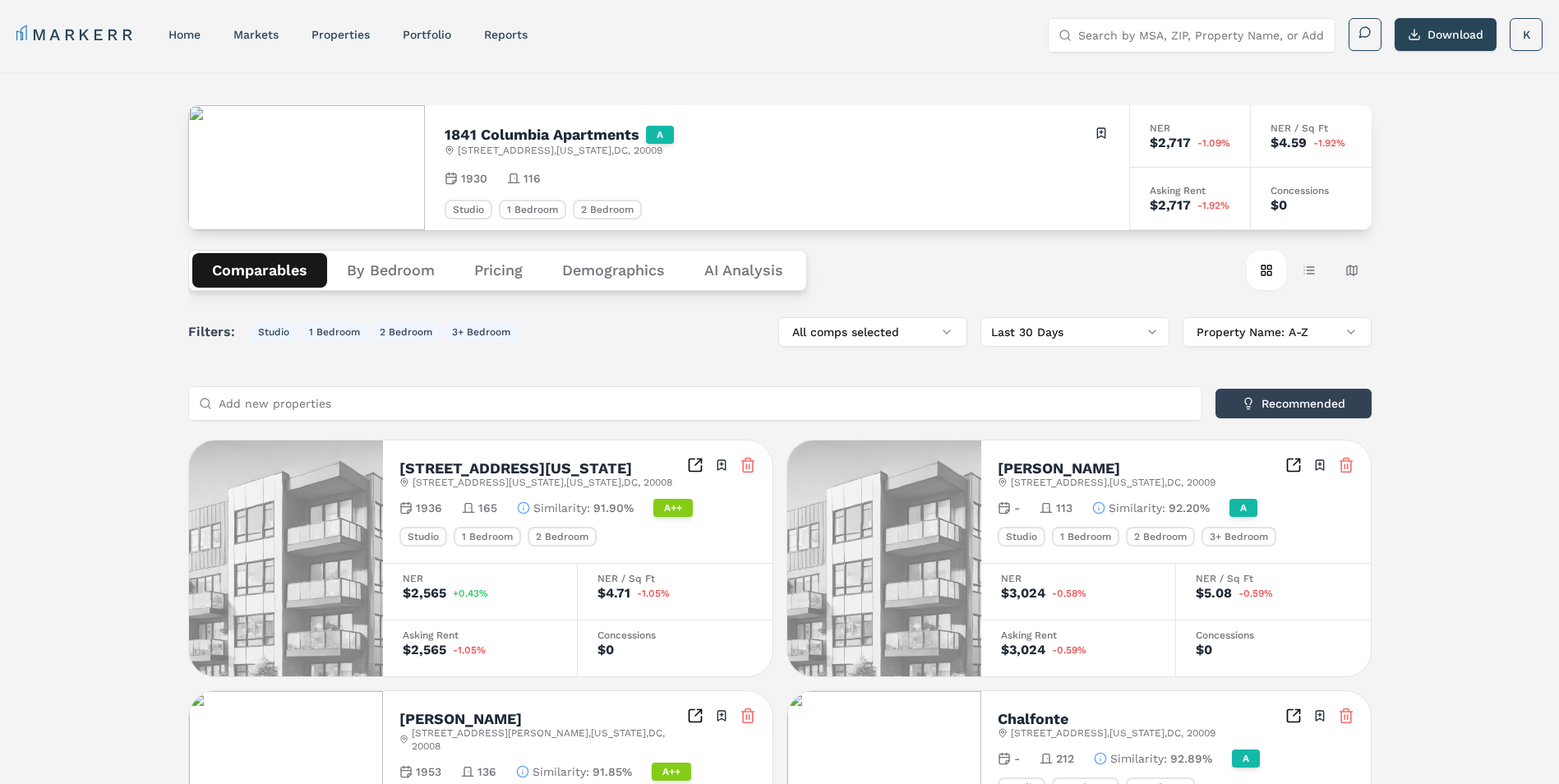
click at [409, 275] on button "By Bedroom" at bounding box center [391, 270] width 127 height 35
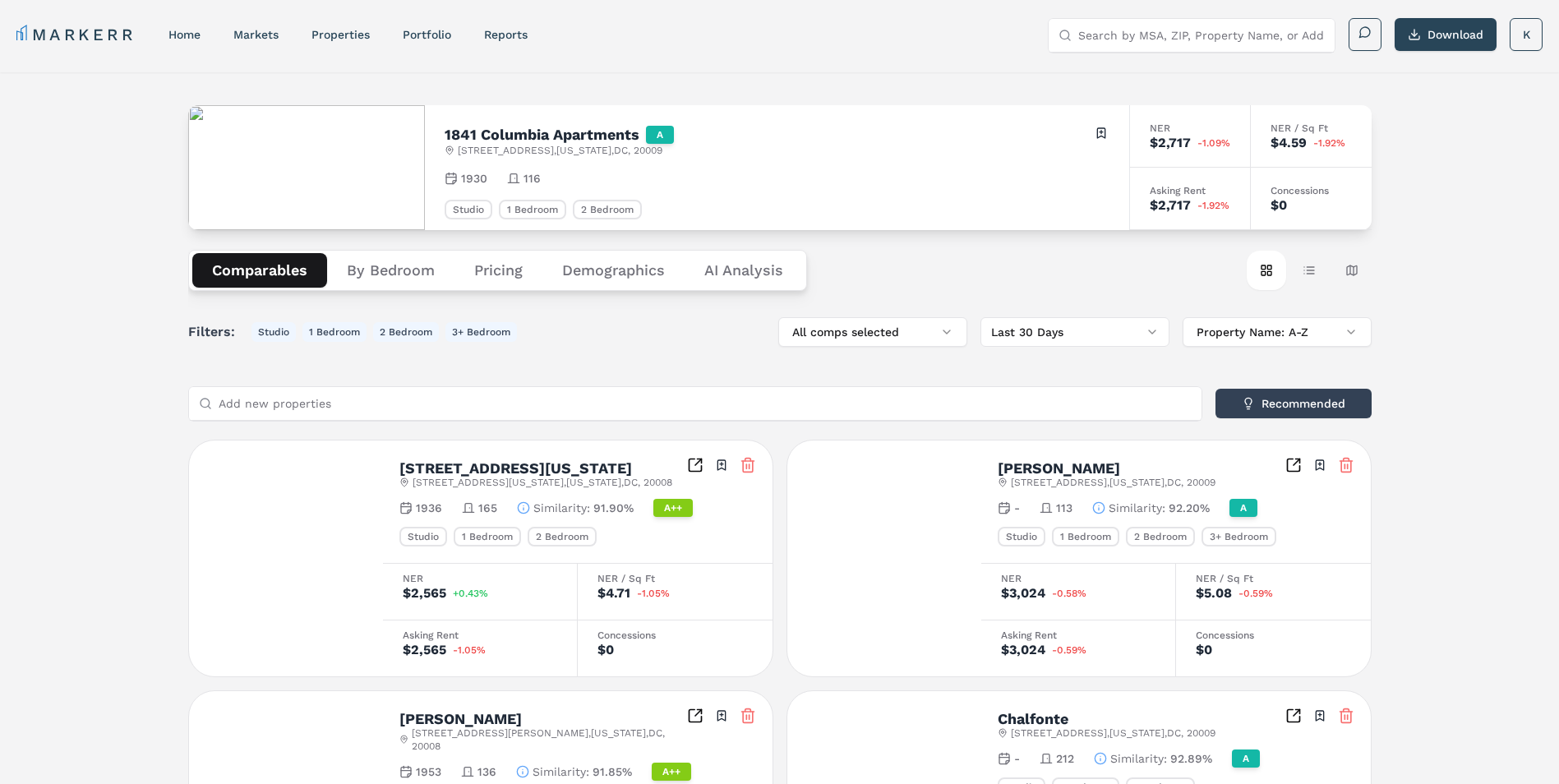
click at [250, 262] on button "Comparables" at bounding box center [259, 270] width 134 height 35
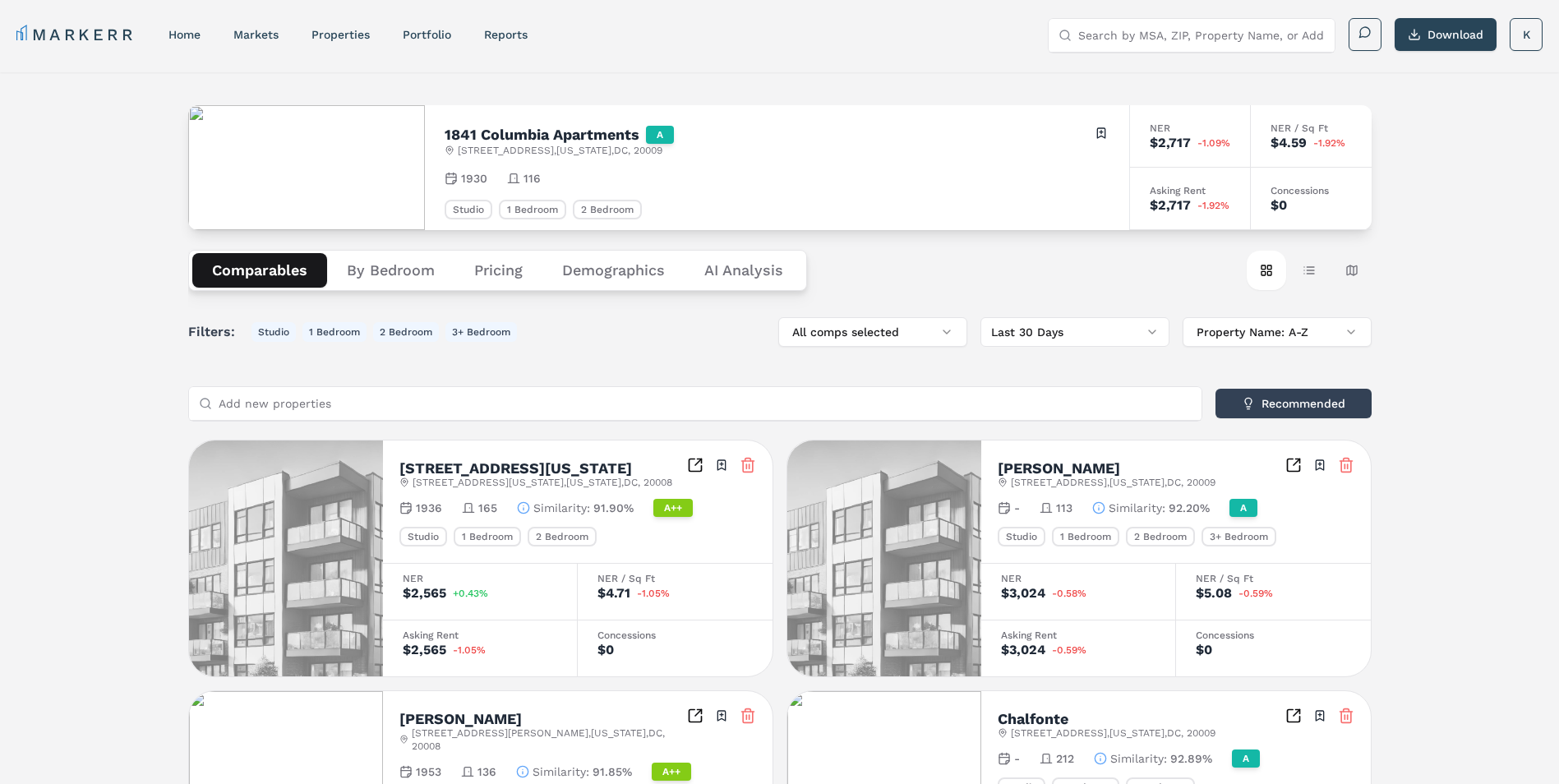
click at [487, 269] on button "Pricing" at bounding box center [498, 270] width 88 height 35
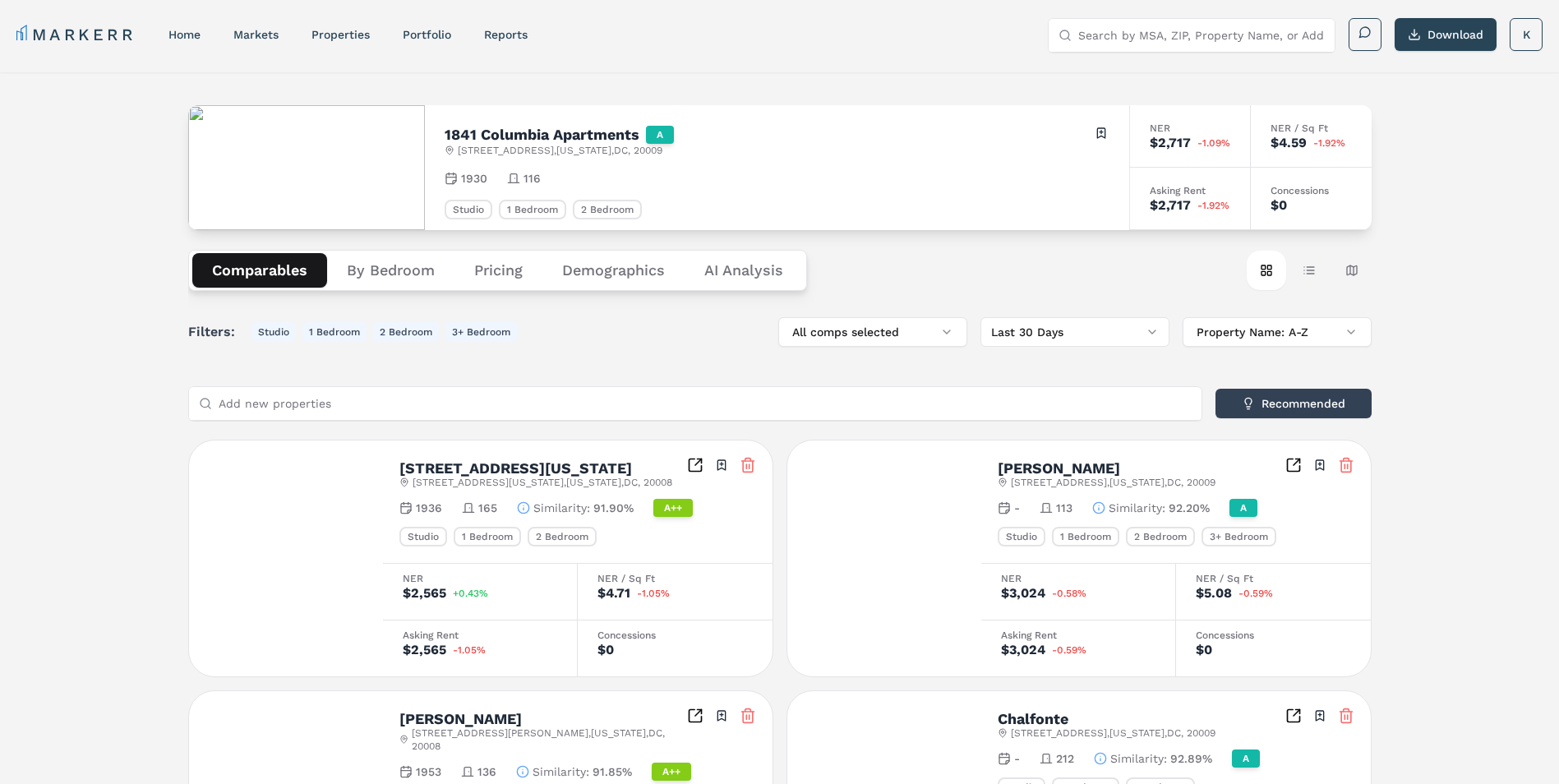
click at [246, 279] on button "Comparables" at bounding box center [259, 270] width 134 height 35
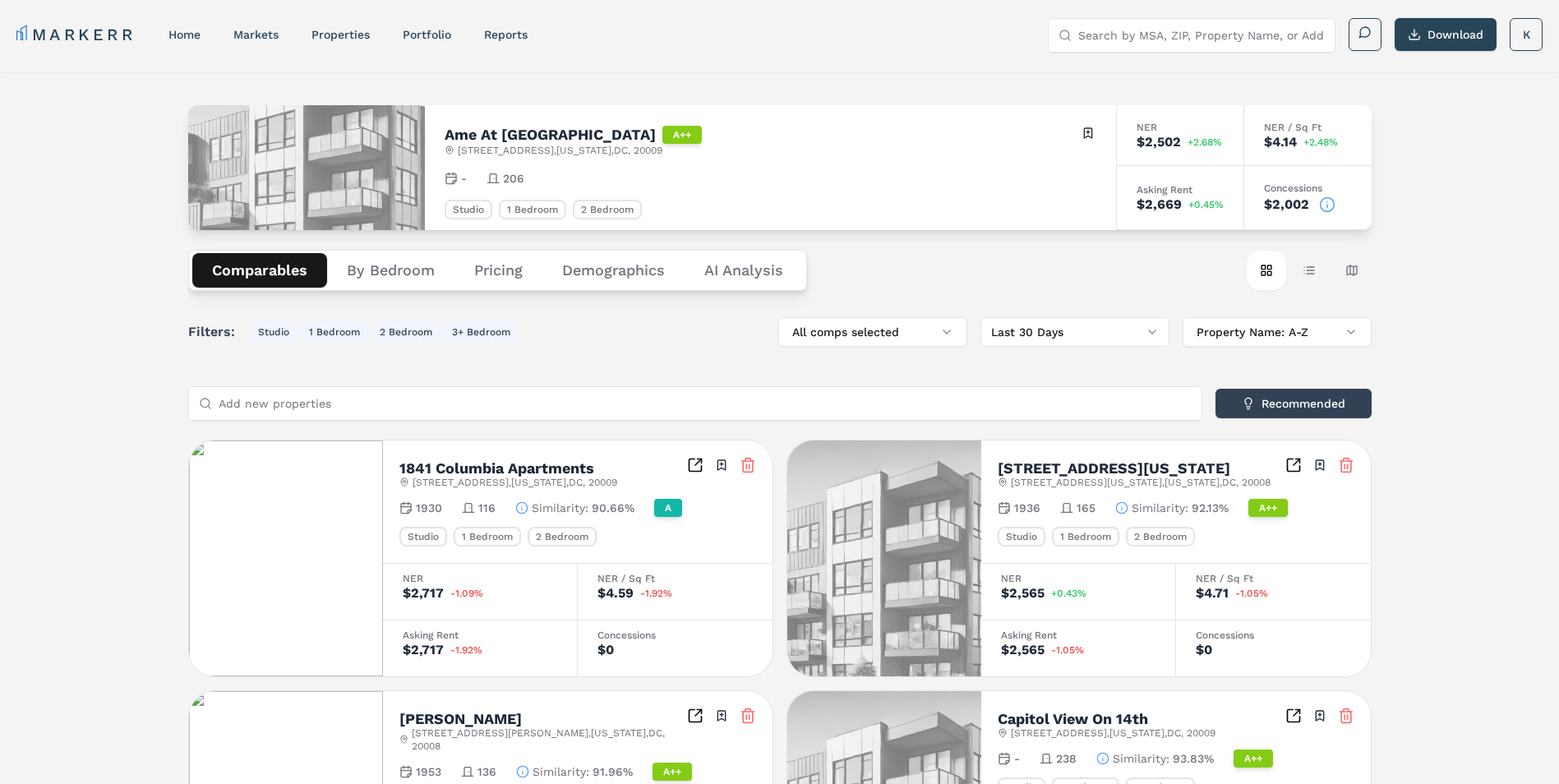
click at [530, 463] on h2 "1841 Columbia Apartments" at bounding box center [497, 468] width 195 height 15
click at [695, 459] on icon "Inspect Comparables" at bounding box center [695, 465] width 16 height 16
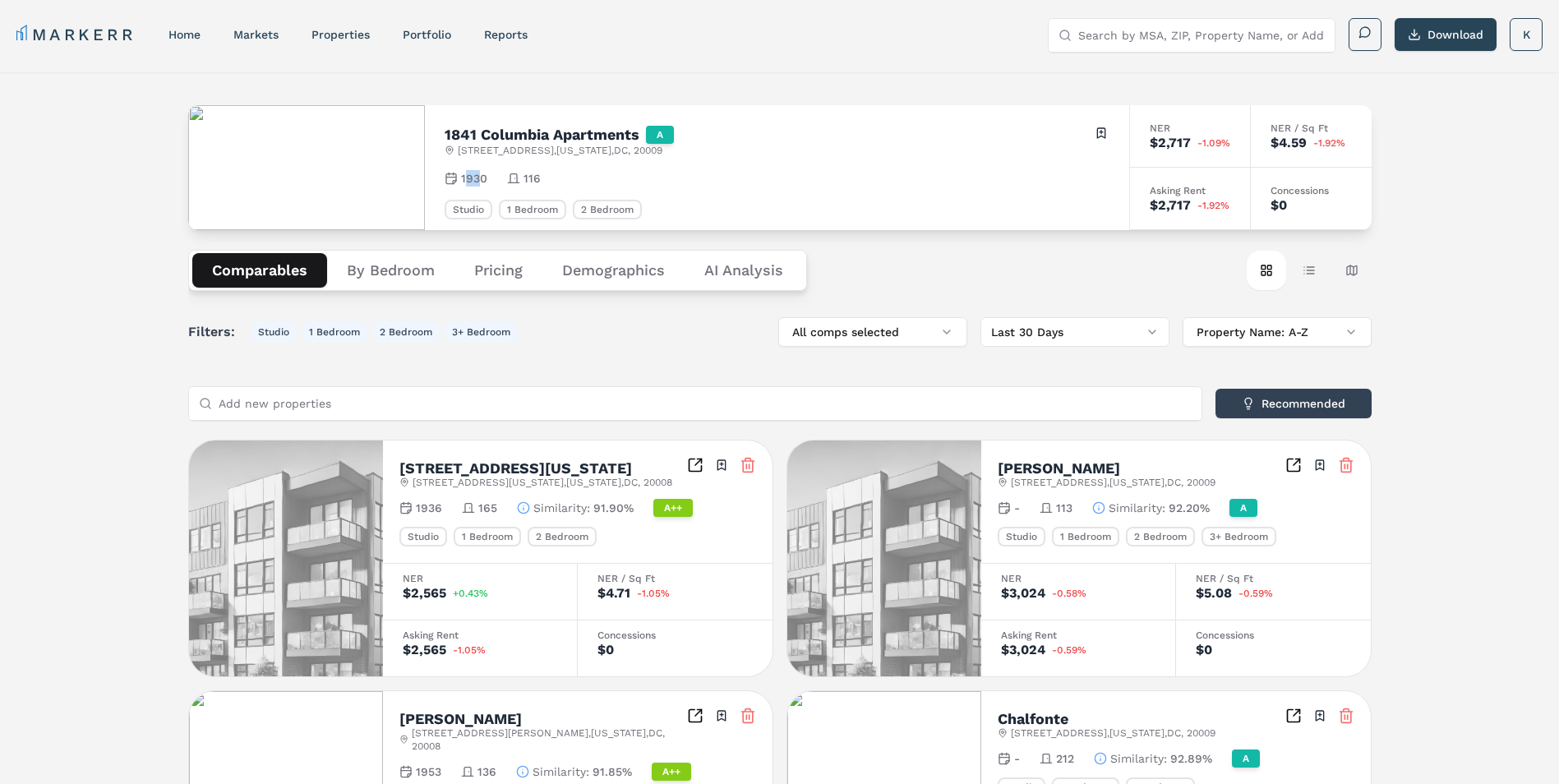
drag, startPoint x: 482, startPoint y: 179, endPoint x: 466, endPoint y: 177, distance: 16.1
click at [466, 177] on span "1930" at bounding box center [474, 178] width 26 height 16
click at [464, 177] on span "1930" at bounding box center [474, 178] width 26 height 16
drag, startPoint x: 487, startPoint y: 176, endPoint x: 453, endPoint y: 178, distance: 34.1
click at [453, 178] on div "1930 116" at bounding box center [777, 178] width 665 height 16
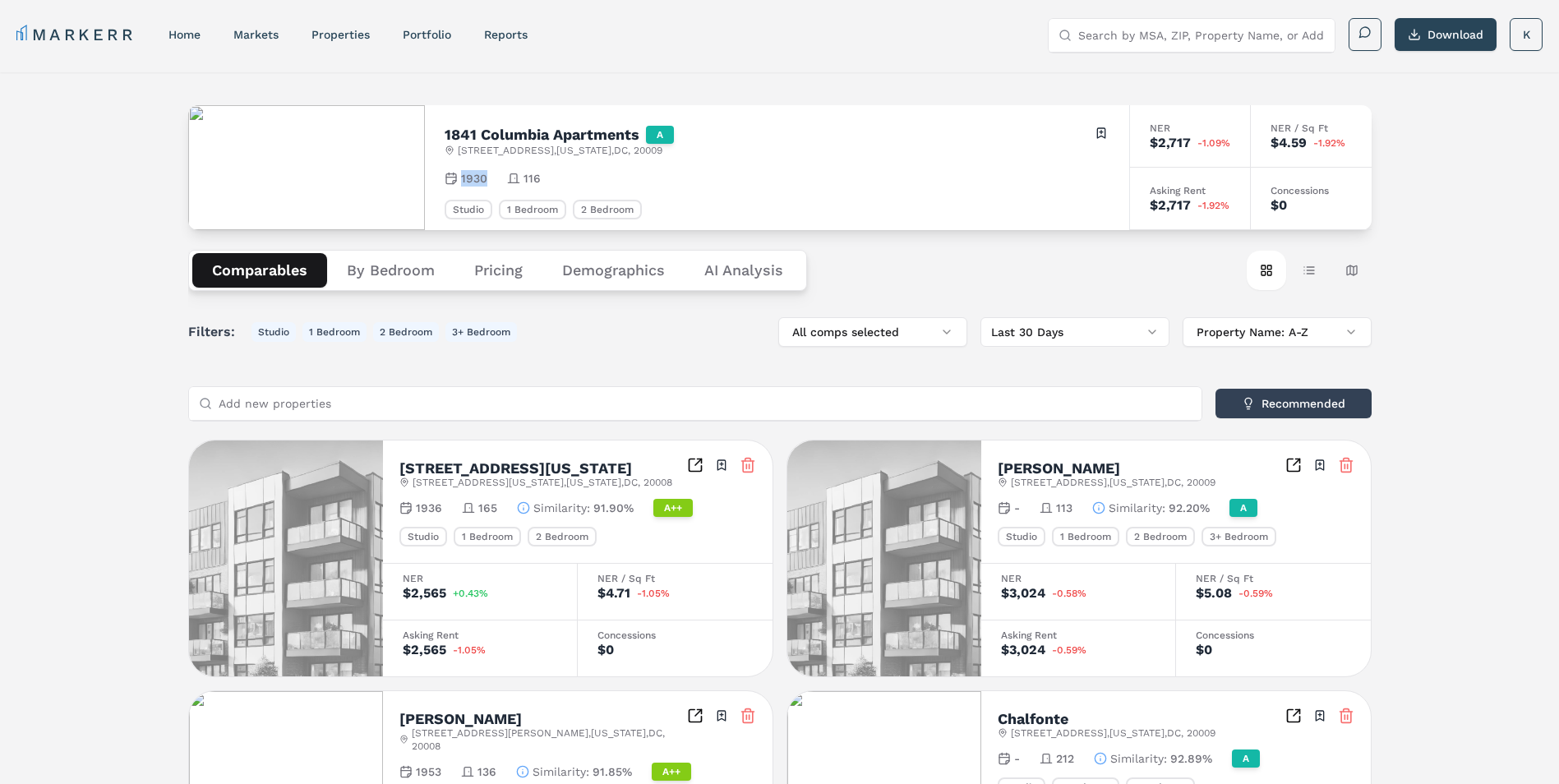
drag, startPoint x: 453, startPoint y: 178, endPoint x: 485, endPoint y: 181, distance: 32.1
click at [485, 181] on span "1930" at bounding box center [474, 178] width 26 height 16
